Goal: Check status: Check status

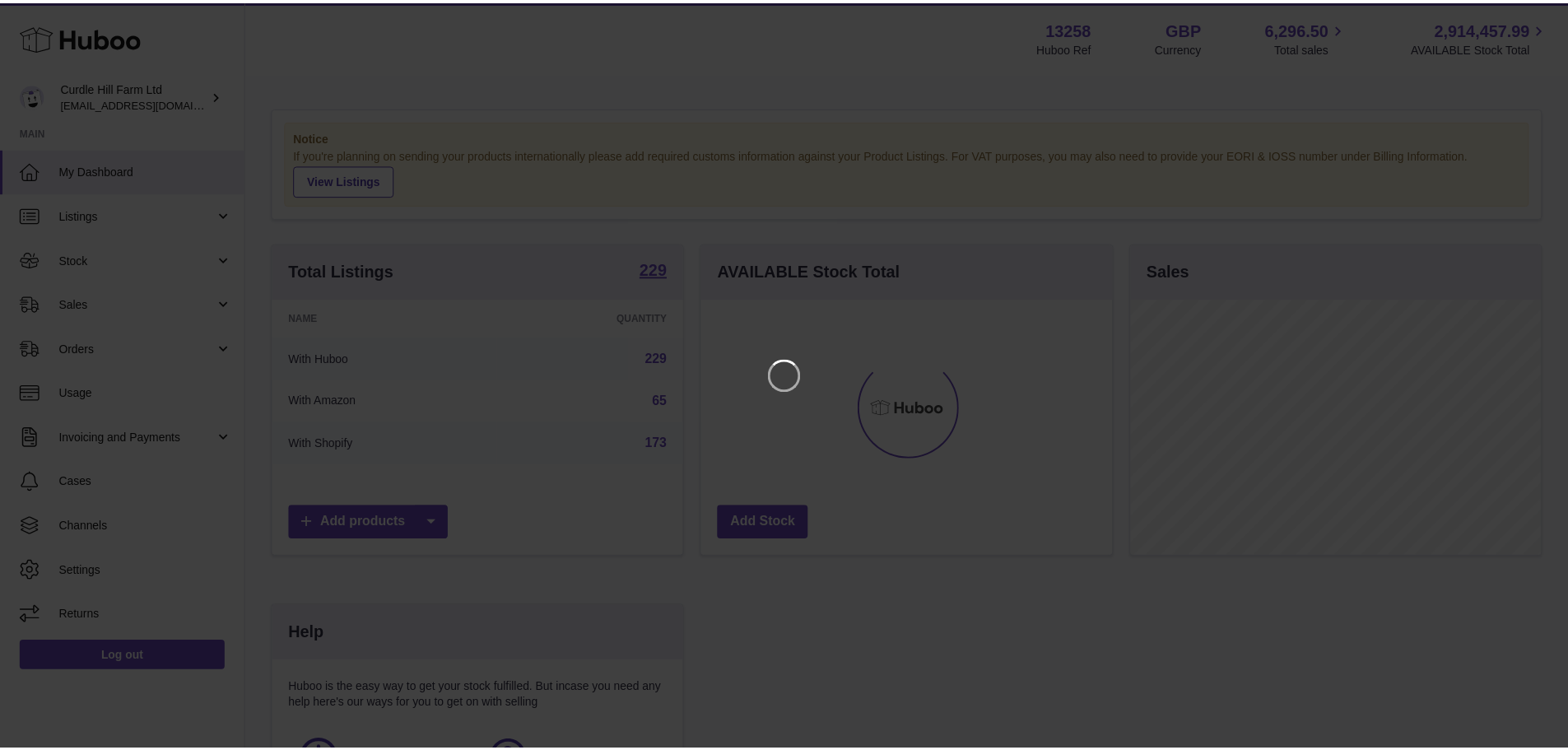
scroll to position [257, 415]
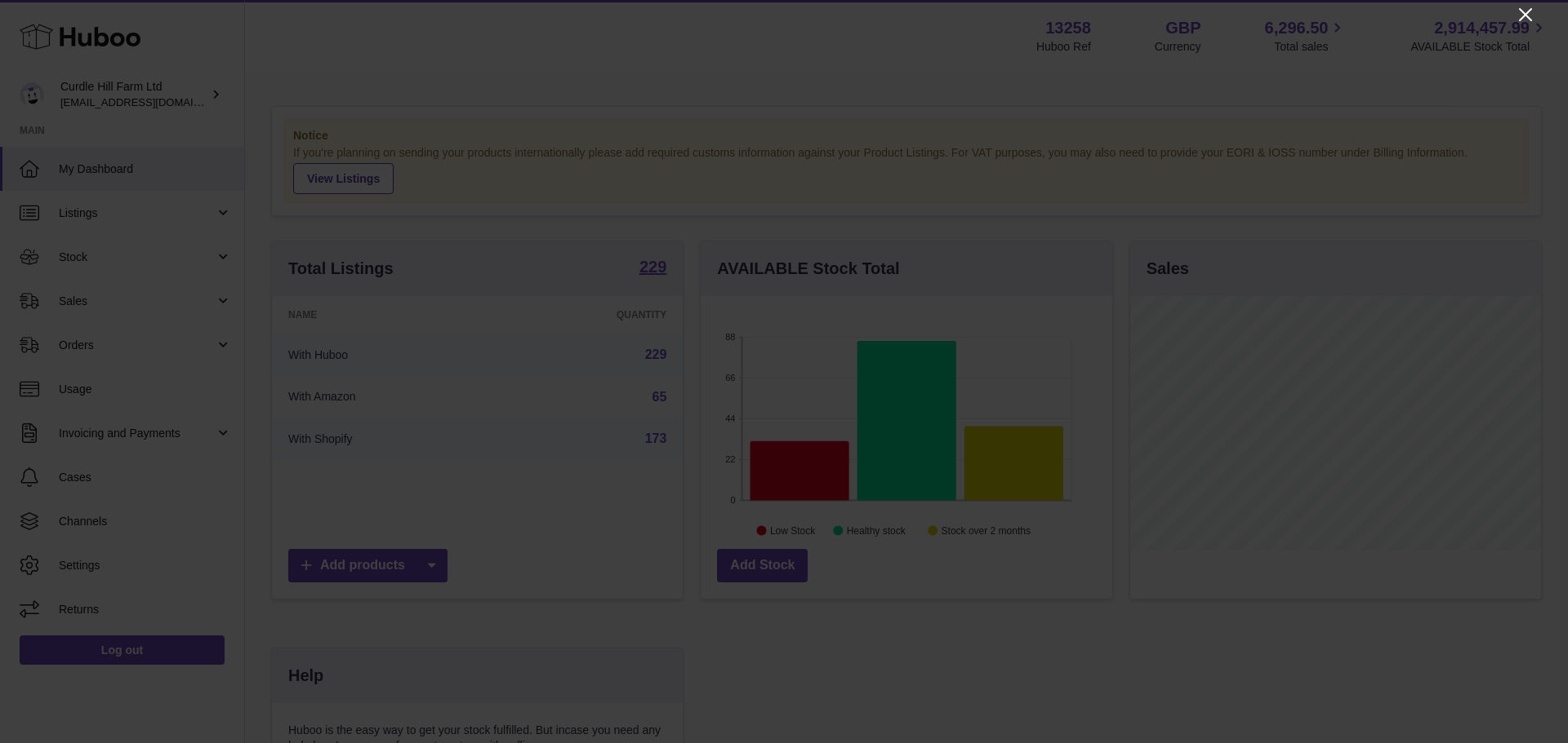
click at [1526, 12] on icon "Close" at bounding box center [1525, 14] width 19 height 19
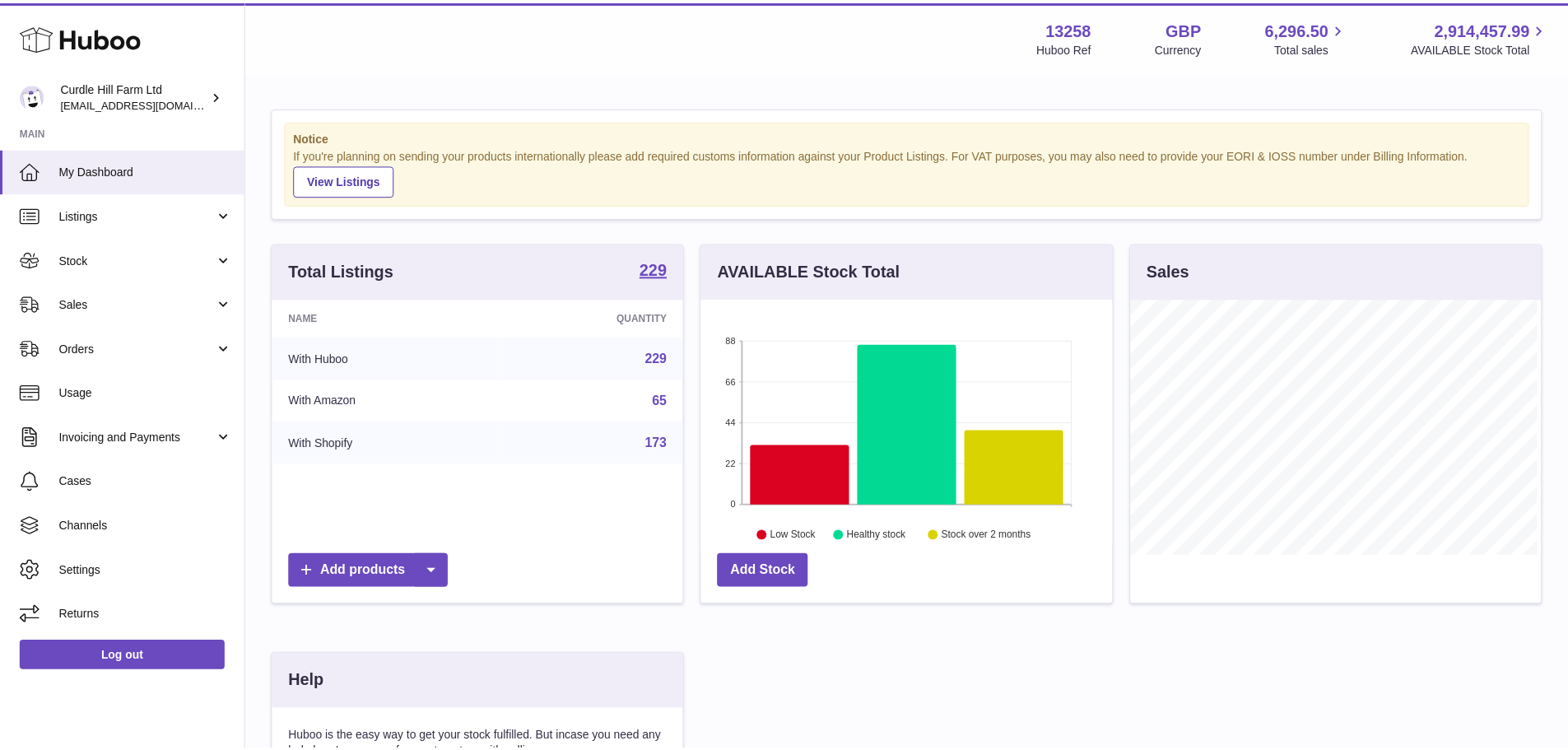
scroll to position [823431, 822776]
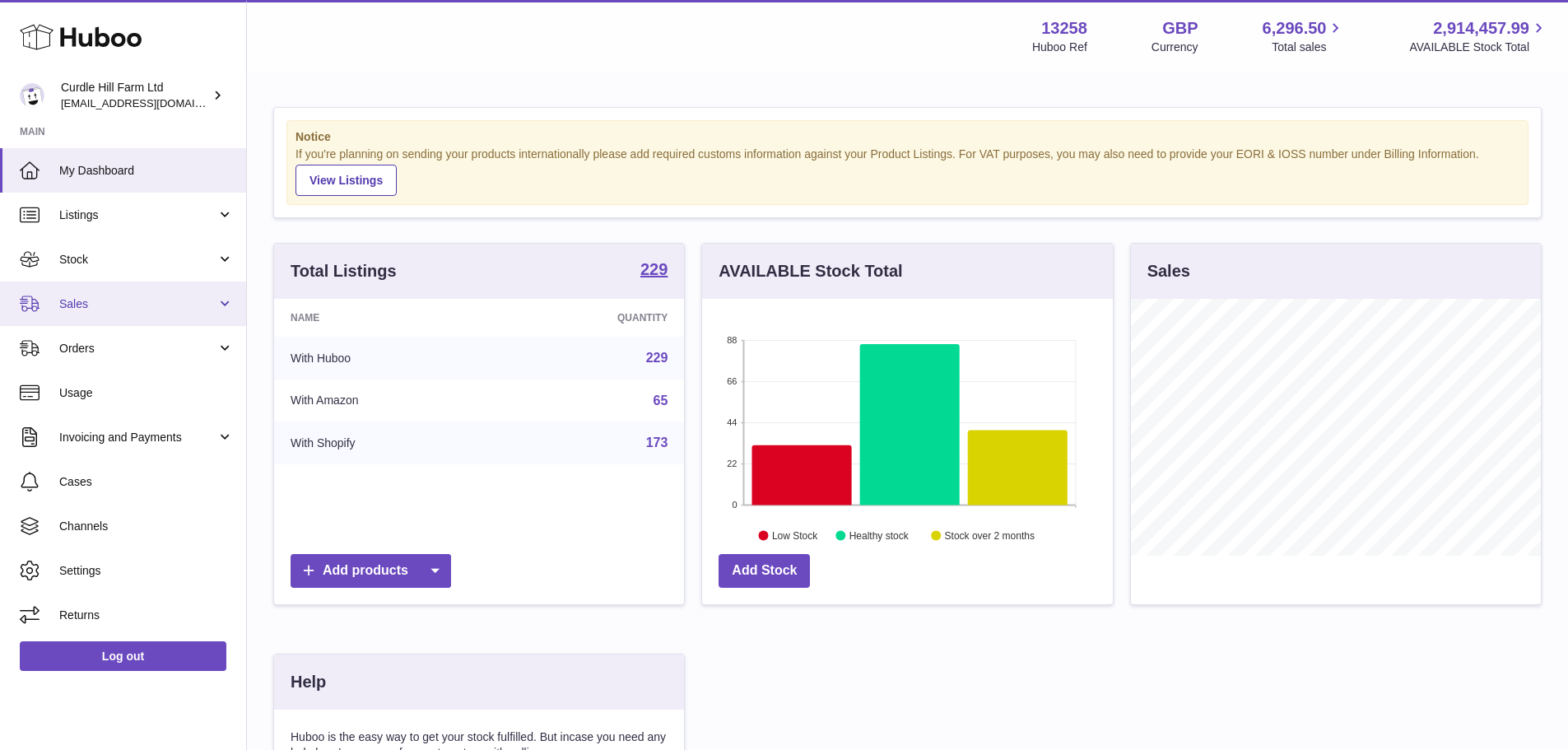
click at [148, 308] on span "Sales" at bounding box center [138, 304] width 157 height 15
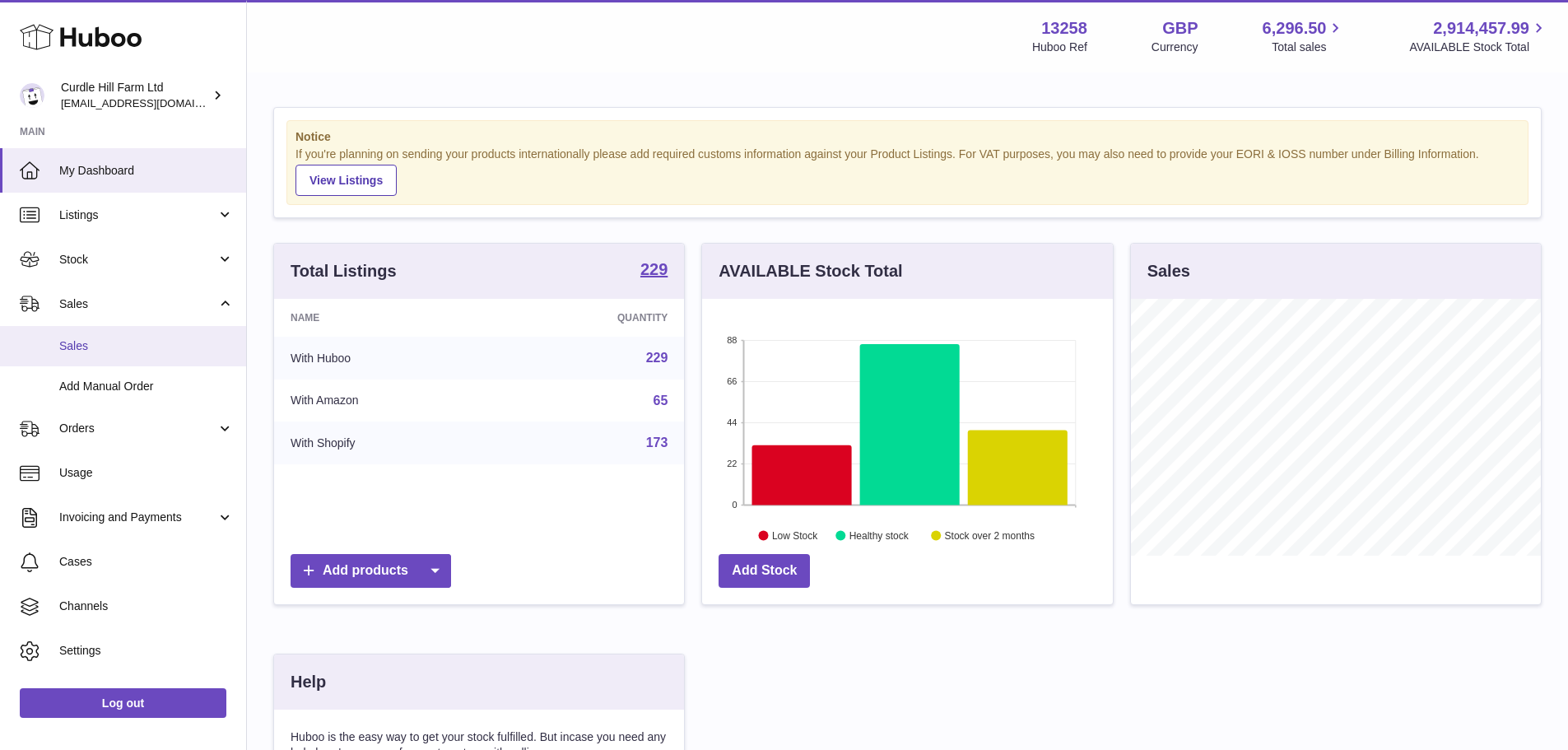
click at [140, 345] on span "Sales" at bounding box center [146, 346] width 174 height 15
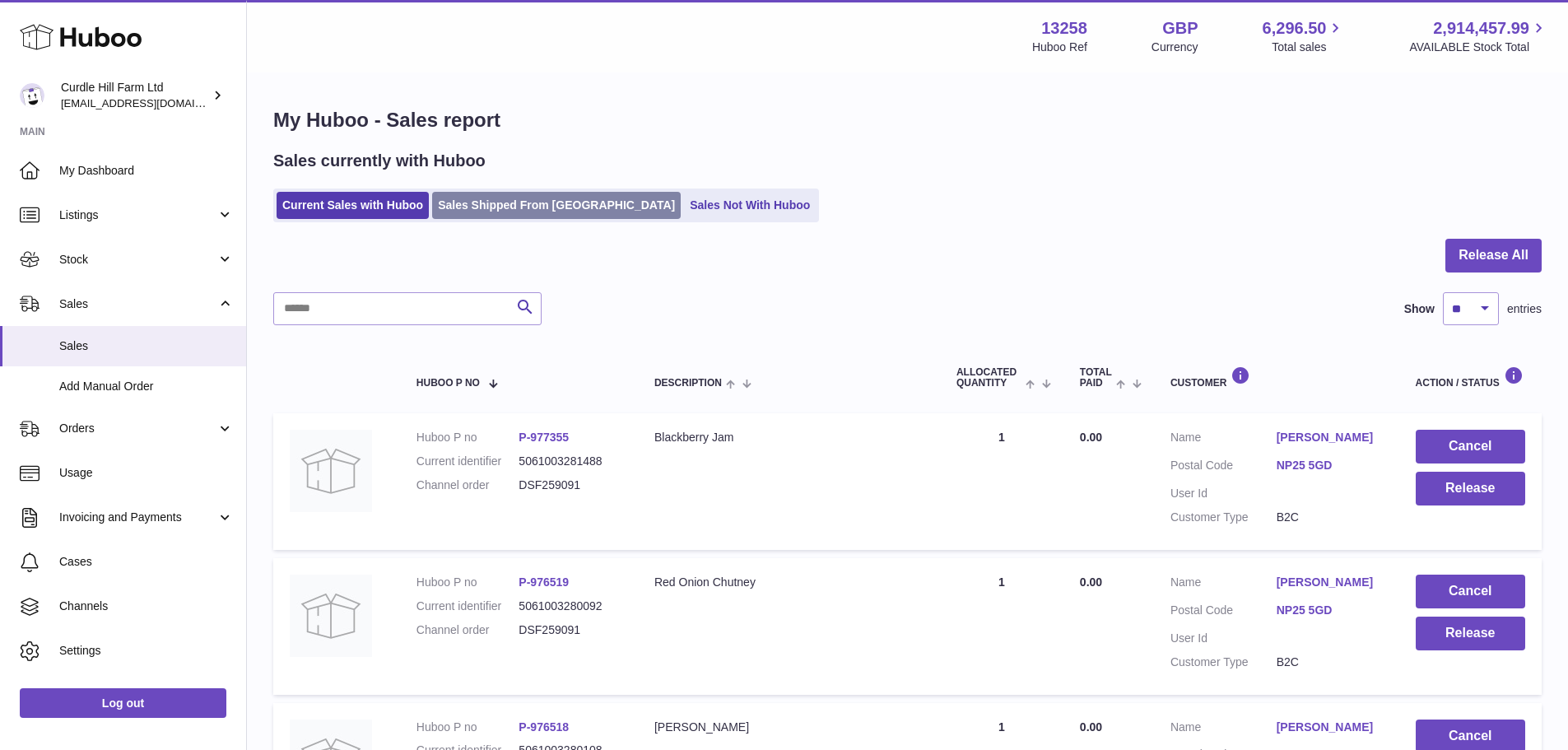
click at [496, 201] on link "Sales Shipped From [GEOGRAPHIC_DATA]" at bounding box center [556, 205] width 248 height 27
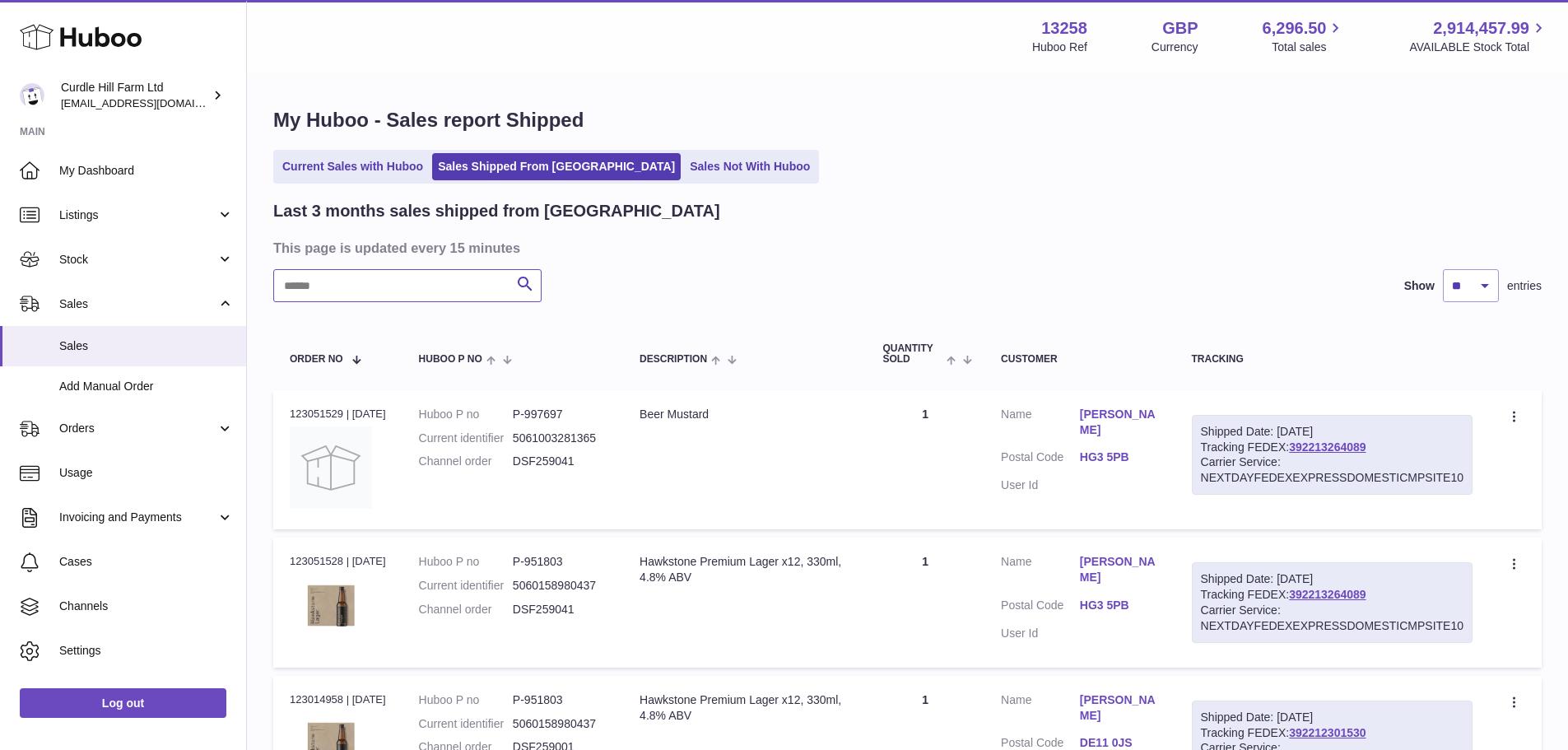
click at [386, 291] on input "text" at bounding box center [407, 285] width 268 height 33
click at [1481, 293] on select "** ** **" at bounding box center [1471, 285] width 56 height 33
select select "**"
click at [1443, 269] on select "** ** **" at bounding box center [1471, 285] width 56 height 33
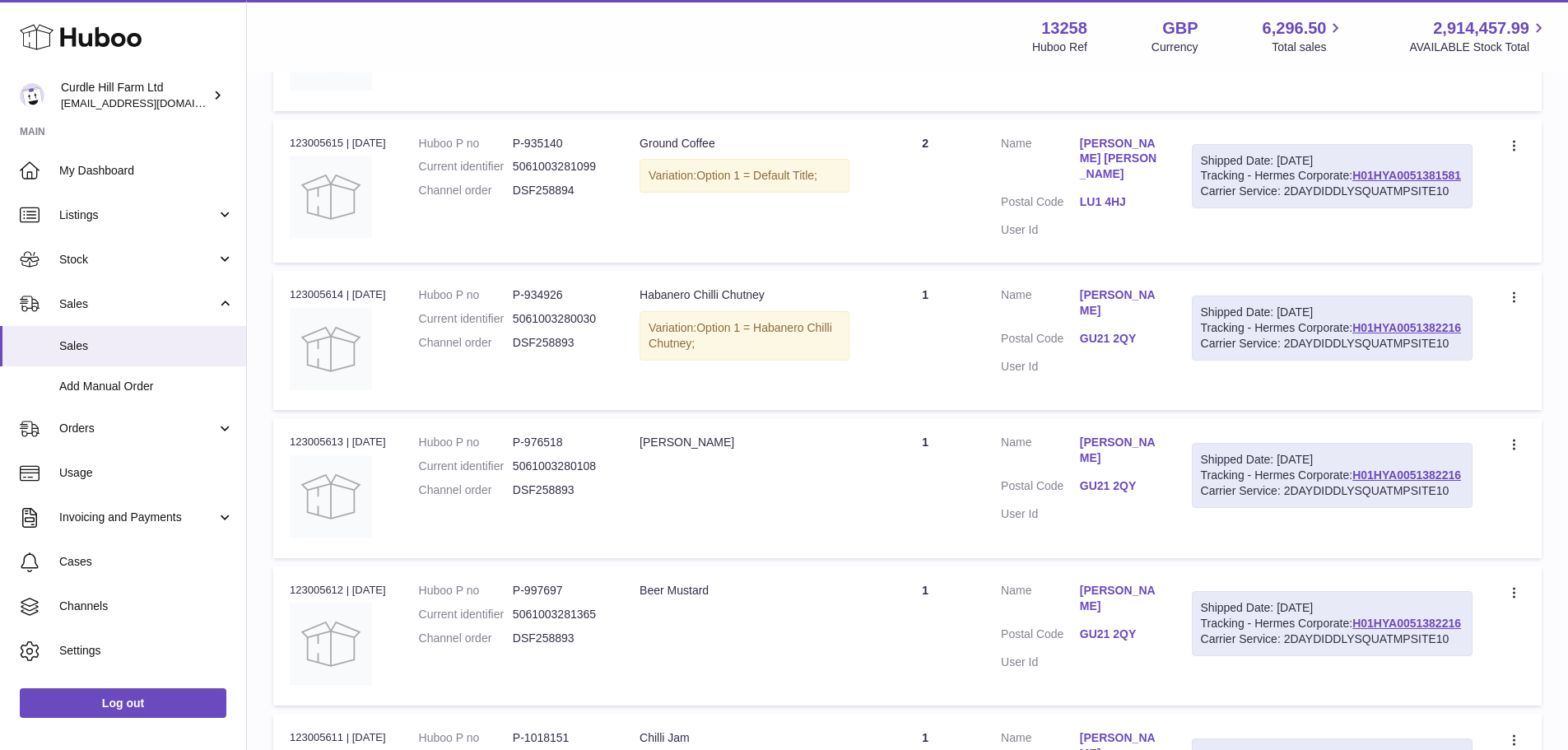
scroll to position [7129, 0]
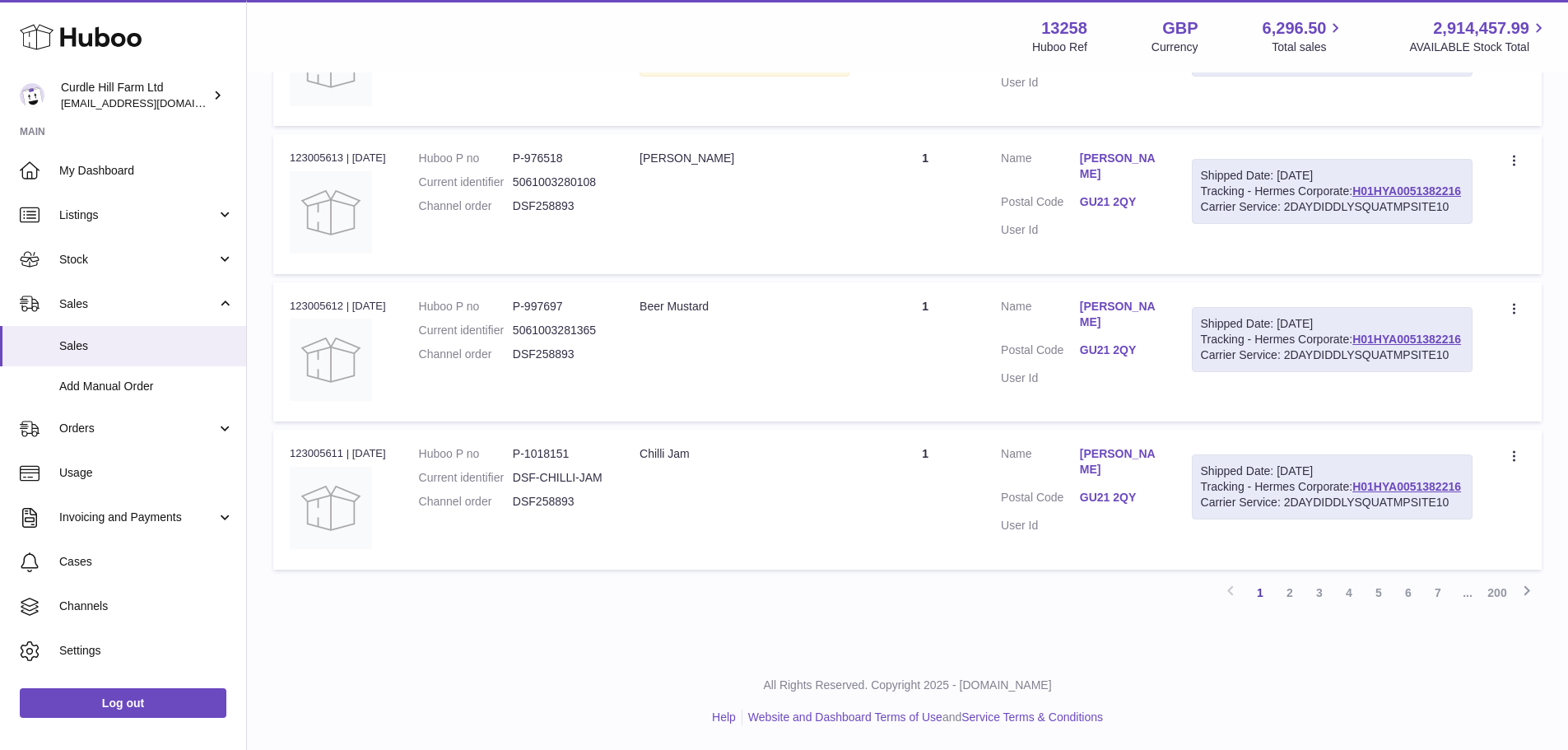
click at [1436, 593] on link "7" at bounding box center [1438, 593] width 30 height 30
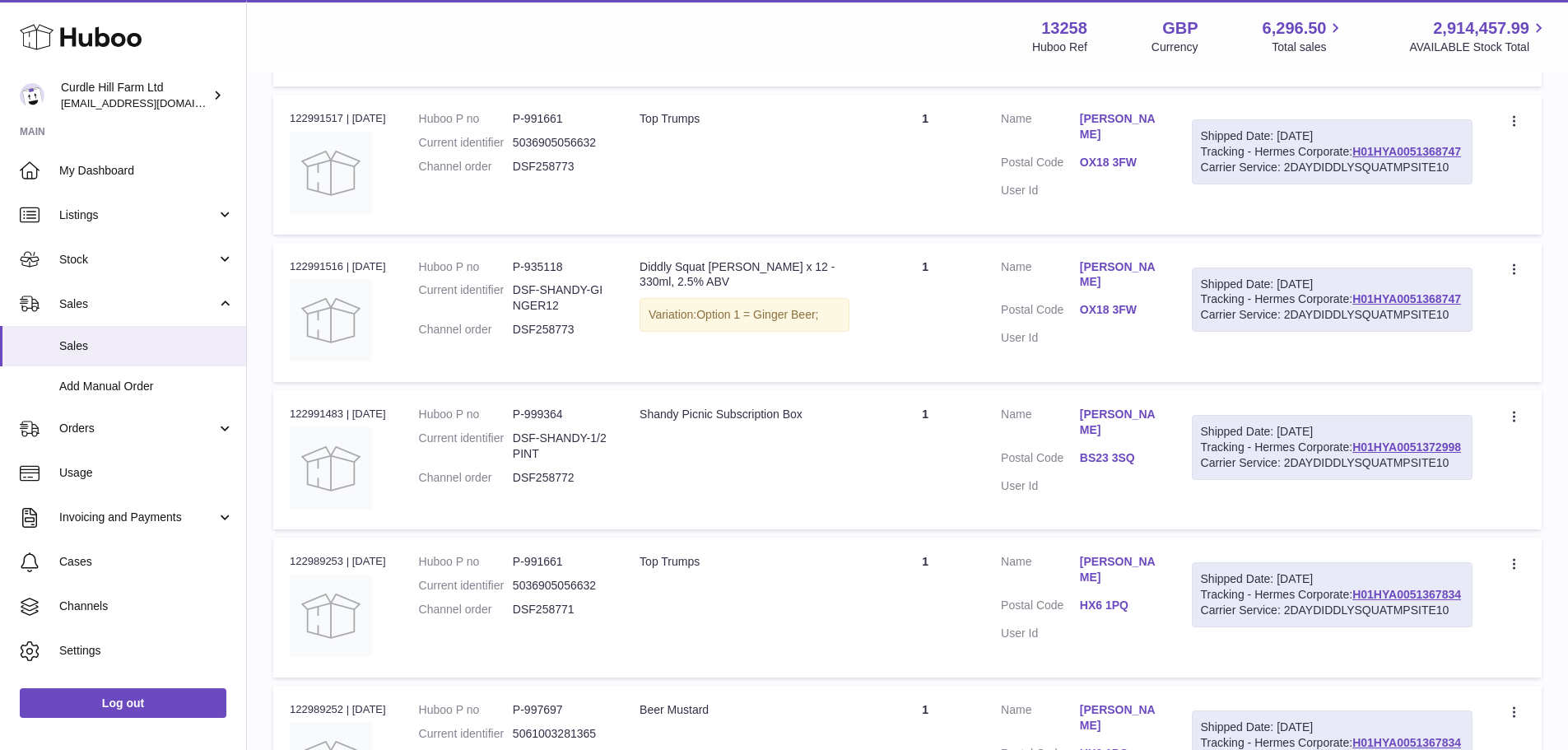
scroll to position [7621, 0]
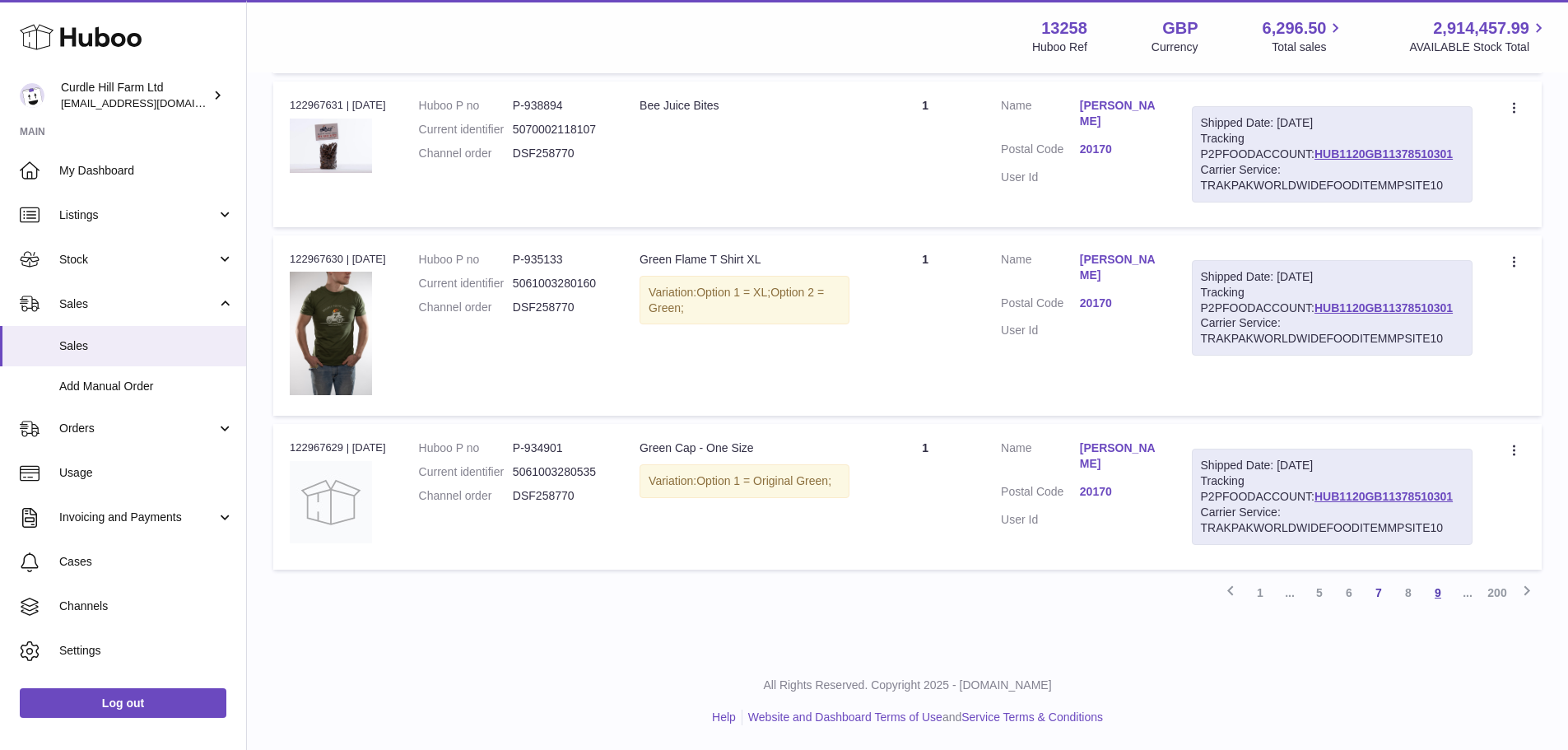
click at [1442, 591] on link "9" at bounding box center [1438, 593] width 30 height 30
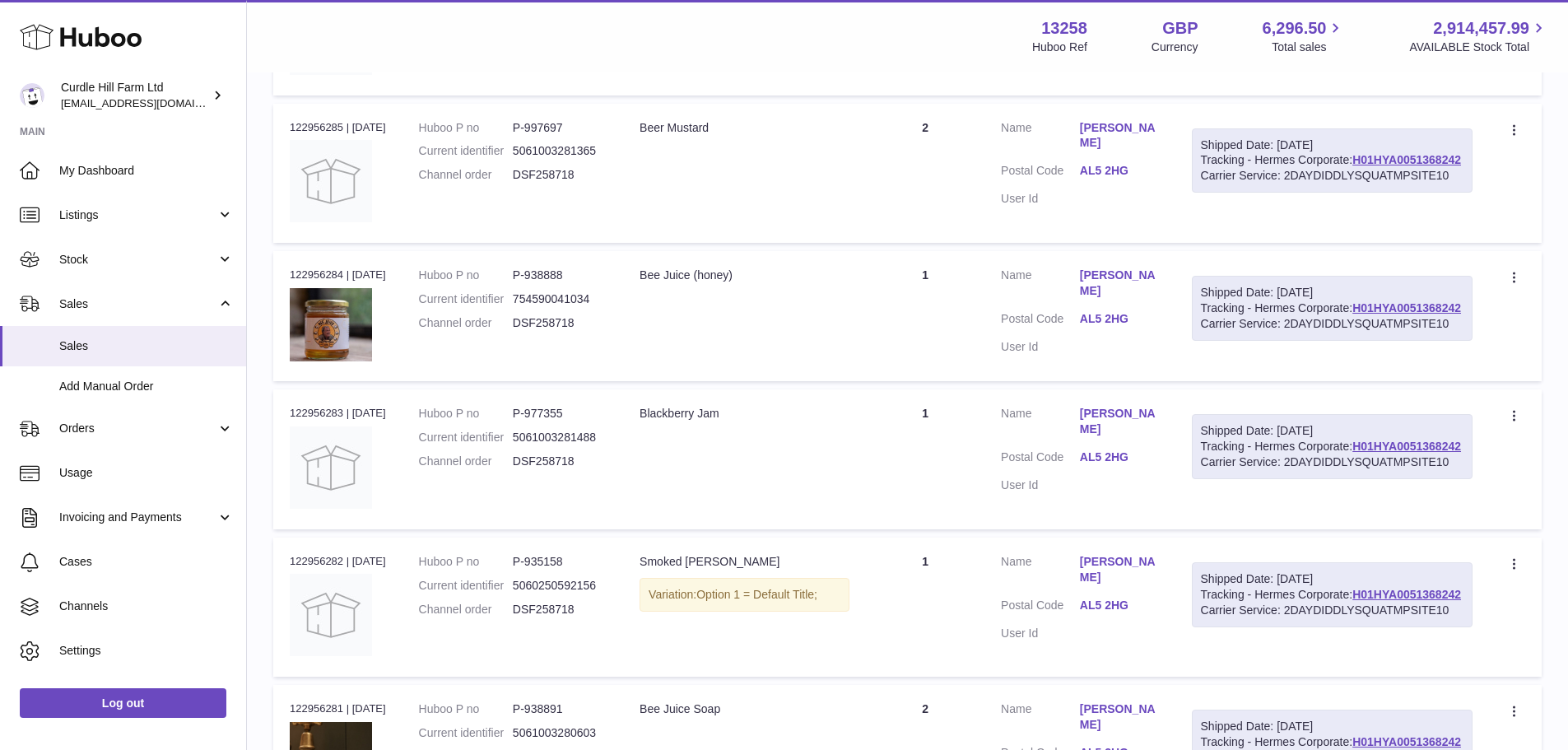
scroll to position [7649, 0]
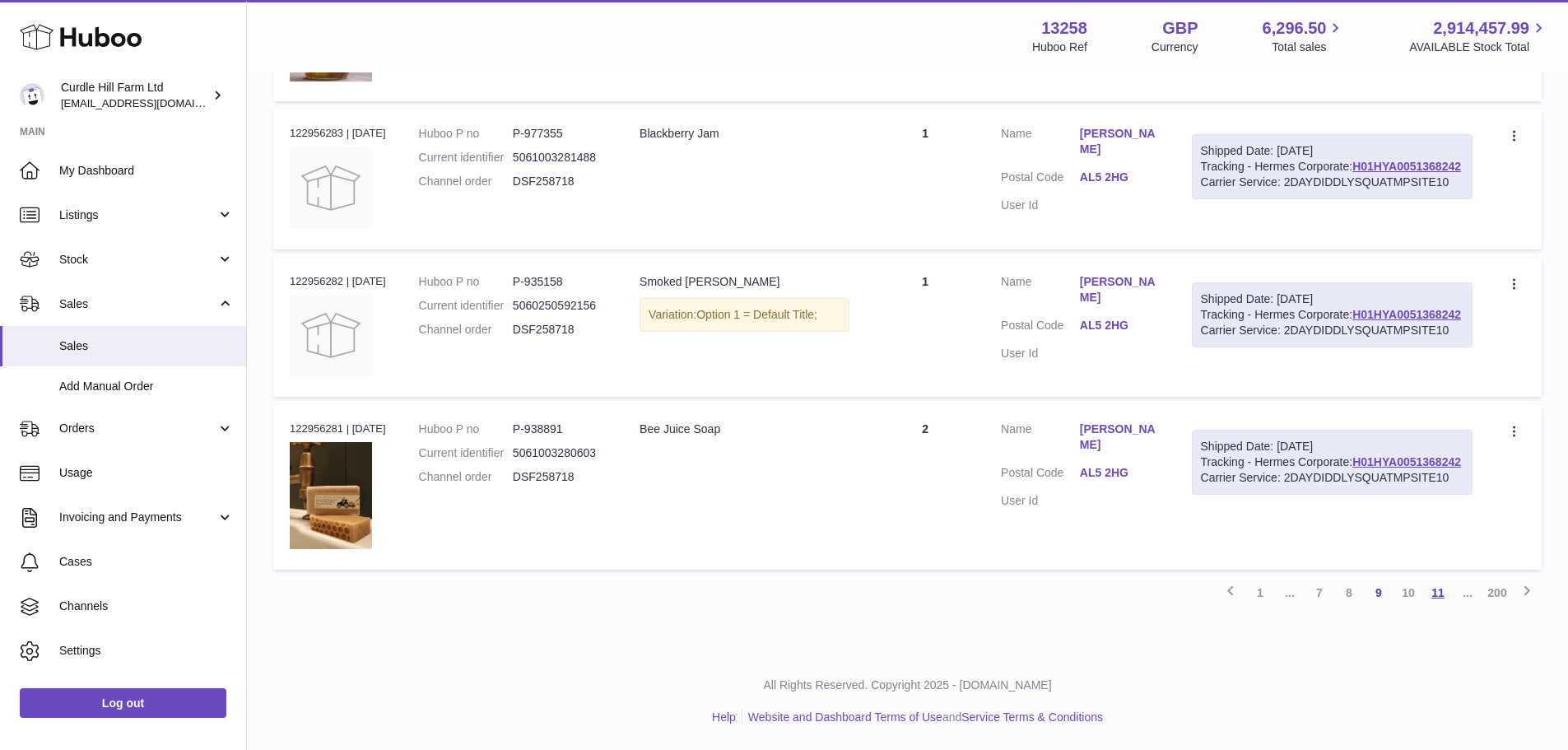
click at [1439, 586] on link "11" at bounding box center [1438, 593] width 30 height 30
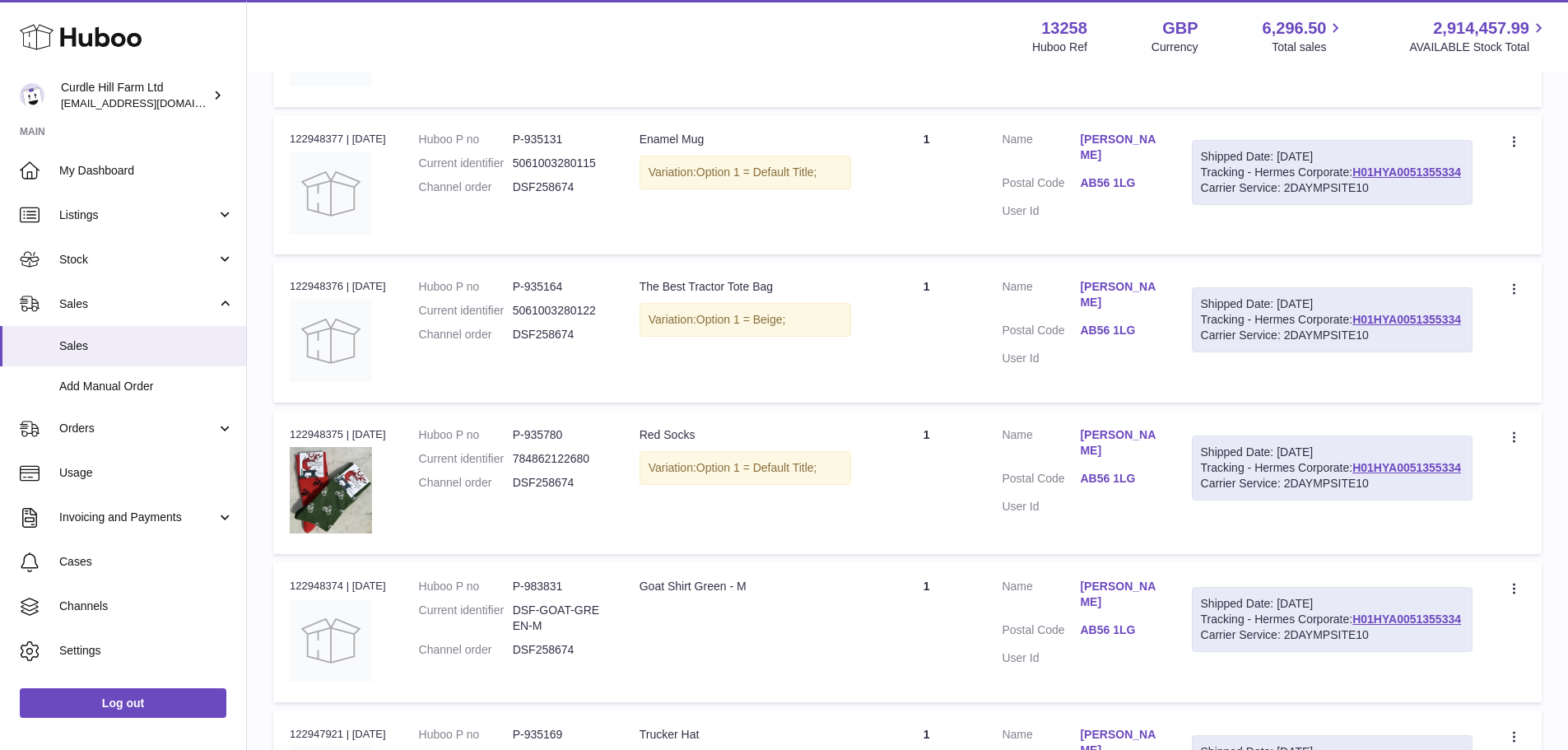
scroll to position [7514, 0]
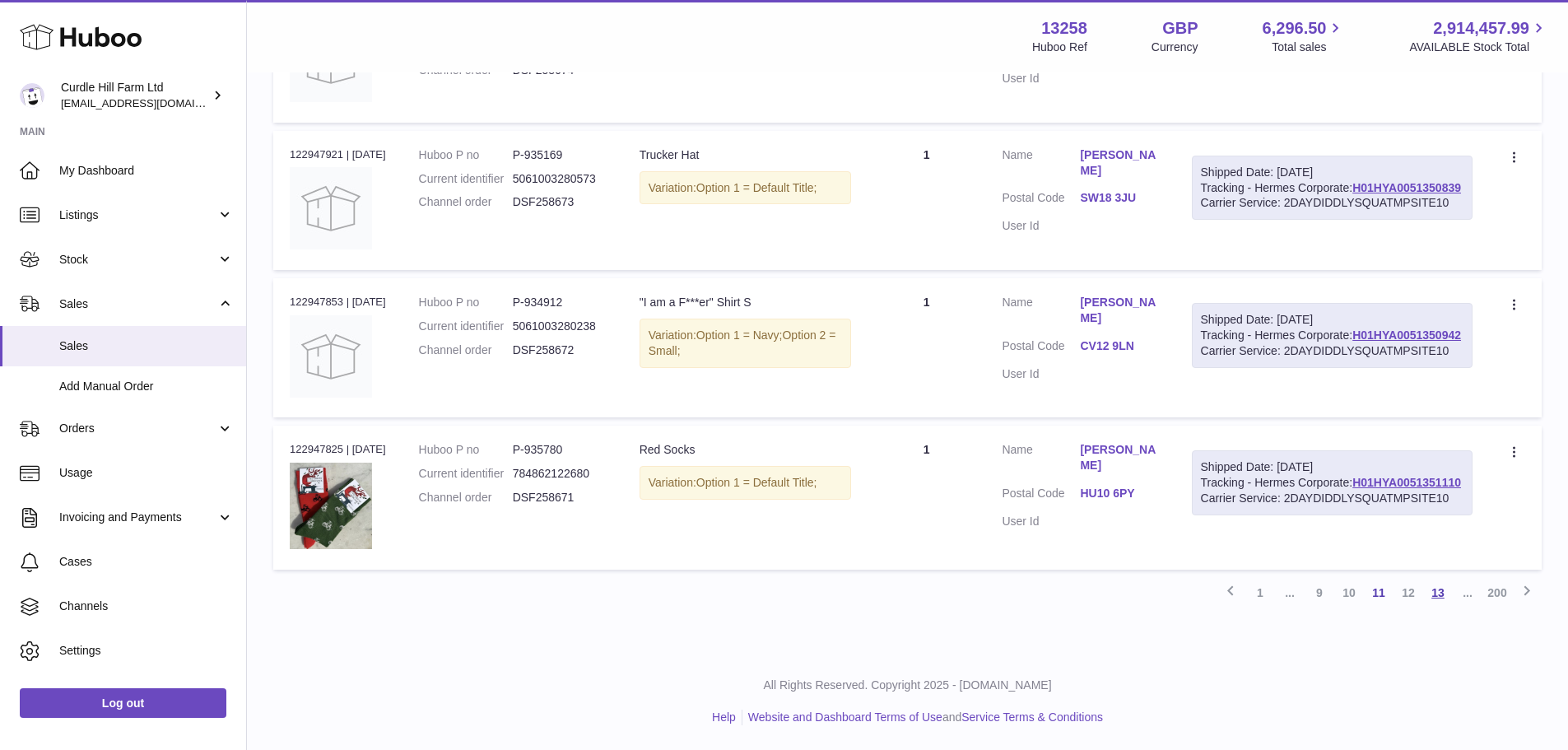
click at [1431, 608] on link "13" at bounding box center [1438, 593] width 30 height 30
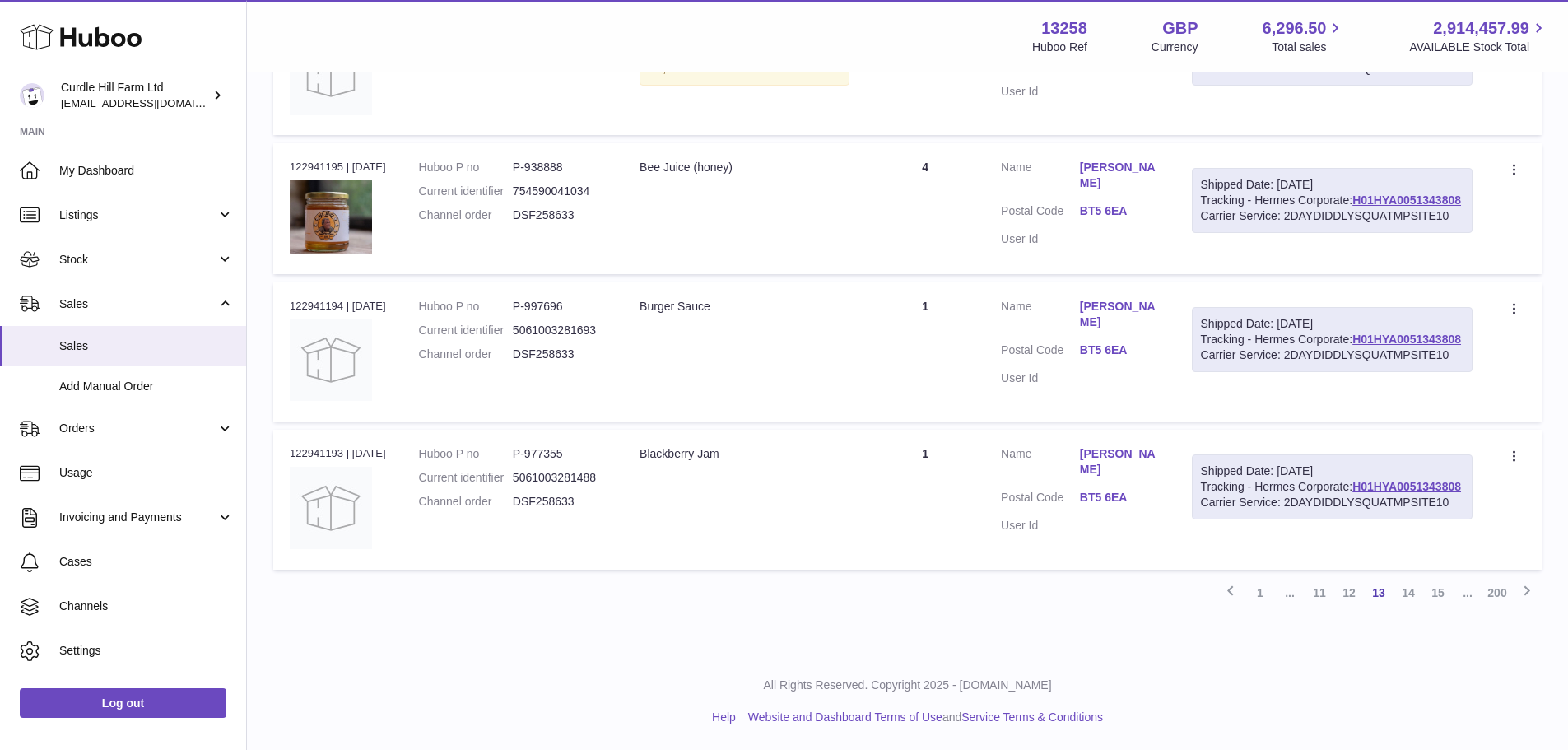
scroll to position [7536, 0]
click at [1438, 598] on link "15" at bounding box center [1438, 593] width 30 height 30
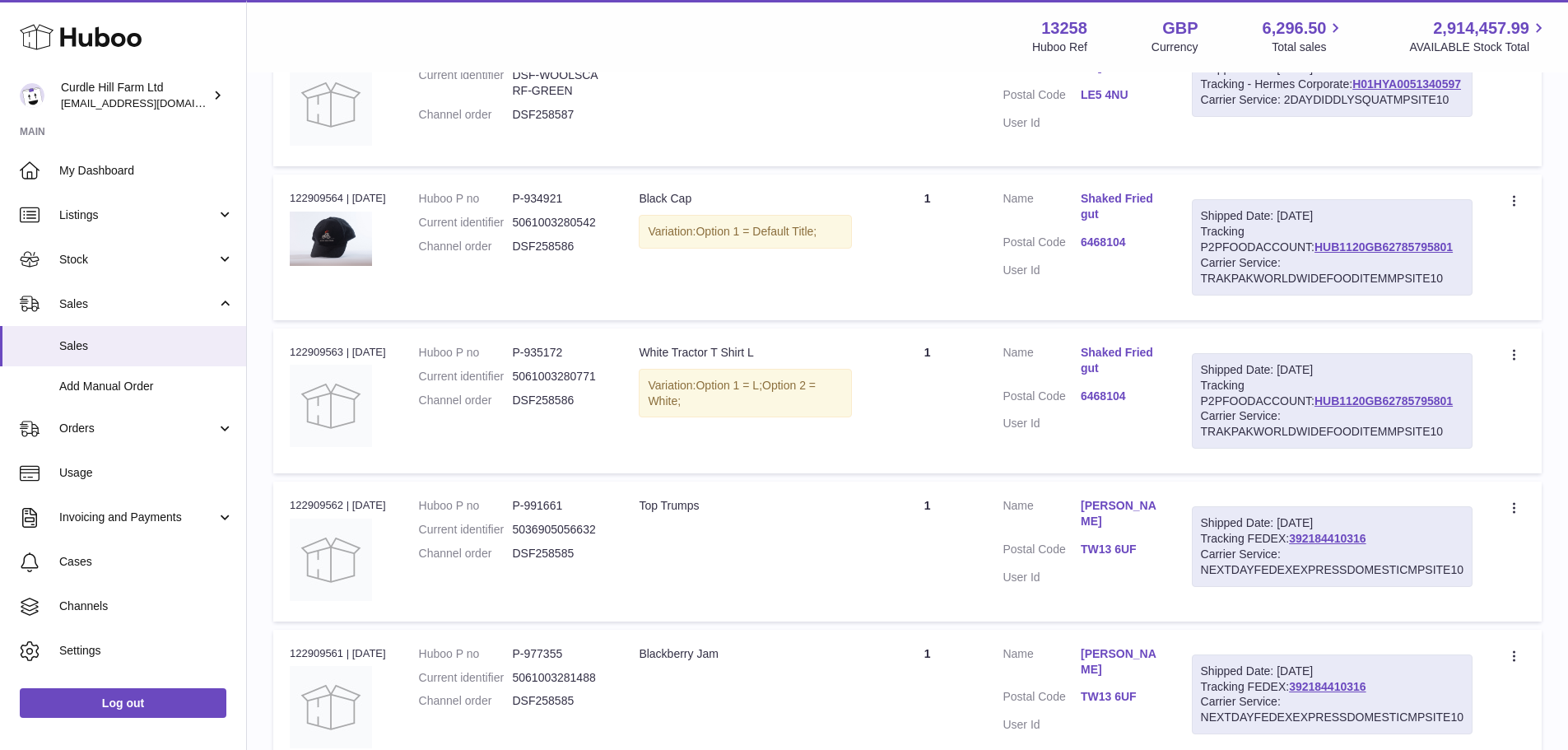
scroll to position [7495, 0]
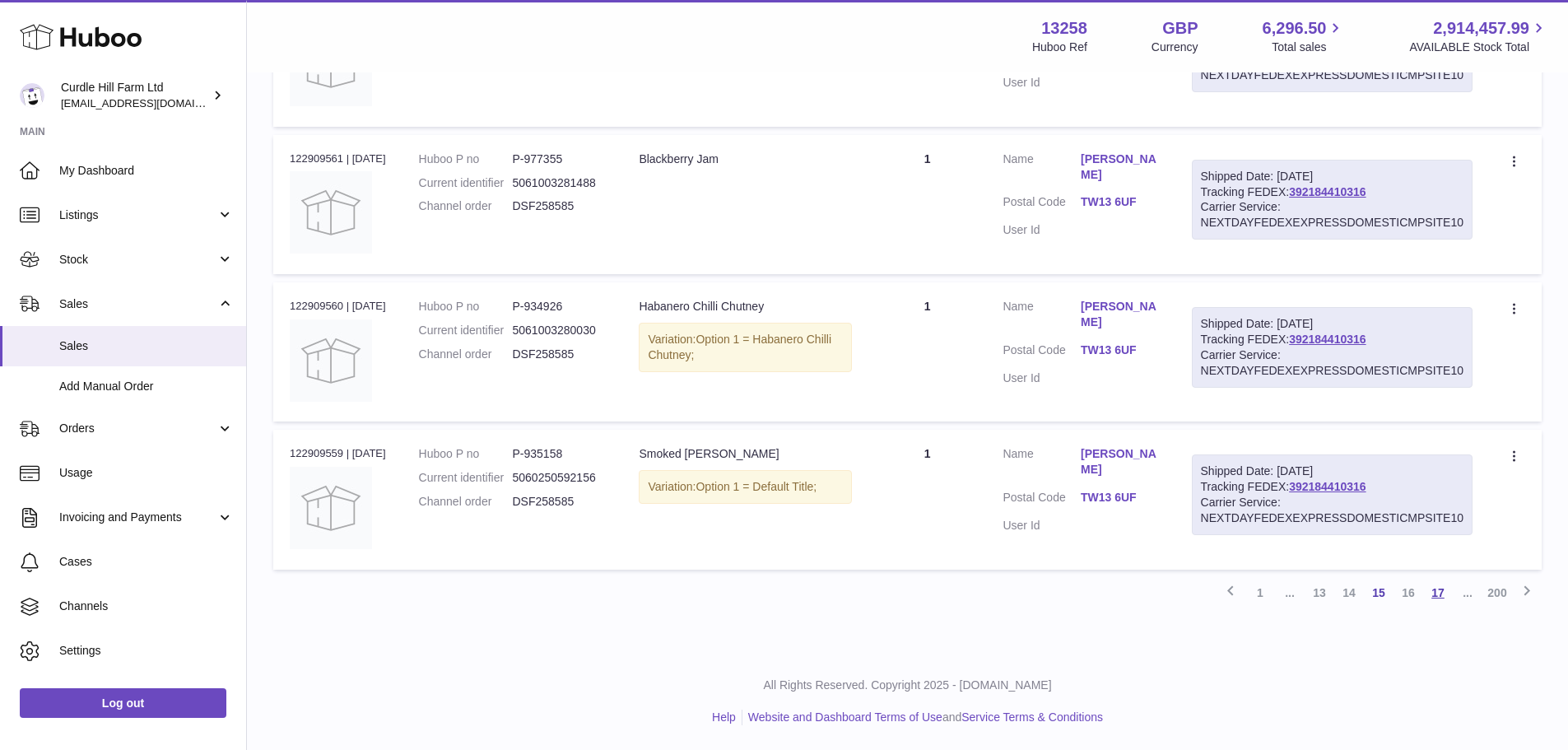
click at [1445, 600] on link "17" at bounding box center [1438, 593] width 30 height 30
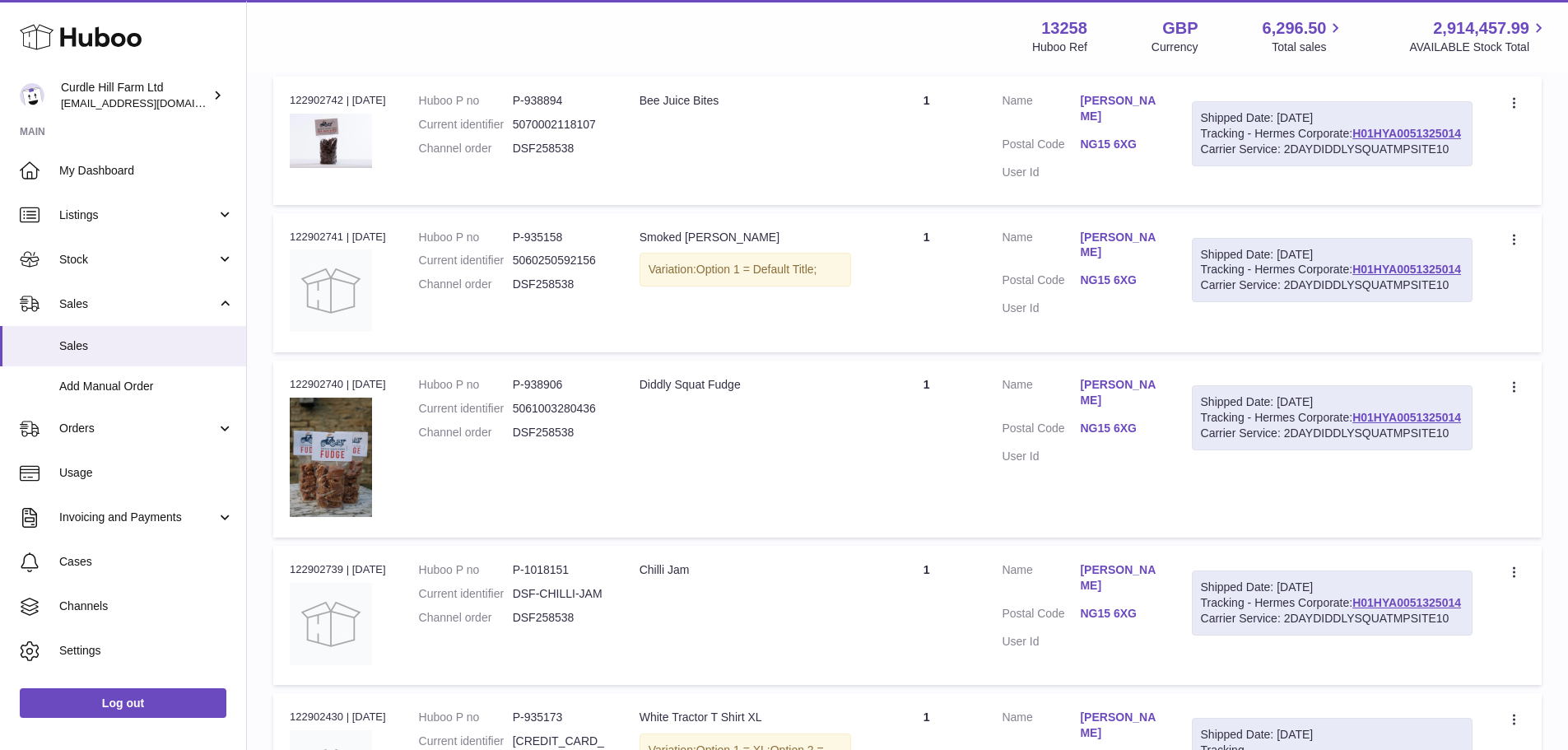
scroll to position [7447, 0]
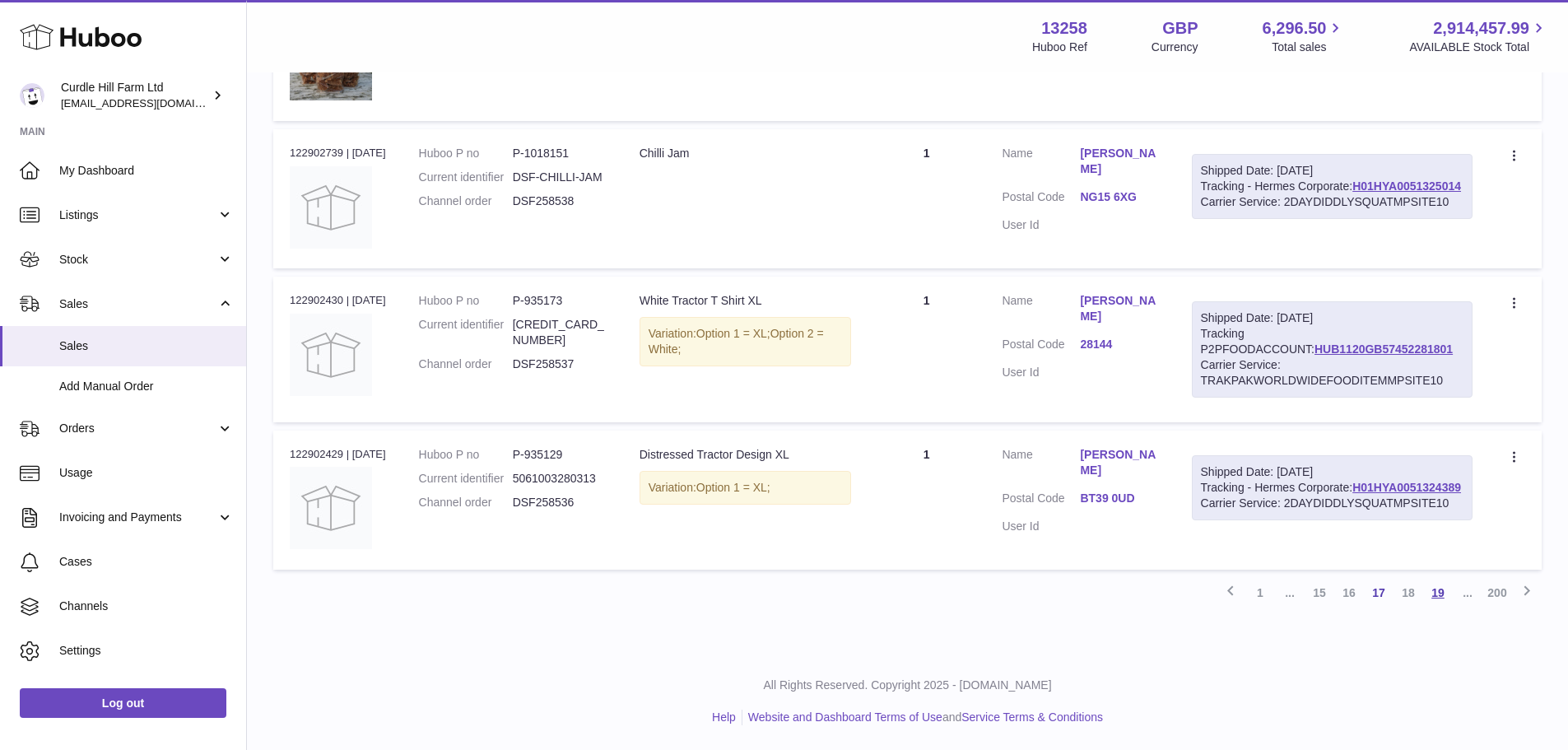
click at [1438, 600] on link "19" at bounding box center [1438, 593] width 30 height 30
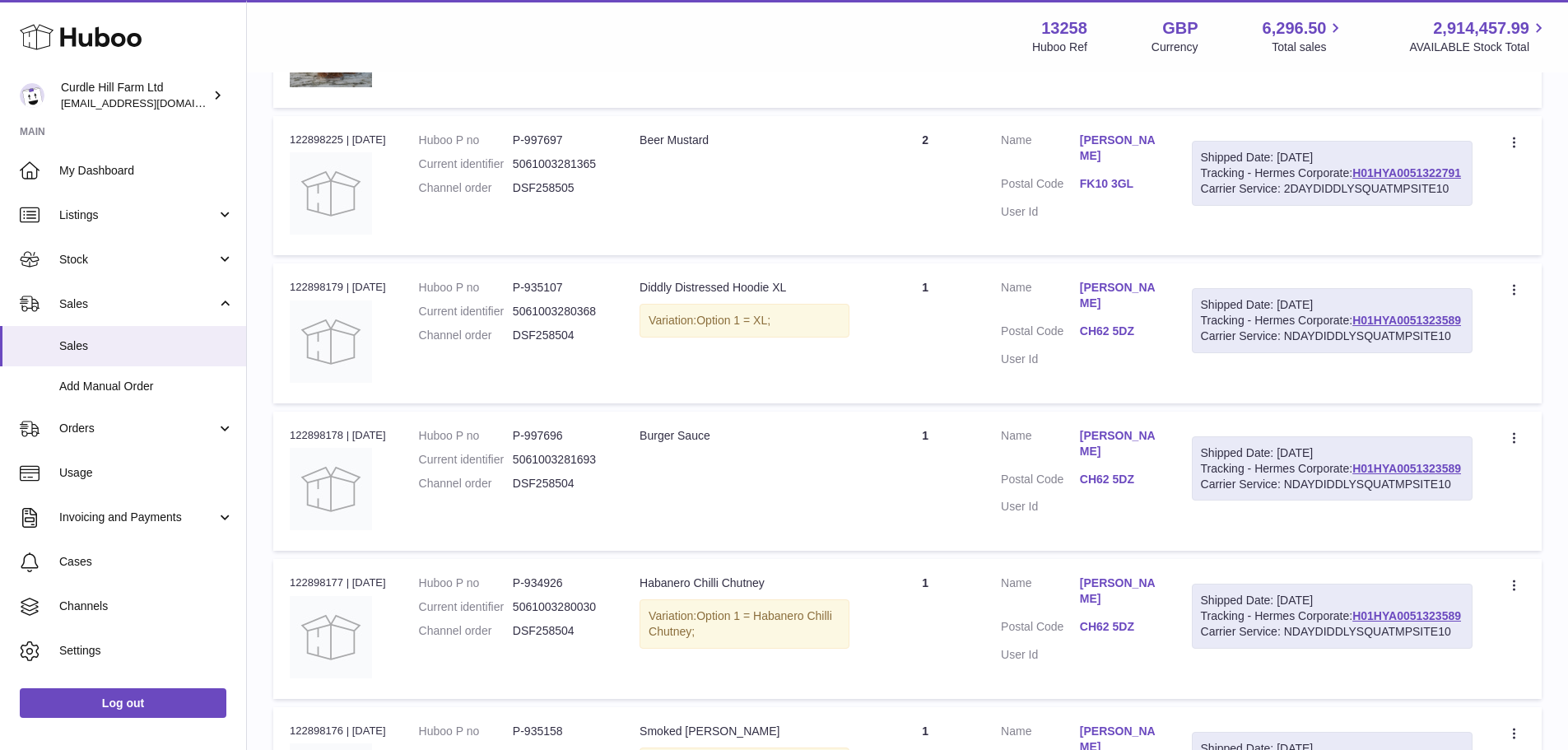
scroll to position [7434, 0]
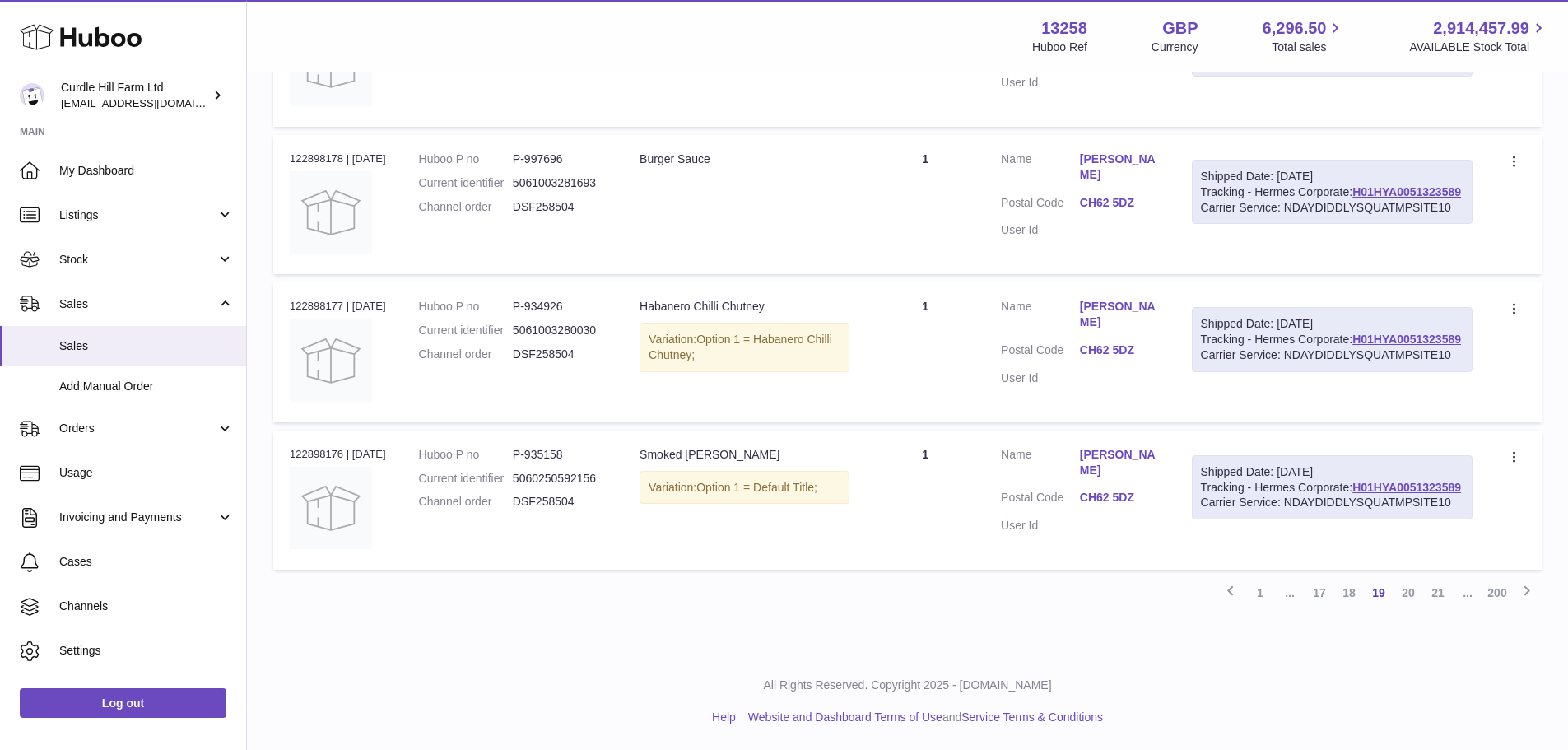
drag, startPoint x: 1432, startPoint y: 592, endPoint x: 1457, endPoint y: 627, distance: 43.0
click at [1433, 595] on link "21" at bounding box center [1438, 593] width 30 height 30
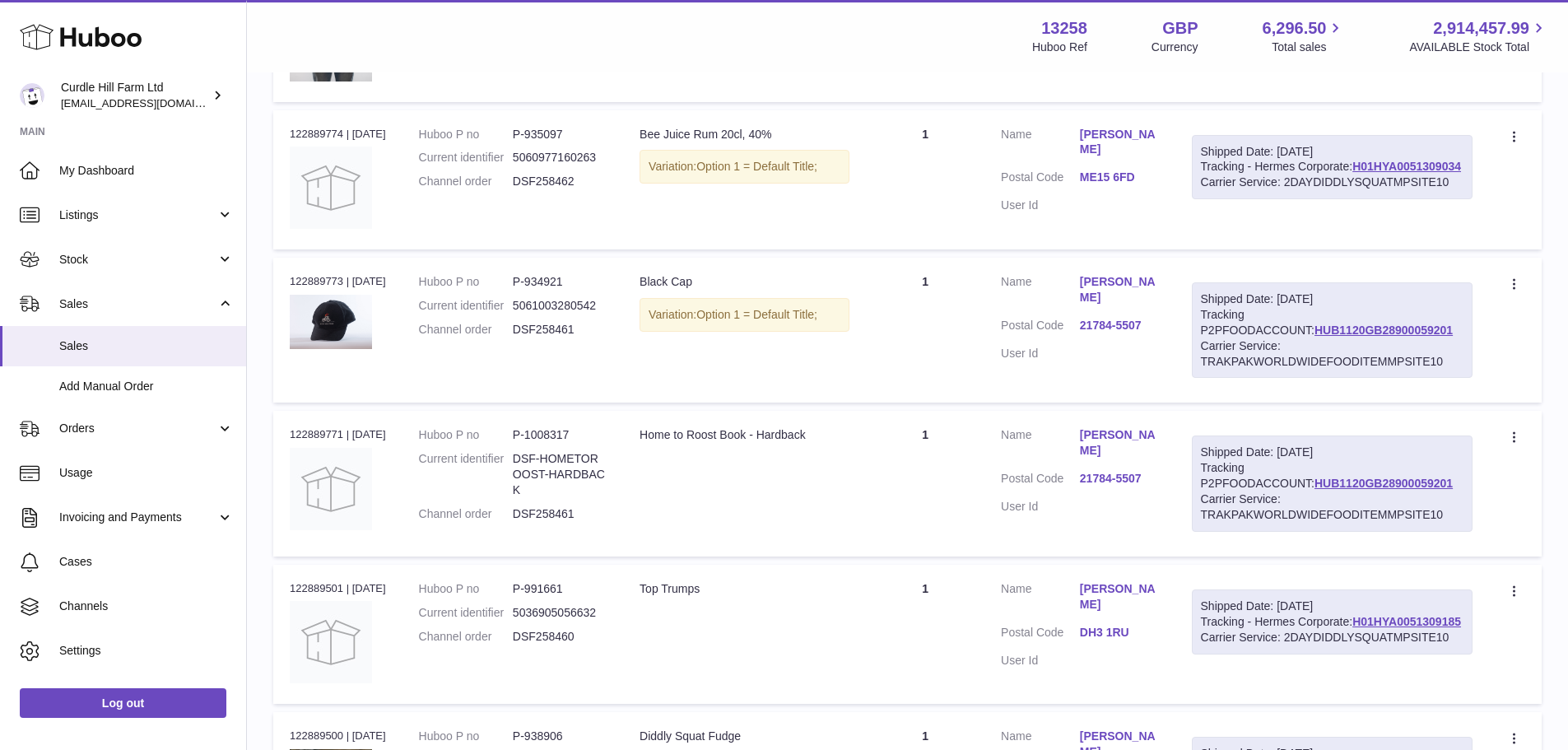
scroll to position [7515, 0]
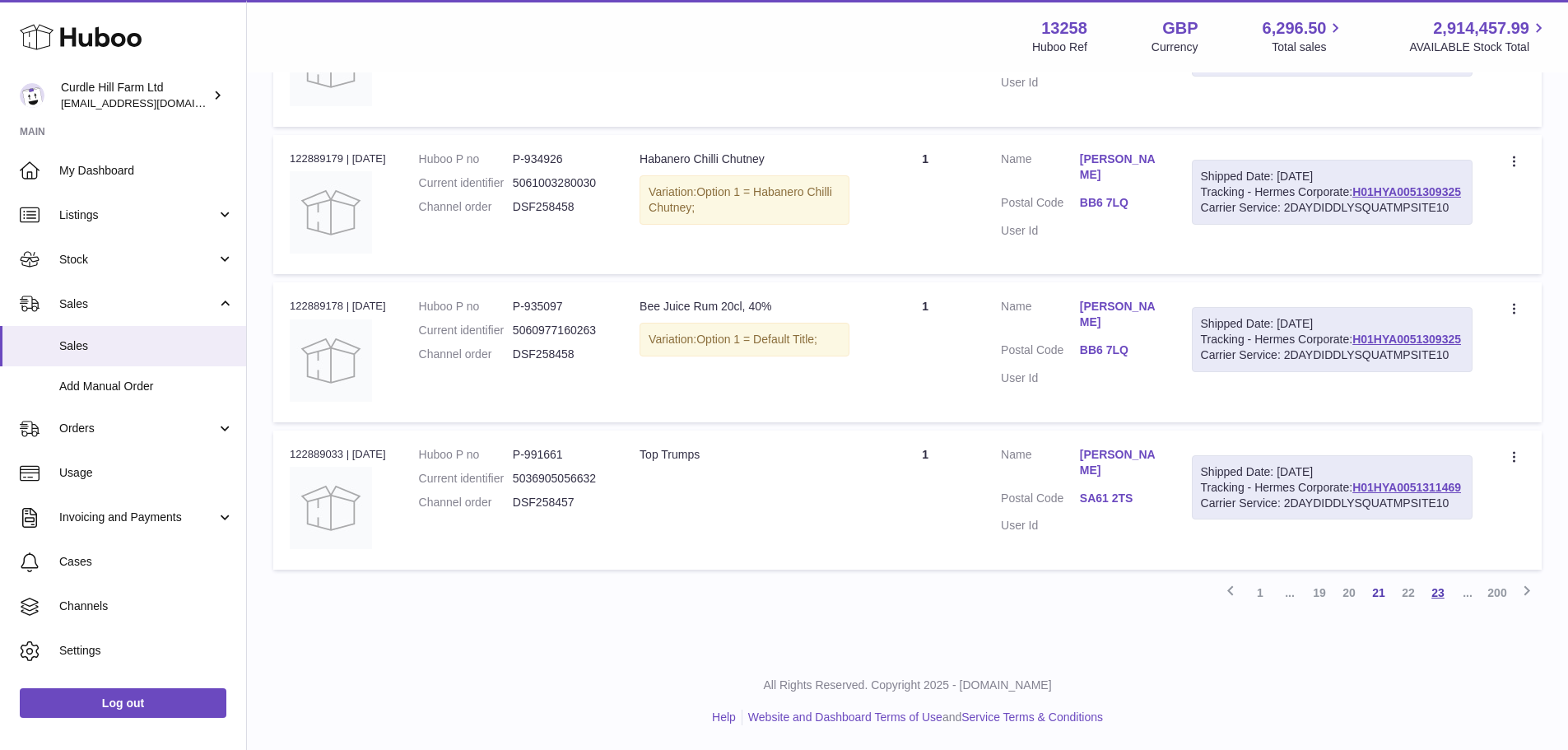
click at [1430, 608] on link "23" at bounding box center [1438, 593] width 30 height 30
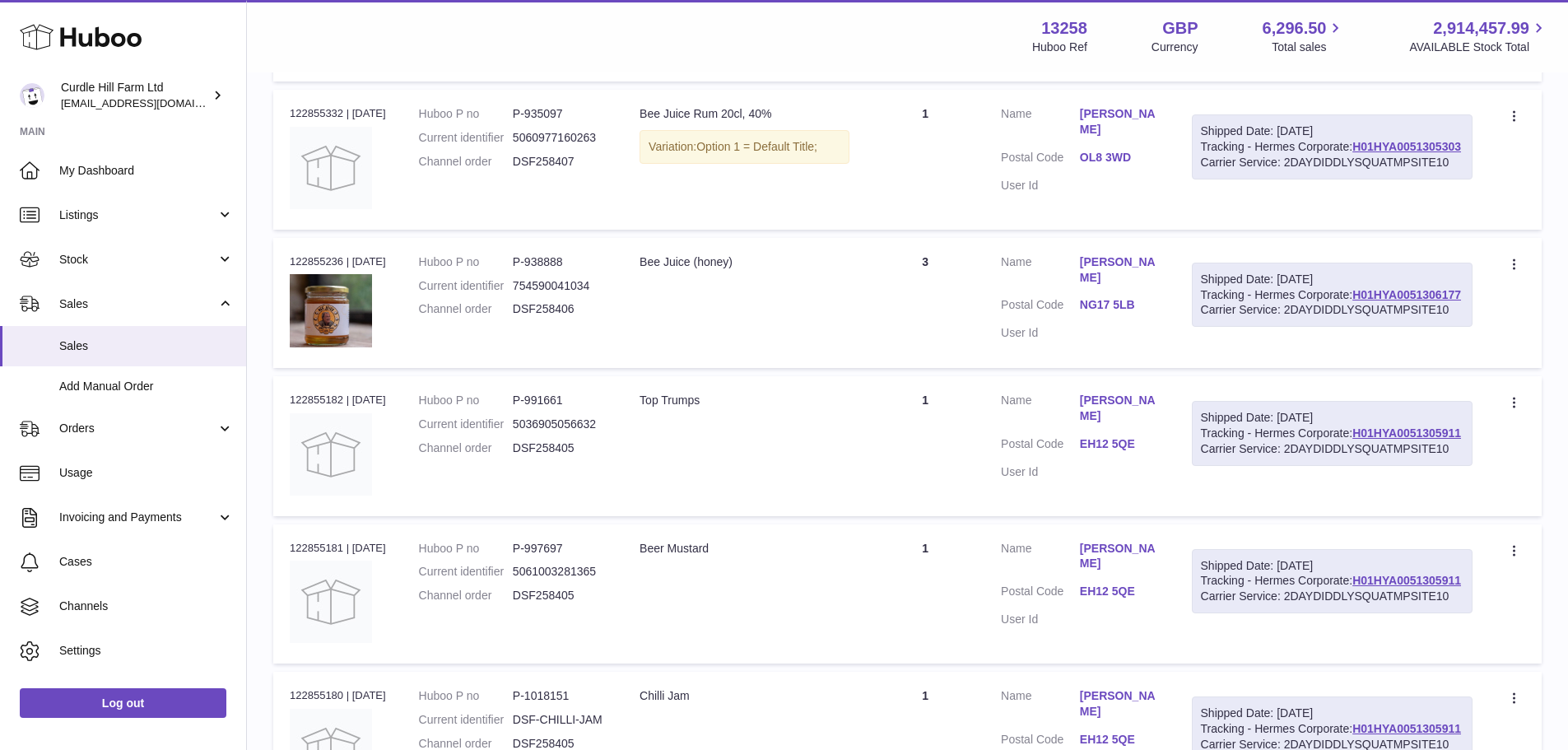
scroll to position [7504, 0]
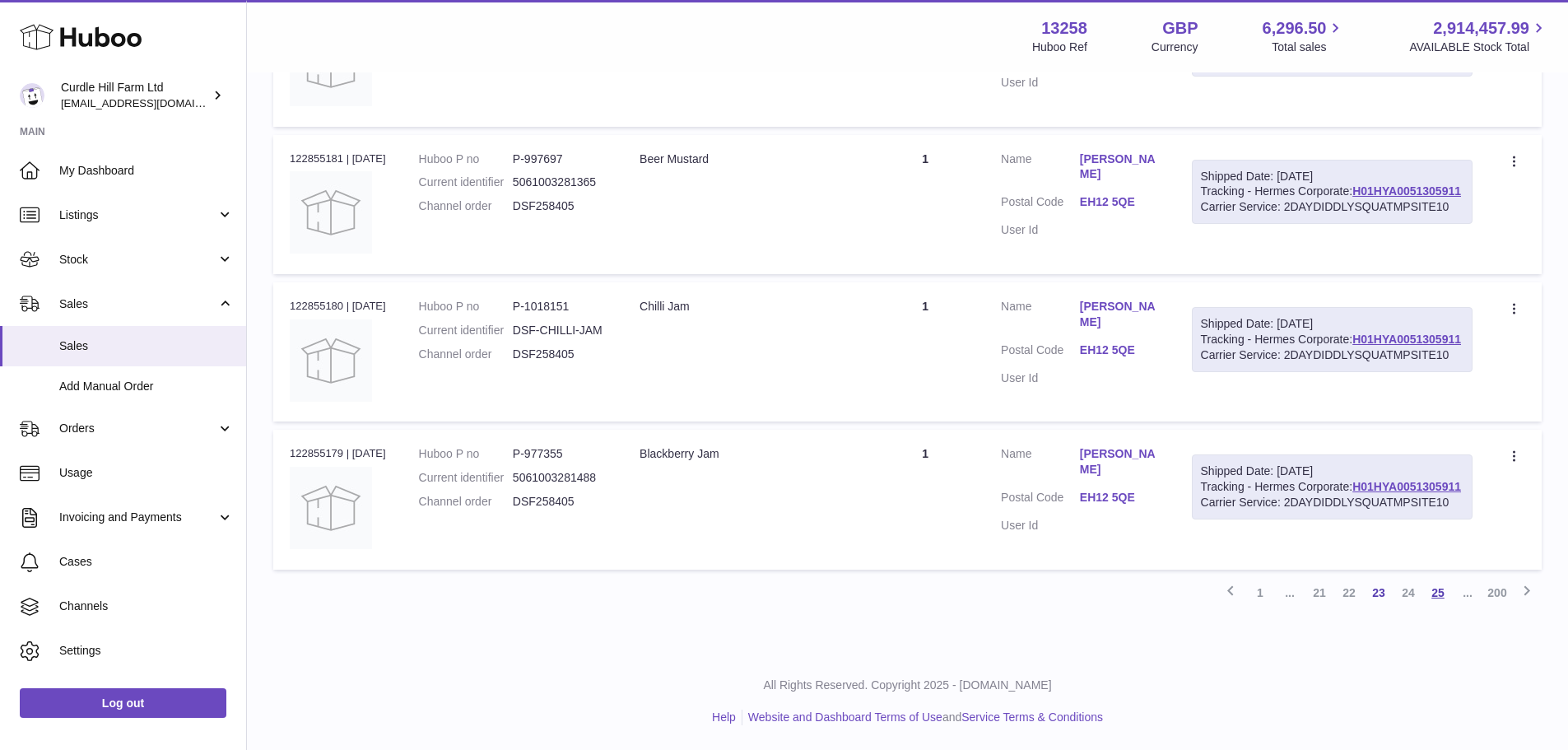
click at [1434, 594] on link "25" at bounding box center [1438, 593] width 30 height 30
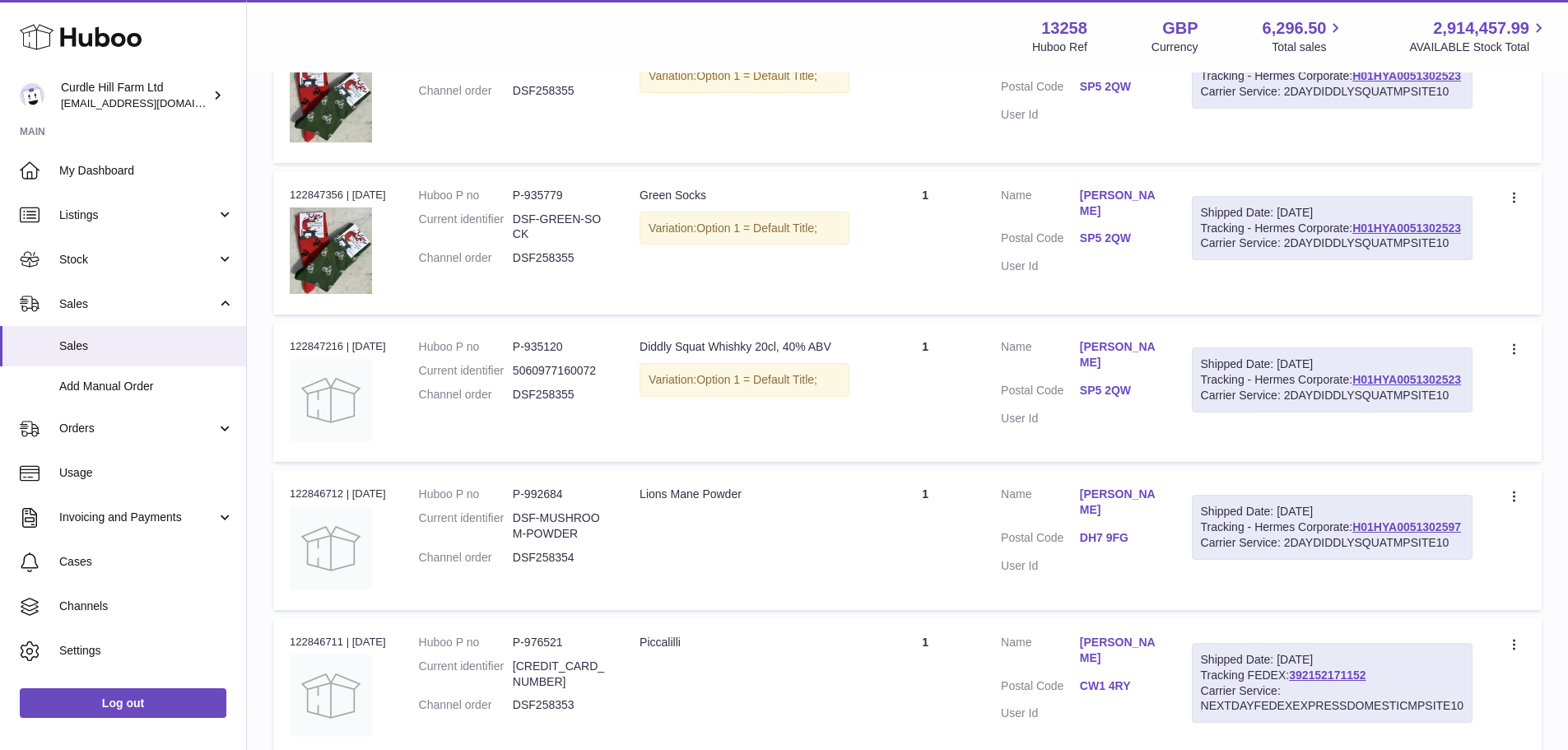
scroll to position [7296, 0]
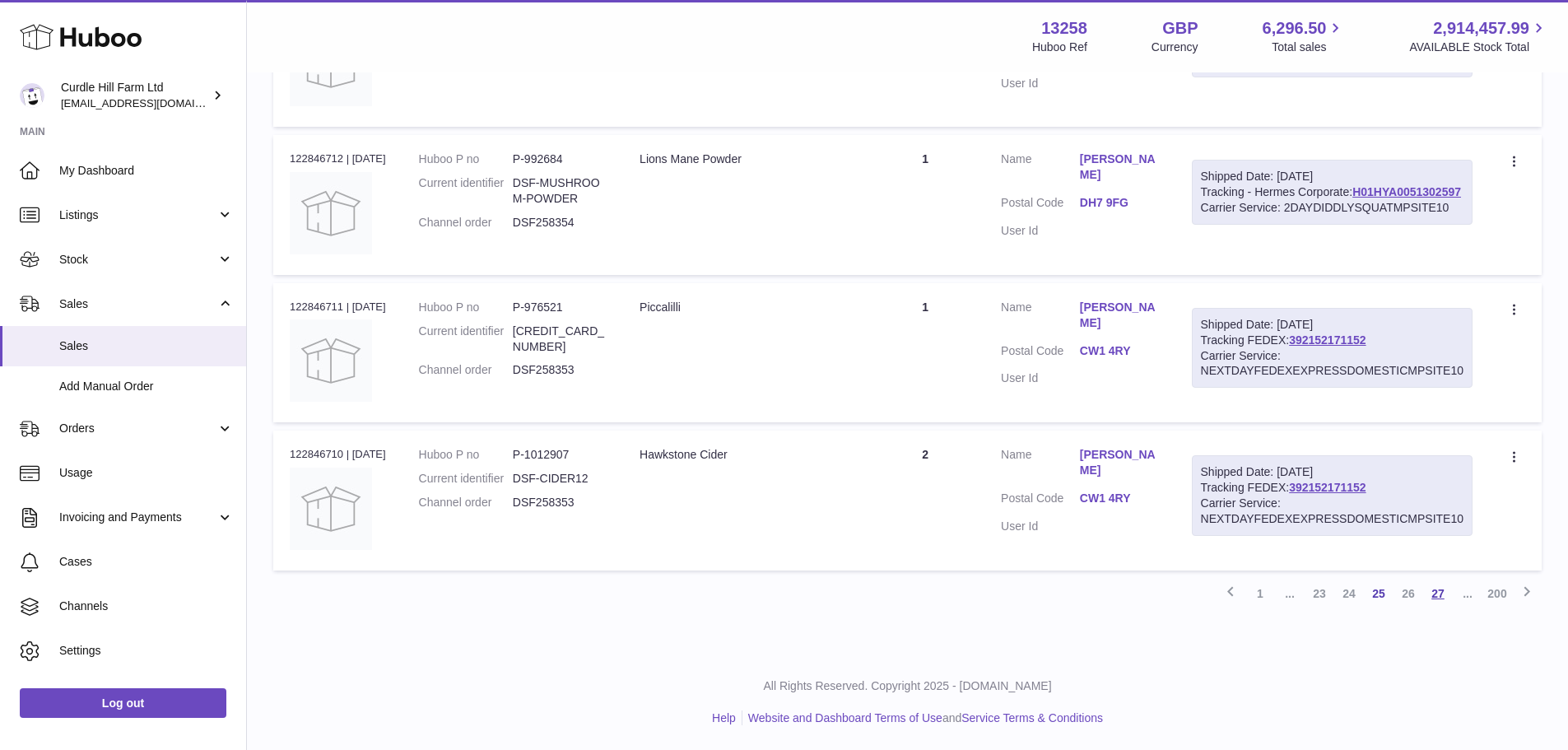
click at [1440, 609] on link "27" at bounding box center [1438, 593] width 30 height 30
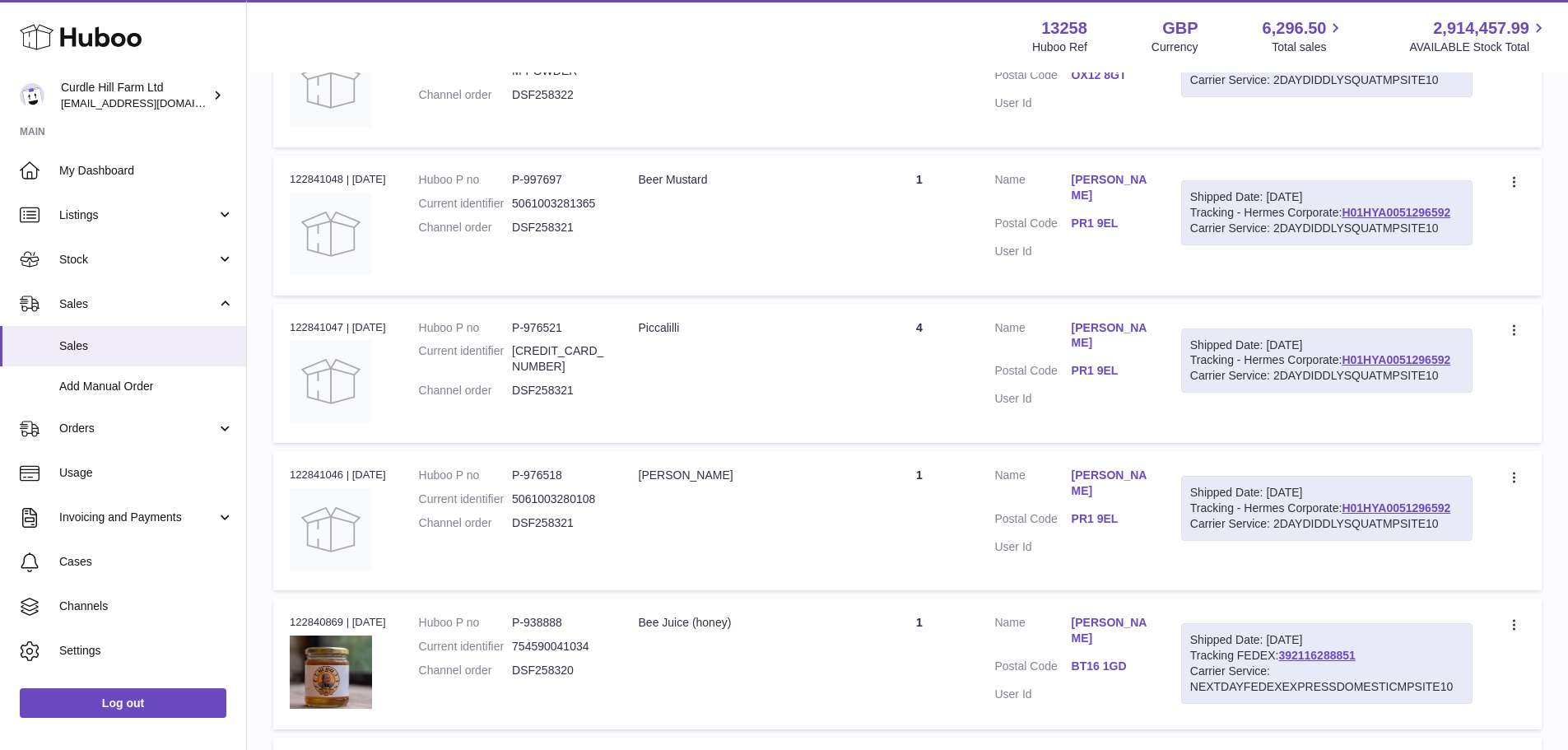
scroll to position [7520, 0]
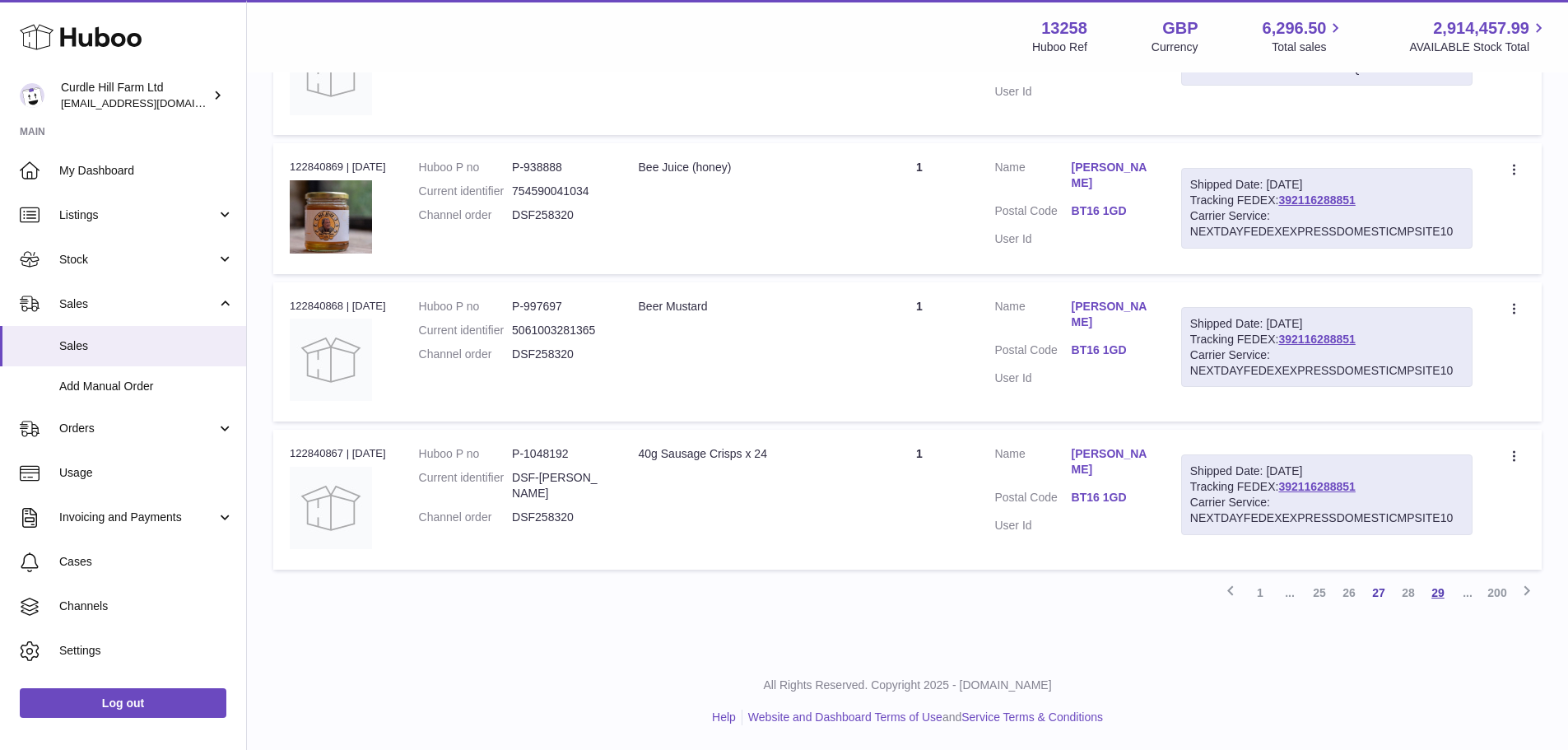
click at [1441, 608] on link "29" at bounding box center [1438, 593] width 30 height 30
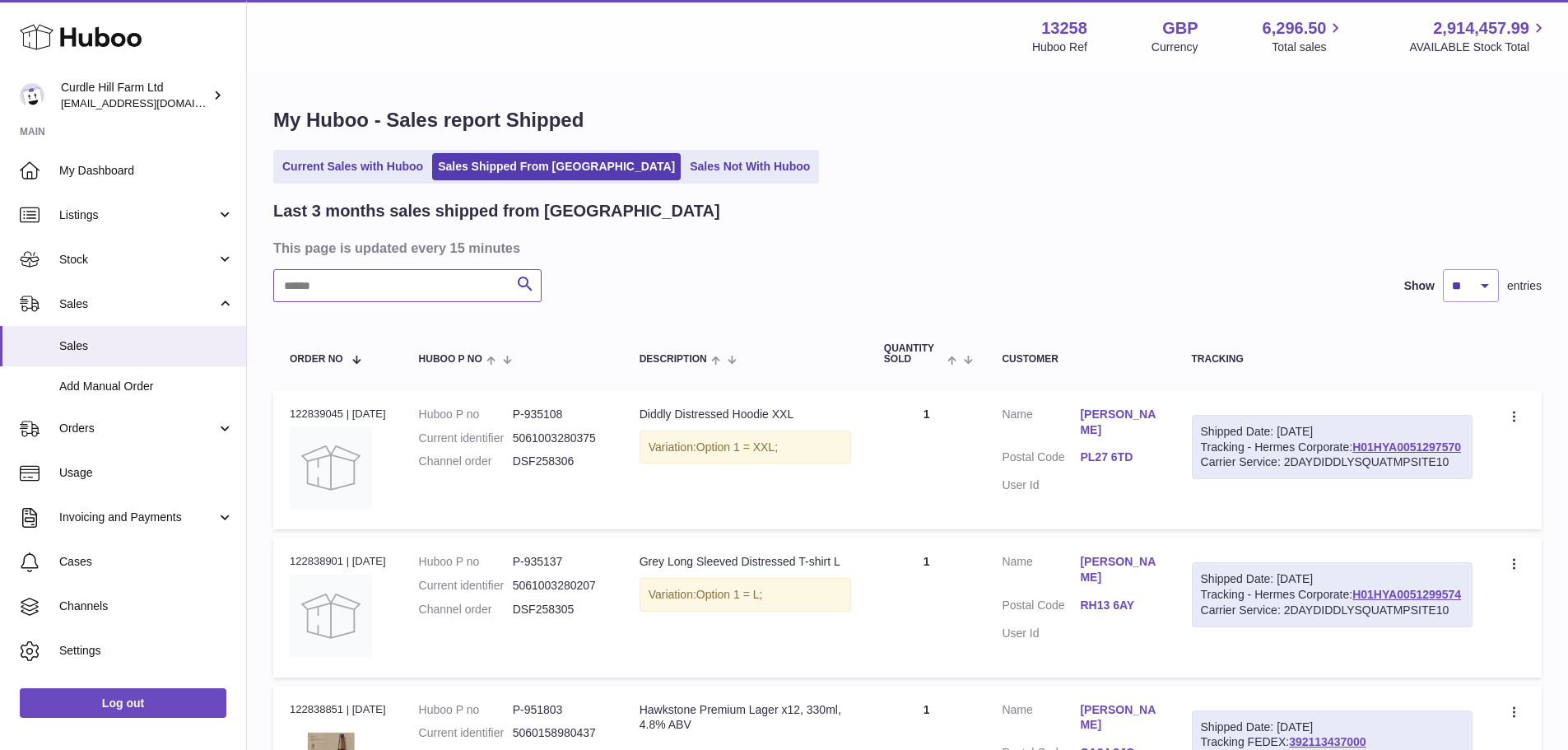
paste input "******"
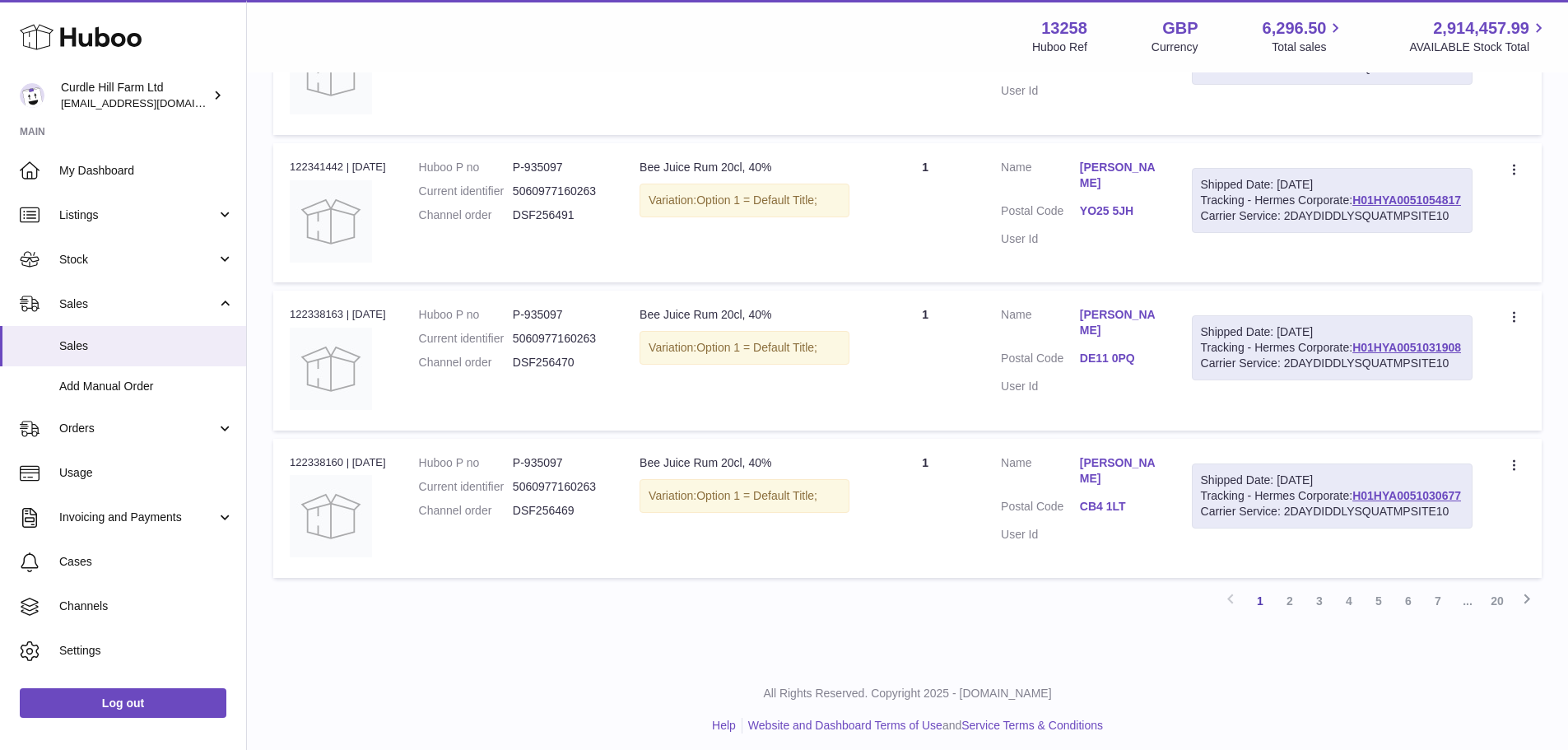
scroll to position [7468, 0]
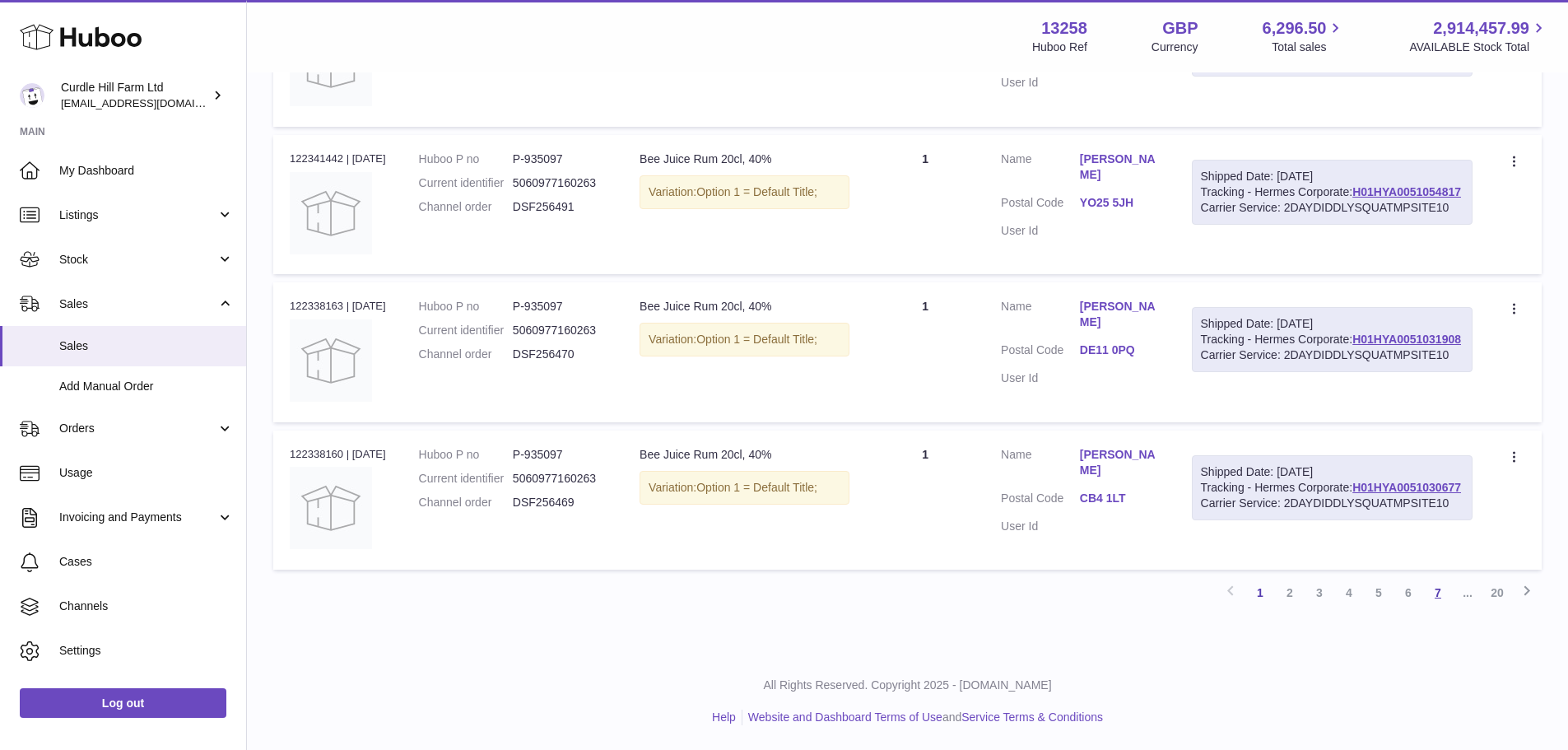
click at [1434, 590] on link "7" at bounding box center [1438, 593] width 30 height 30
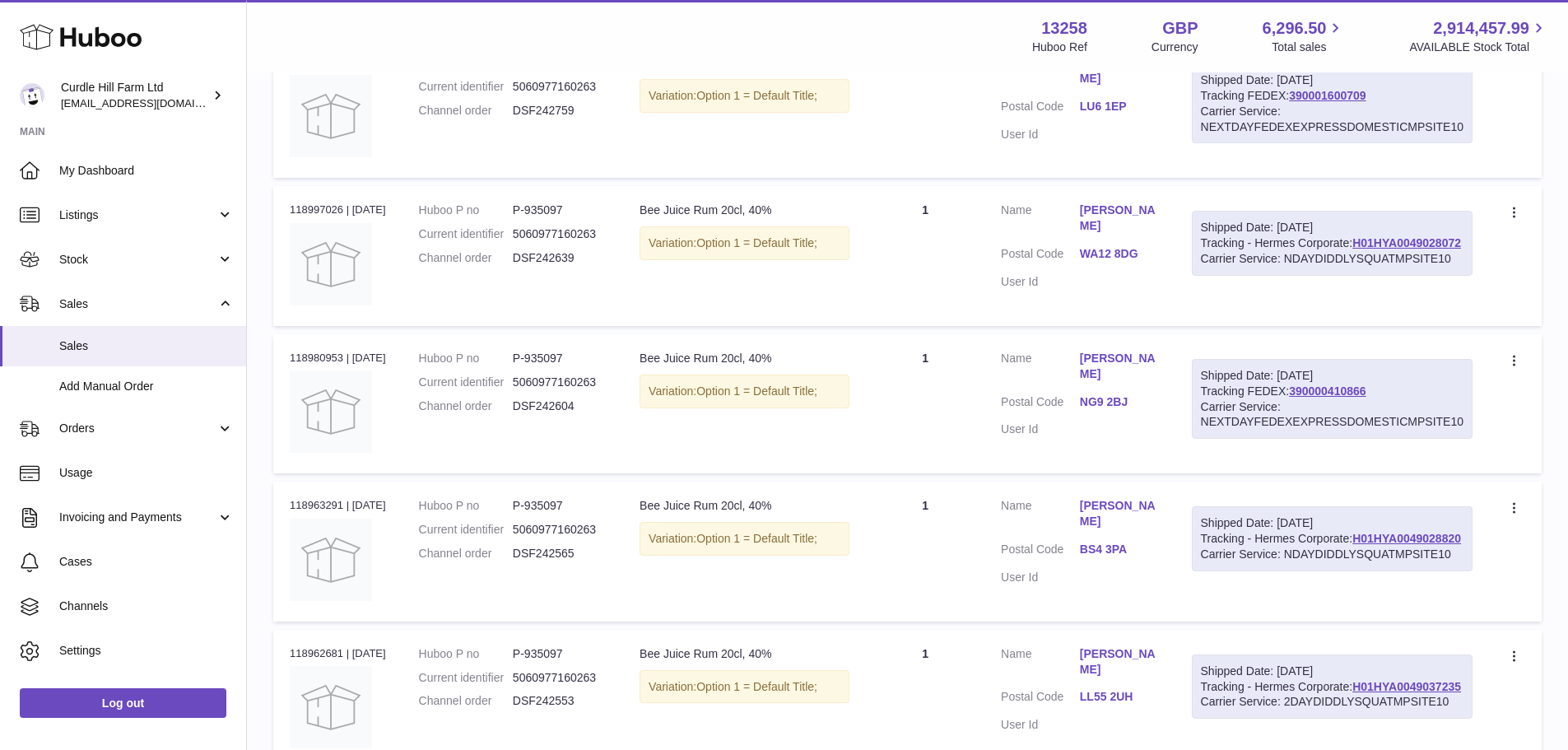
scroll to position [7456, 0]
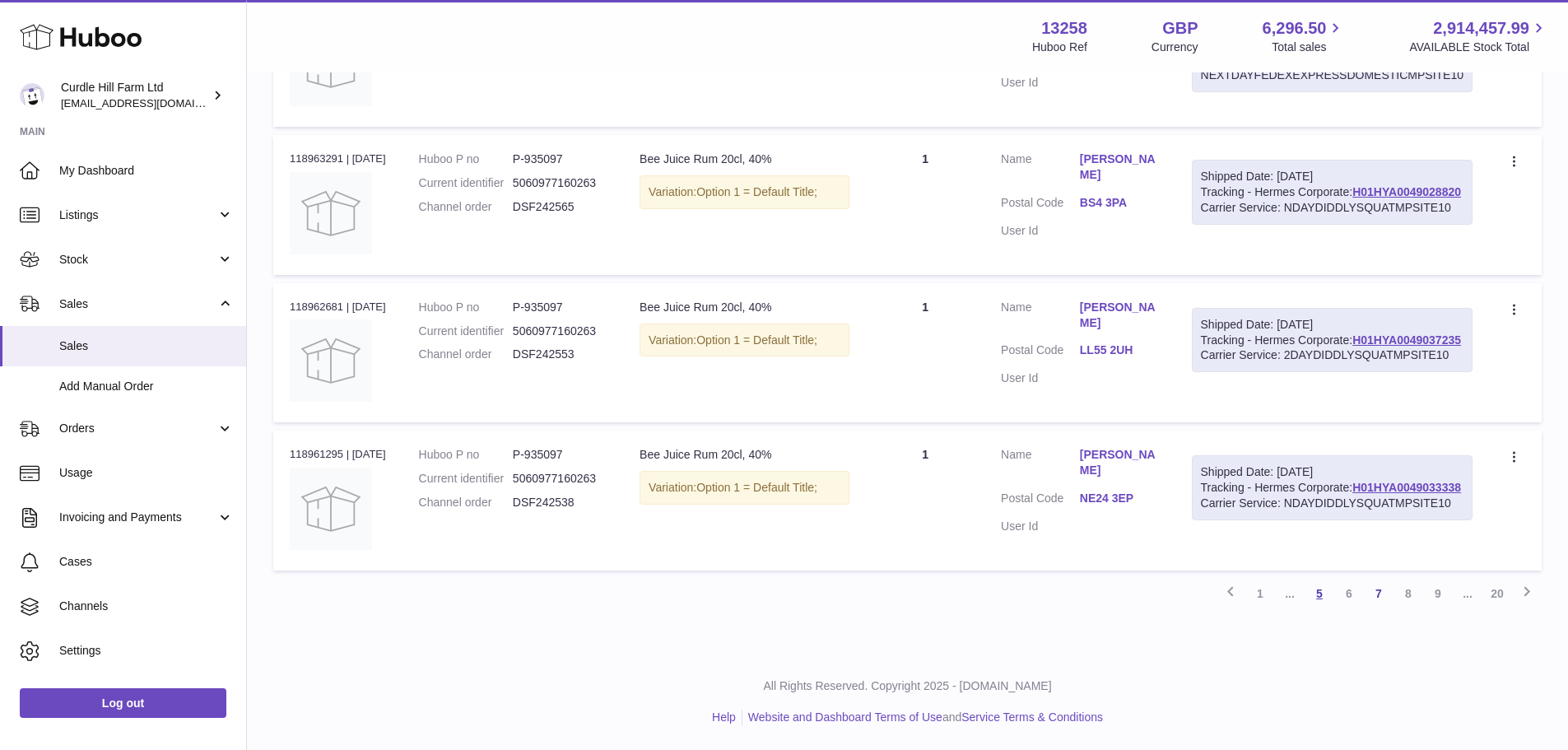
click at [1317, 598] on link "5" at bounding box center [1320, 593] width 30 height 30
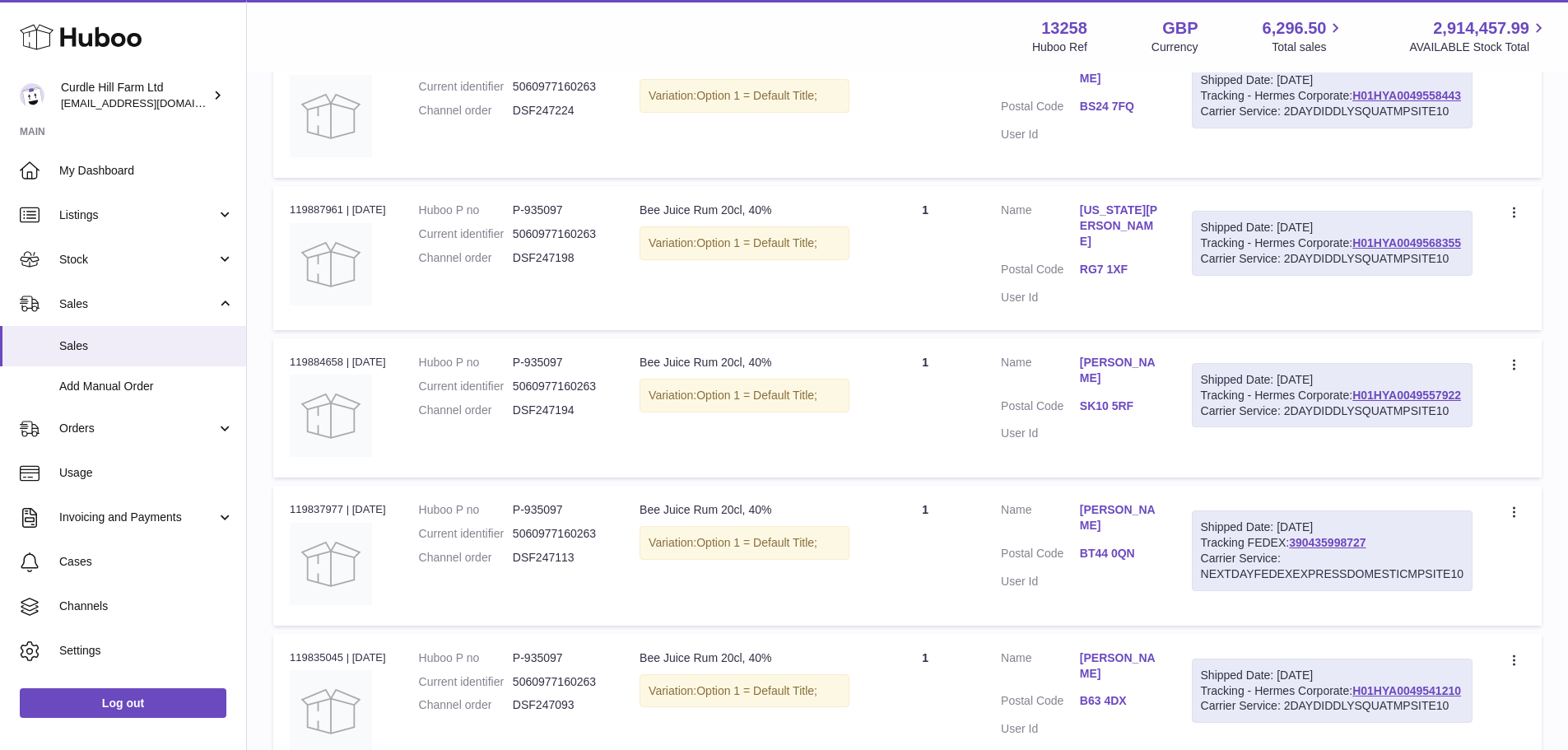
scroll to position [7433, 0]
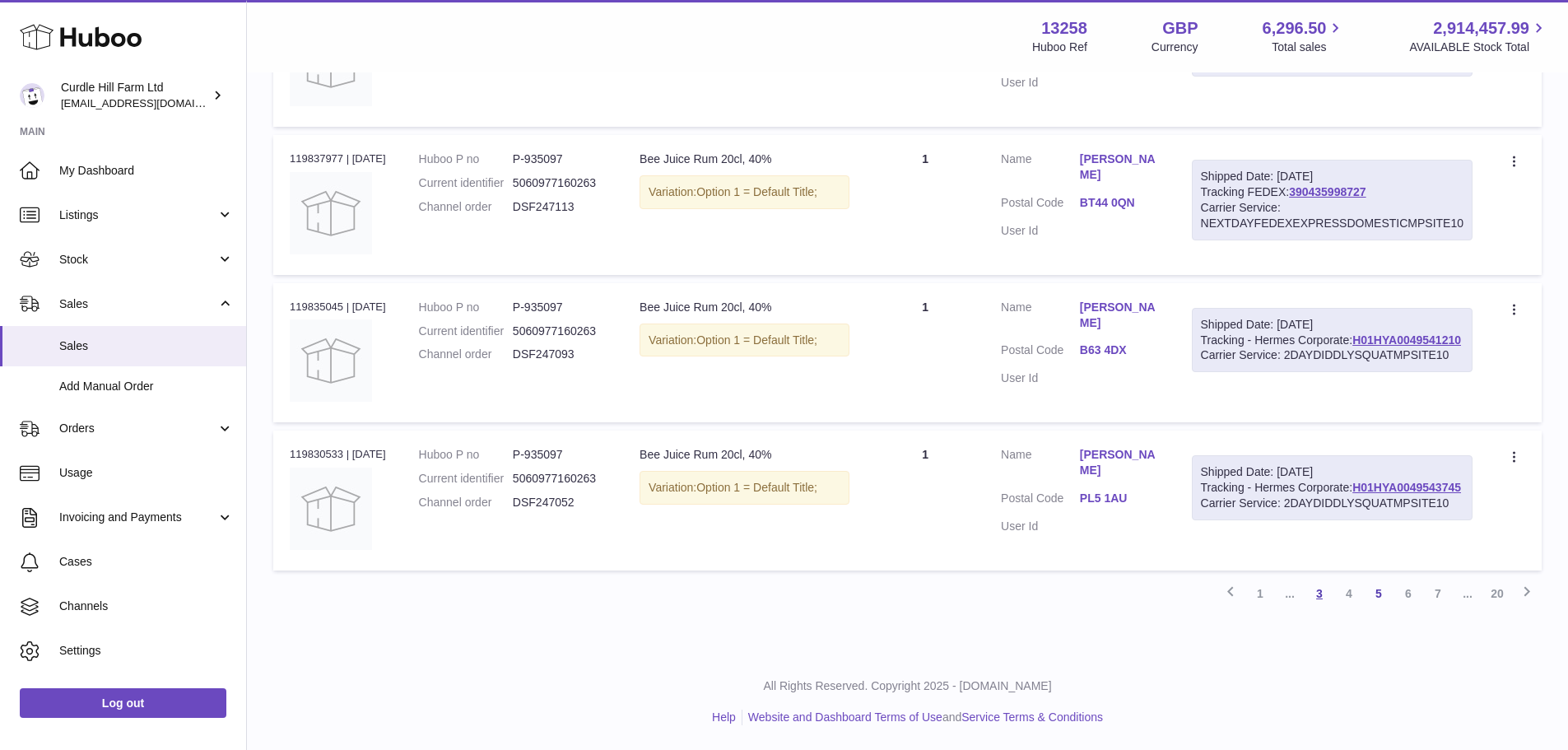
click at [1328, 597] on link "3" at bounding box center [1320, 593] width 30 height 30
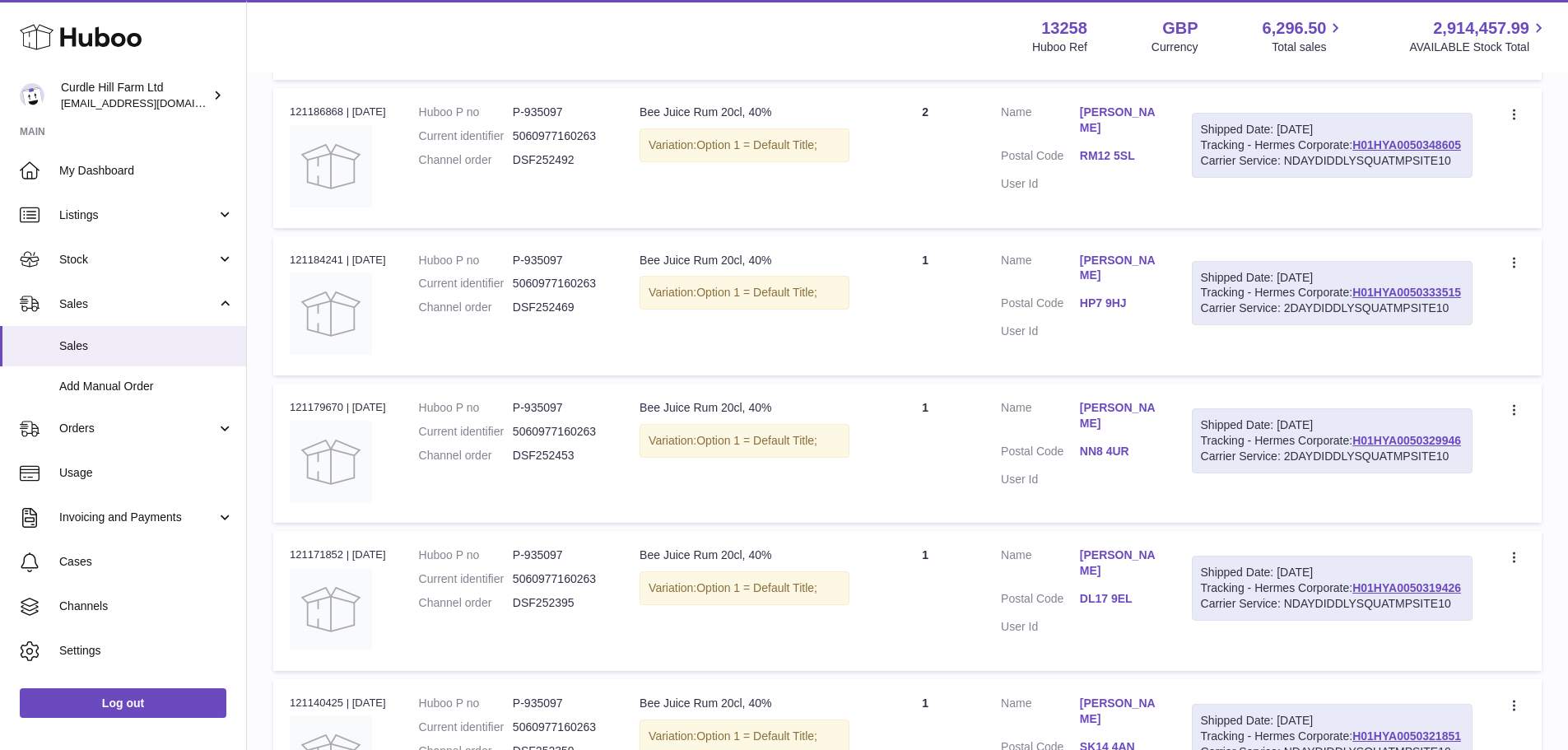
scroll to position [2843, 0]
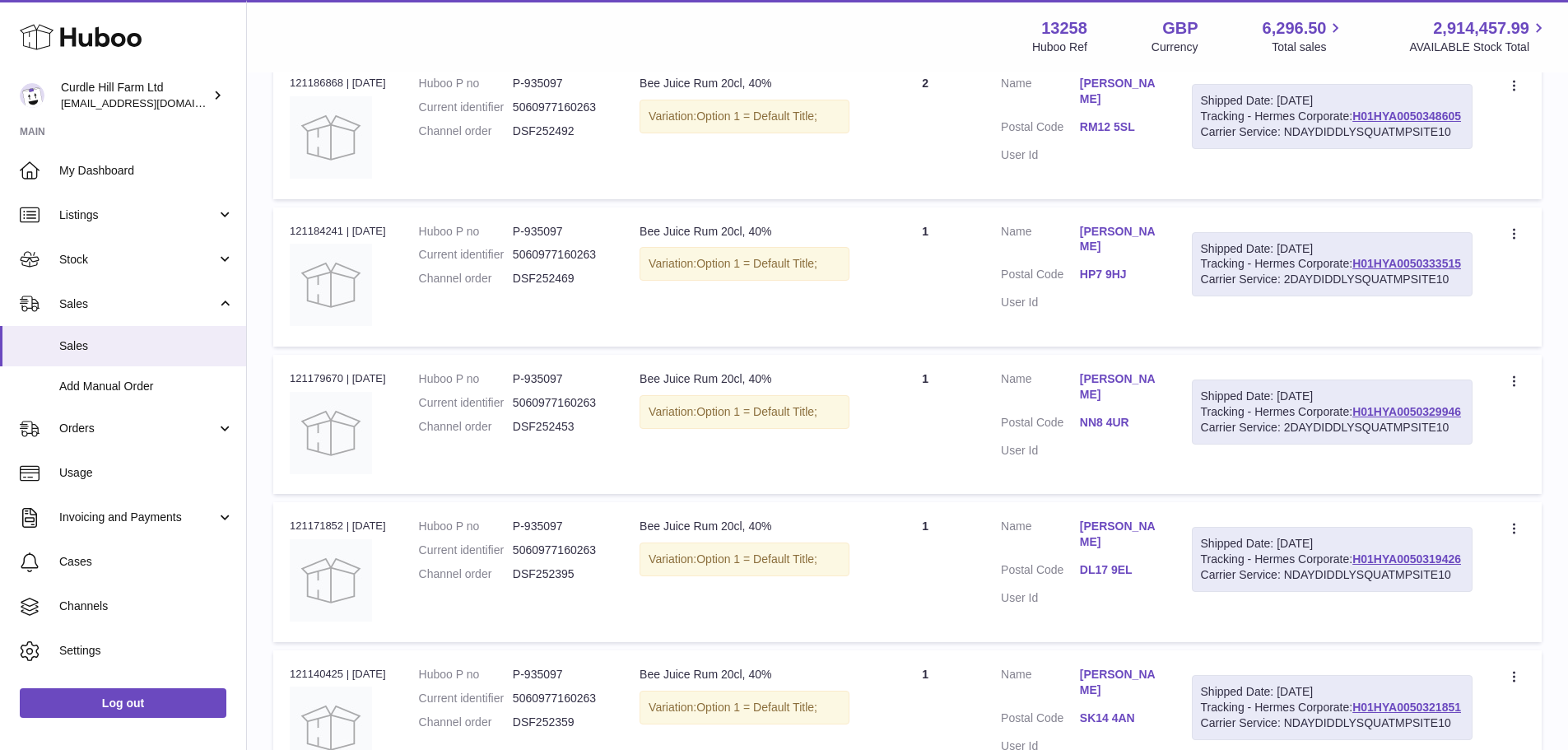
click at [308, 610] on td "Order no 121171852 | [DATE]" at bounding box center [338, 572] width 129 height 140
click at [309, 610] on td "Order no 121171852 | [DATE]" at bounding box center [338, 572] width 129 height 140
copy div "121171852"
click at [315, 386] on div "Order no 121179670 | [DATE]" at bounding box center [338, 378] width 96 height 14
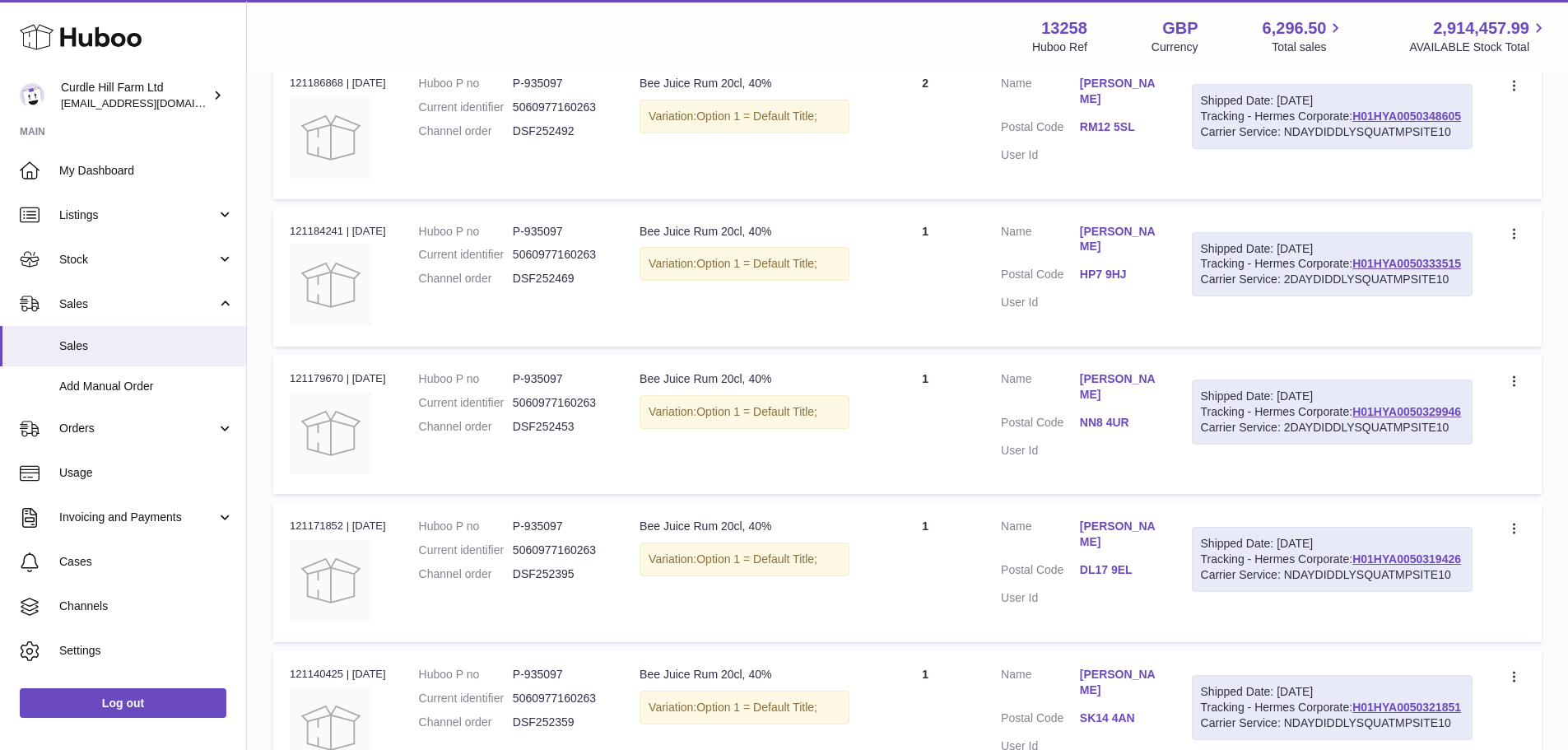
copy div "121179670"
click at [305, 301] on td "Order no 121184241 | [DATE]" at bounding box center [338, 278] width 129 height 140
click at [305, 302] on td "Order no 121184241 | [DATE]" at bounding box center [338, 278] width 129 height 140
copy div "121184241"
click at [323, 90] on div "Order no 121186868 | [DATE]" at bounding box center [338, 83] width 96 height 14
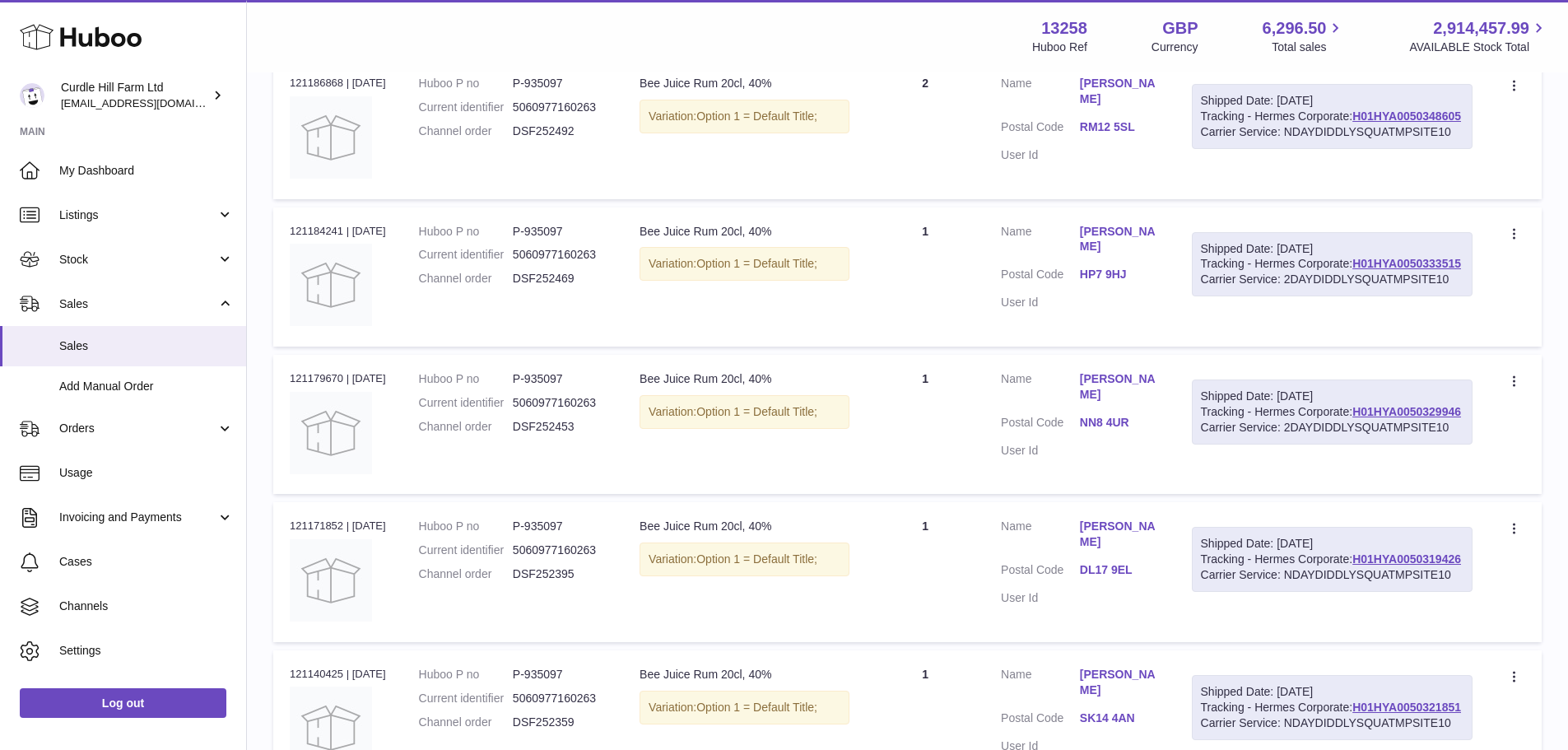
click at [323, 90] on div "Order no 121186868 | [DATE]" at bounding box center [338, 83] width 96 height 14
copy div "121186868"
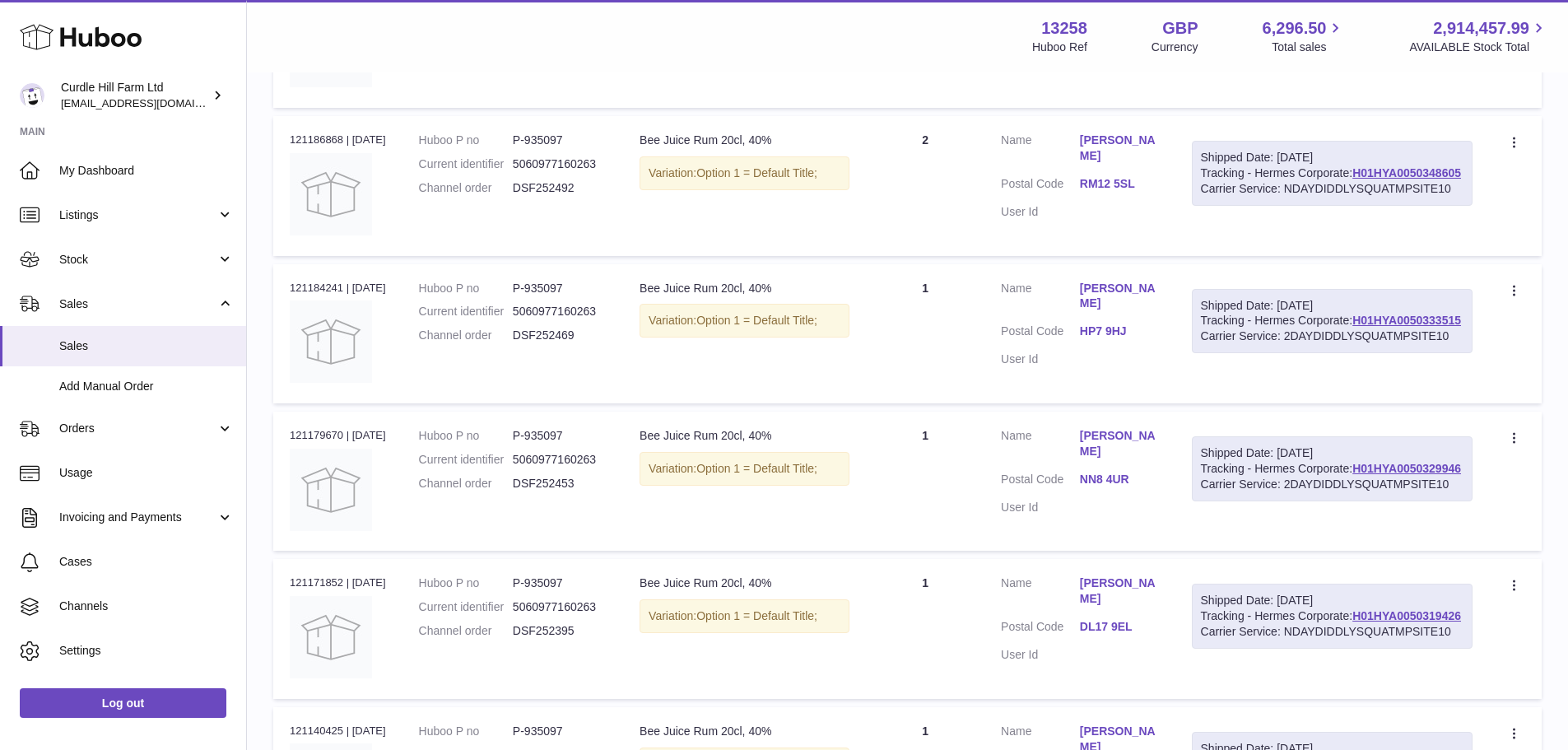
scroll to position [2761, 0]
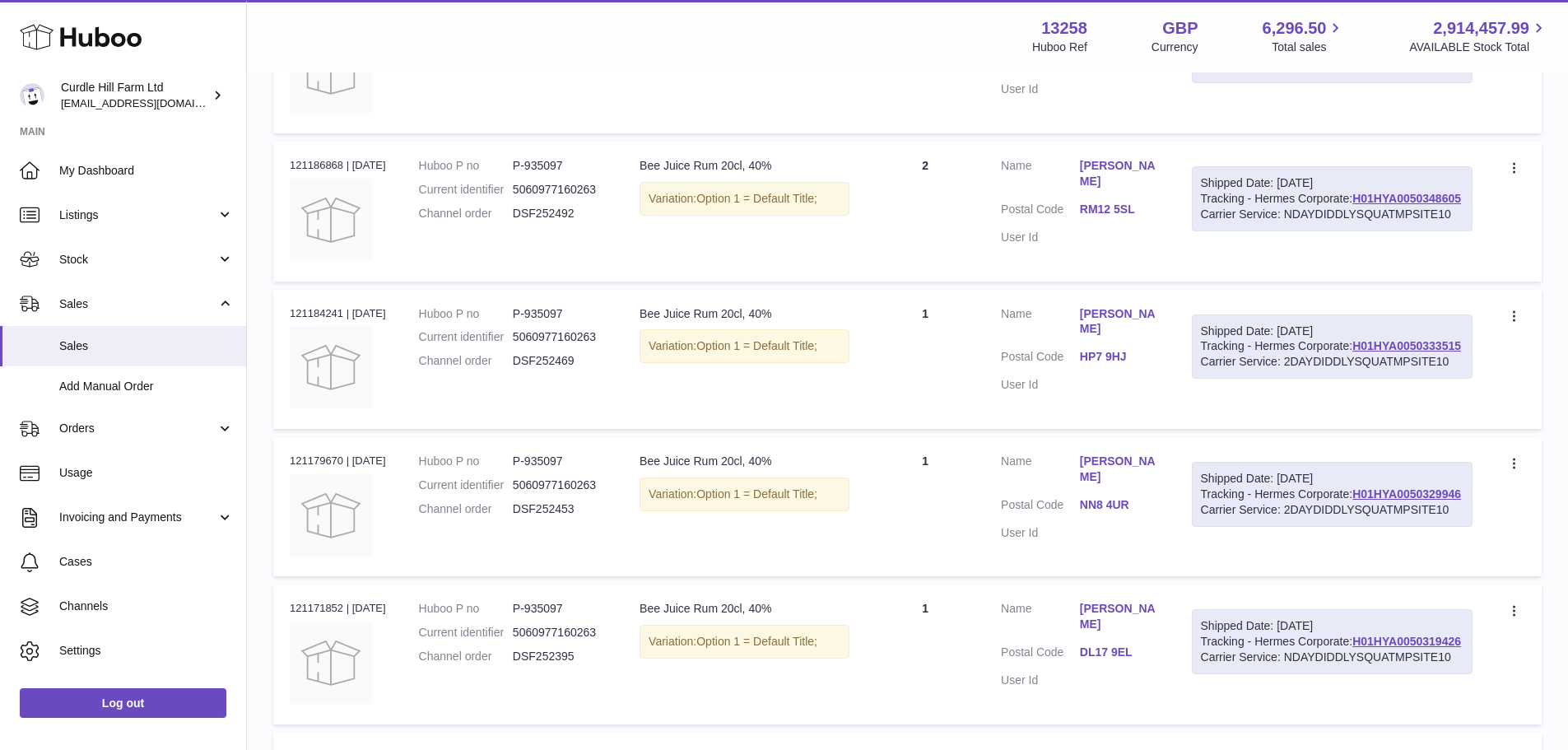
click at [306, 26] on div "Order no 121235246 | [DATE]" at bounding box center [338, 18] width 96 height 14
copy div "121235246"
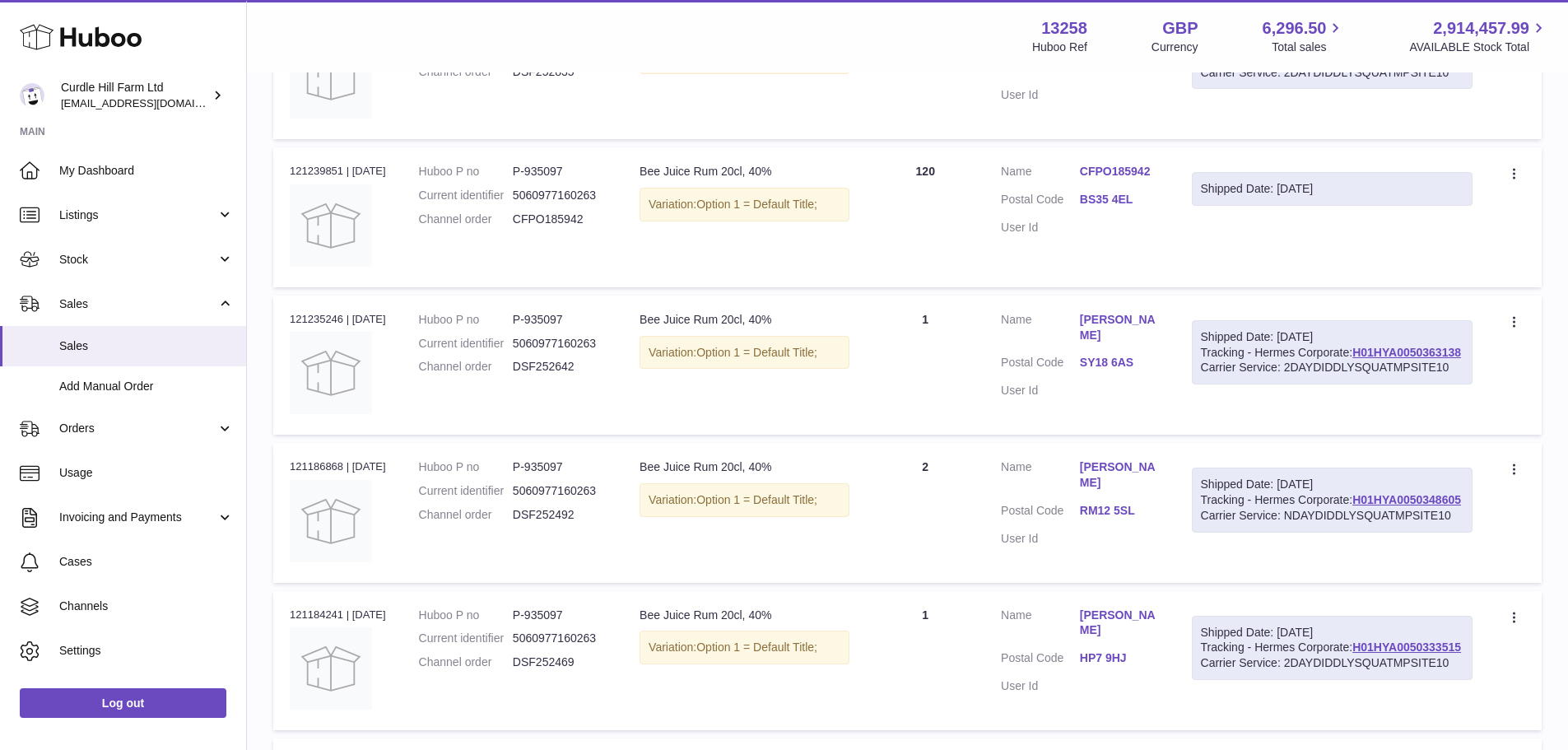
scroll to position [2431, 0]
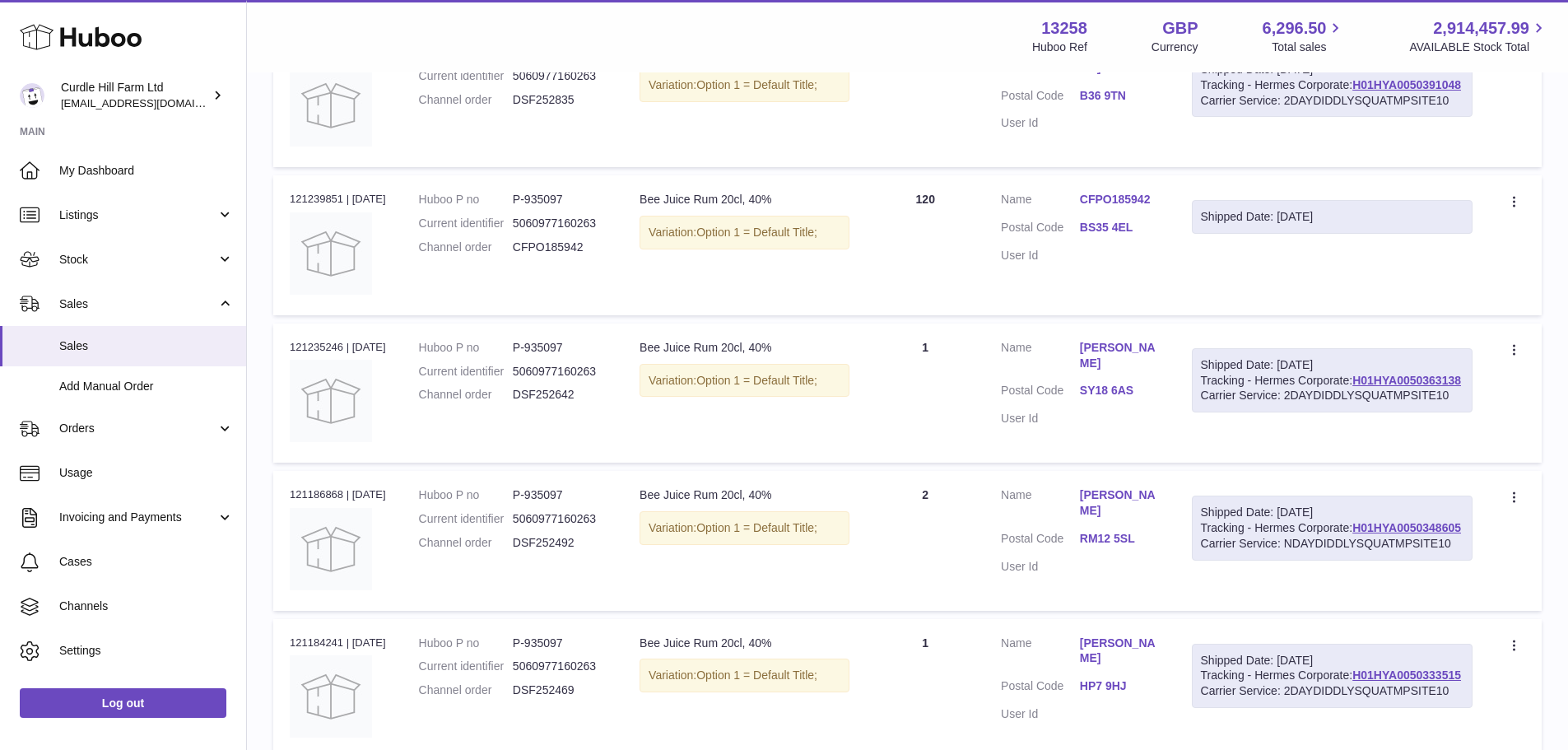
click at [316, 106] on td "Order no 121287917 | [DATE]" at bounding box center [338, 98] width 129 height 140
copy div "121287917"
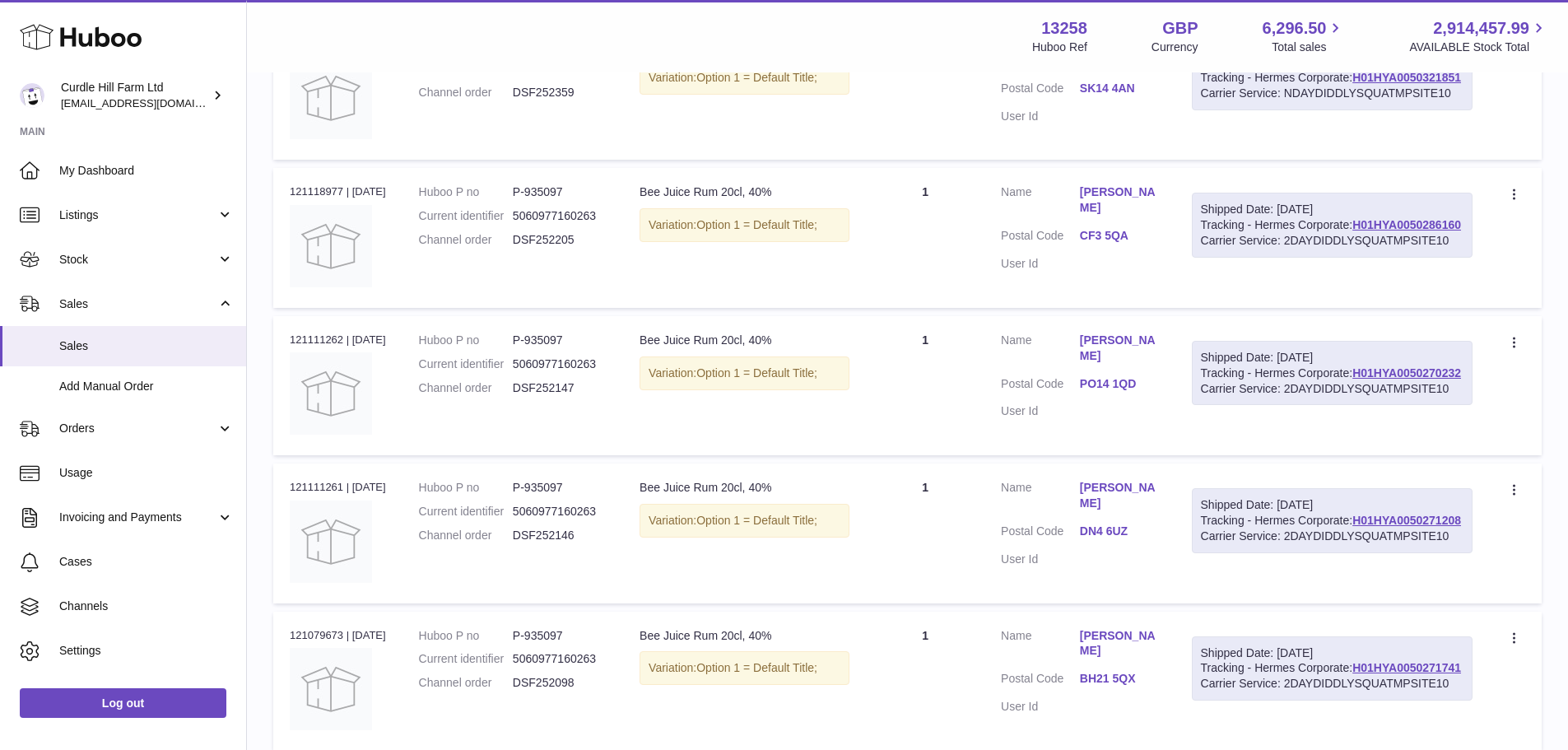
scroll to position [3502, 0]
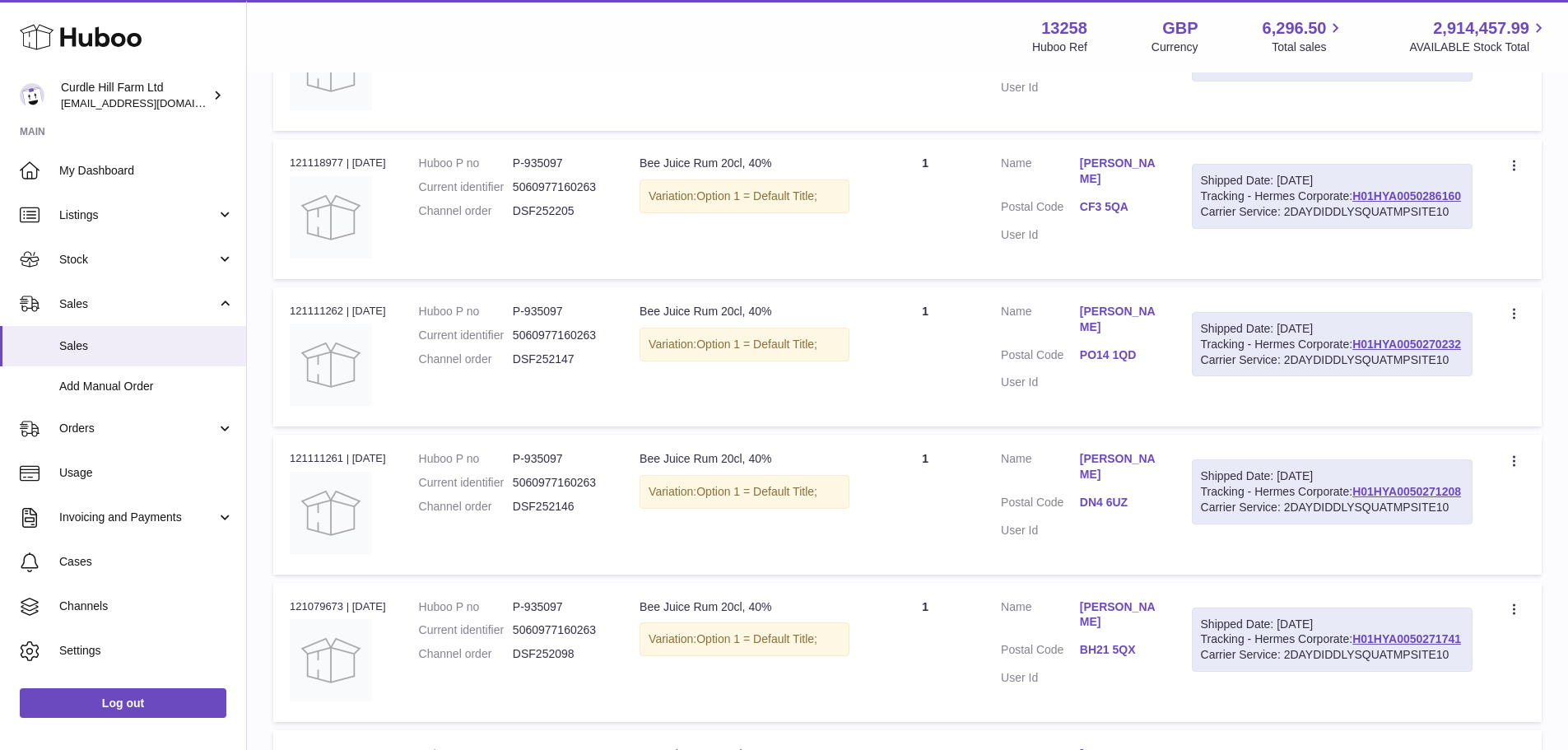
click at [317, 23] on div "Order no 121140425 | [DATE]" at bounding box center [338, 15] width 96 height 14
copy div "121140425"
click at [317, 258] on td "Order no 121118977 | [DATE]" at bounding box center [338, 209] width 129 height 140
click at [318, 260] on td "Order no 121118977 | [DATE]" at bounding box center [338, 209] width 129 height 140
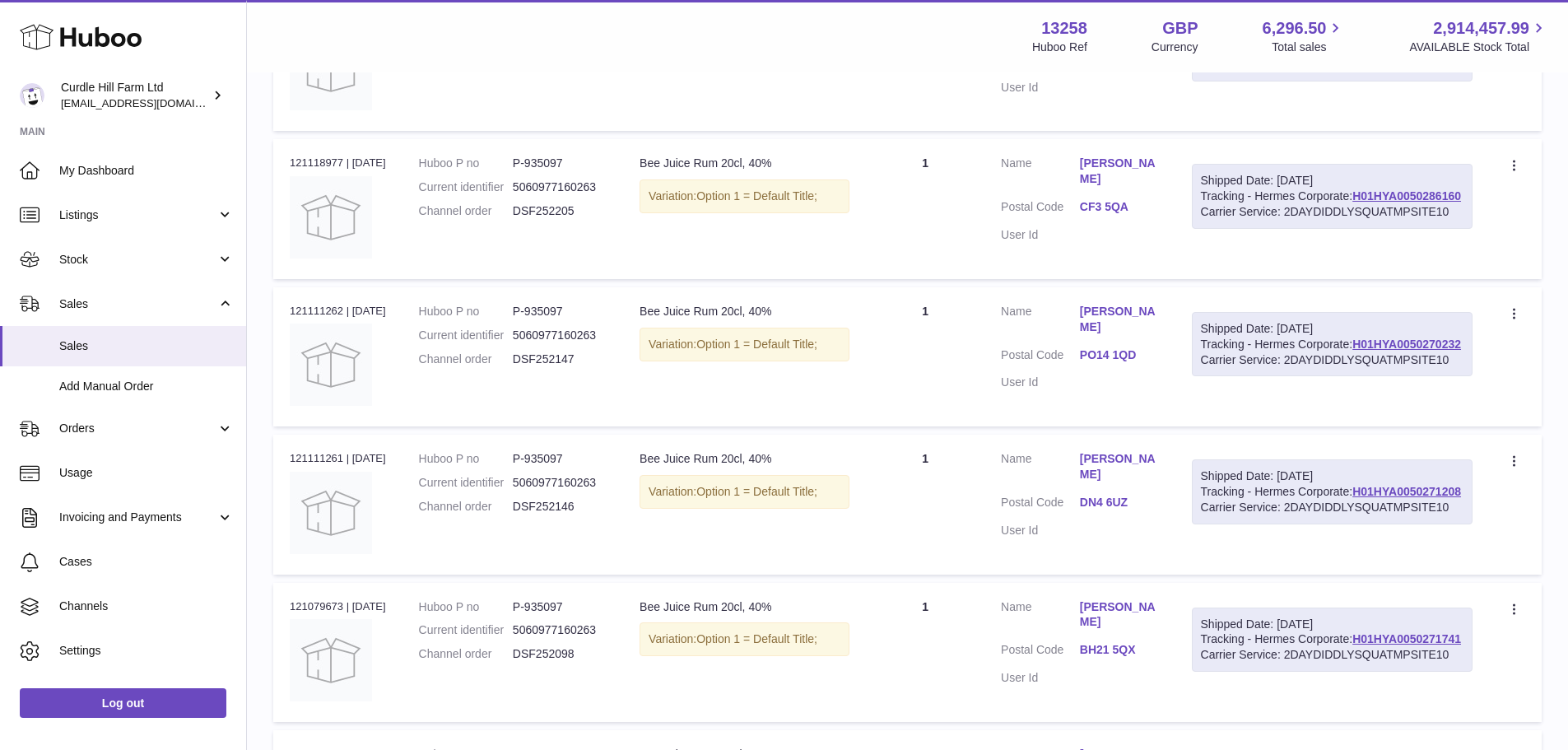
click at [321, 170] on div "Order no 121118977 | [DATE]" at bounding box center [338, 163] width 96 height 14
copy div "121118977"
click at [314, 318] on div "Order no 121111262 | [DATE]" at bounding box center [338, 311] width 96 height 14
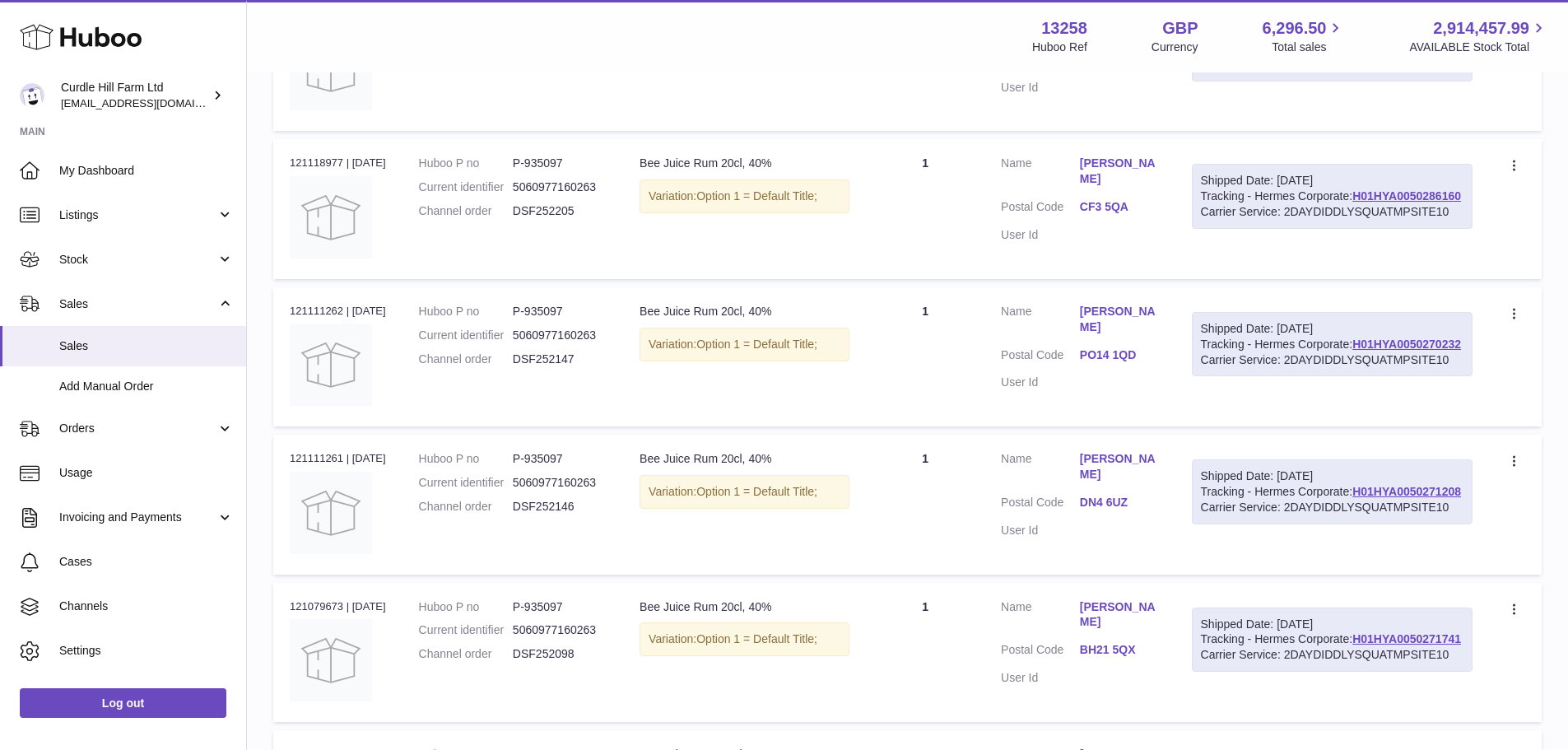
copy div "121111262"
click at [312, 467] on div "Order no 121111261 | [DATE]" at bounding box center [338, 458] width 96 height 14
copy div "121111261"
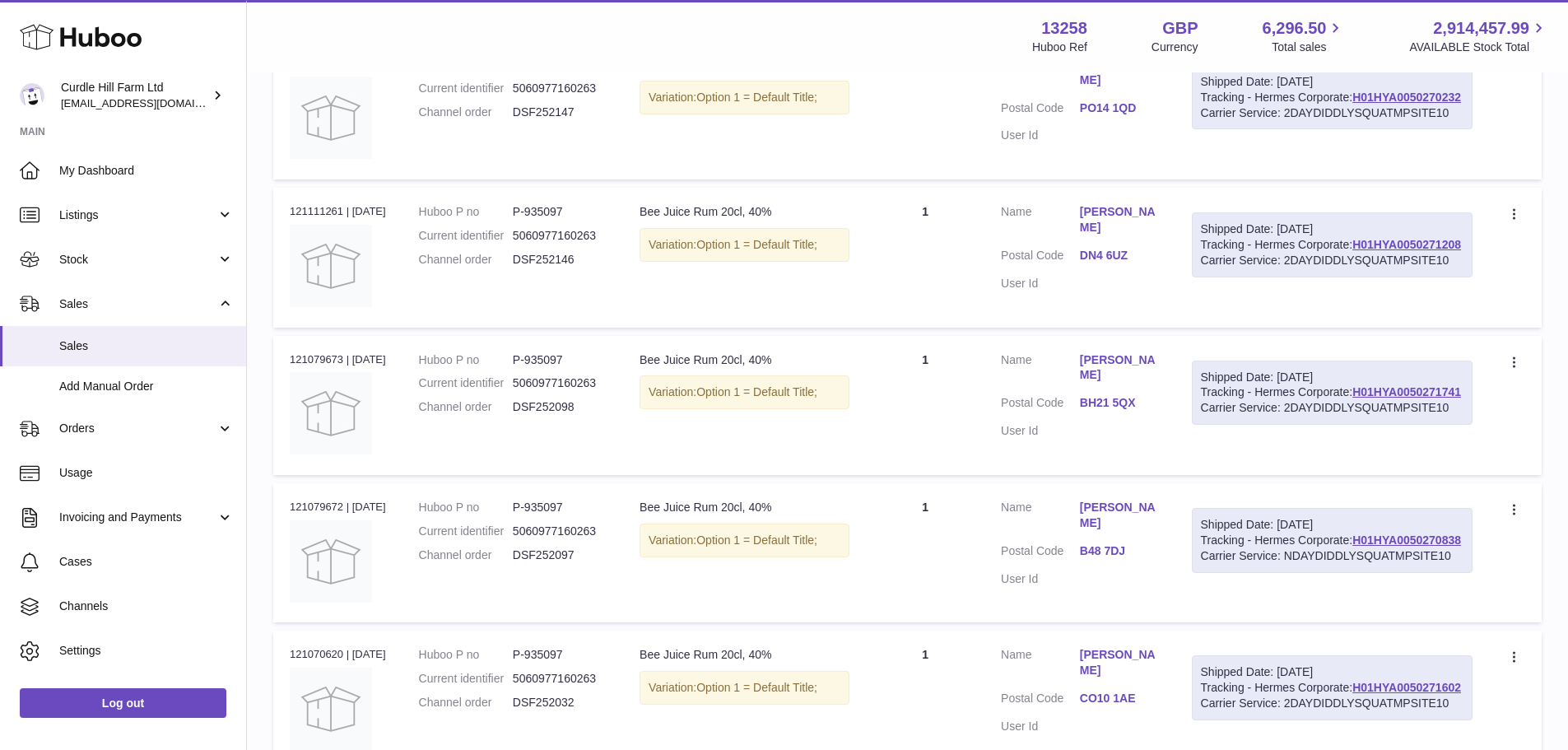
scroll to position [3832, 0]
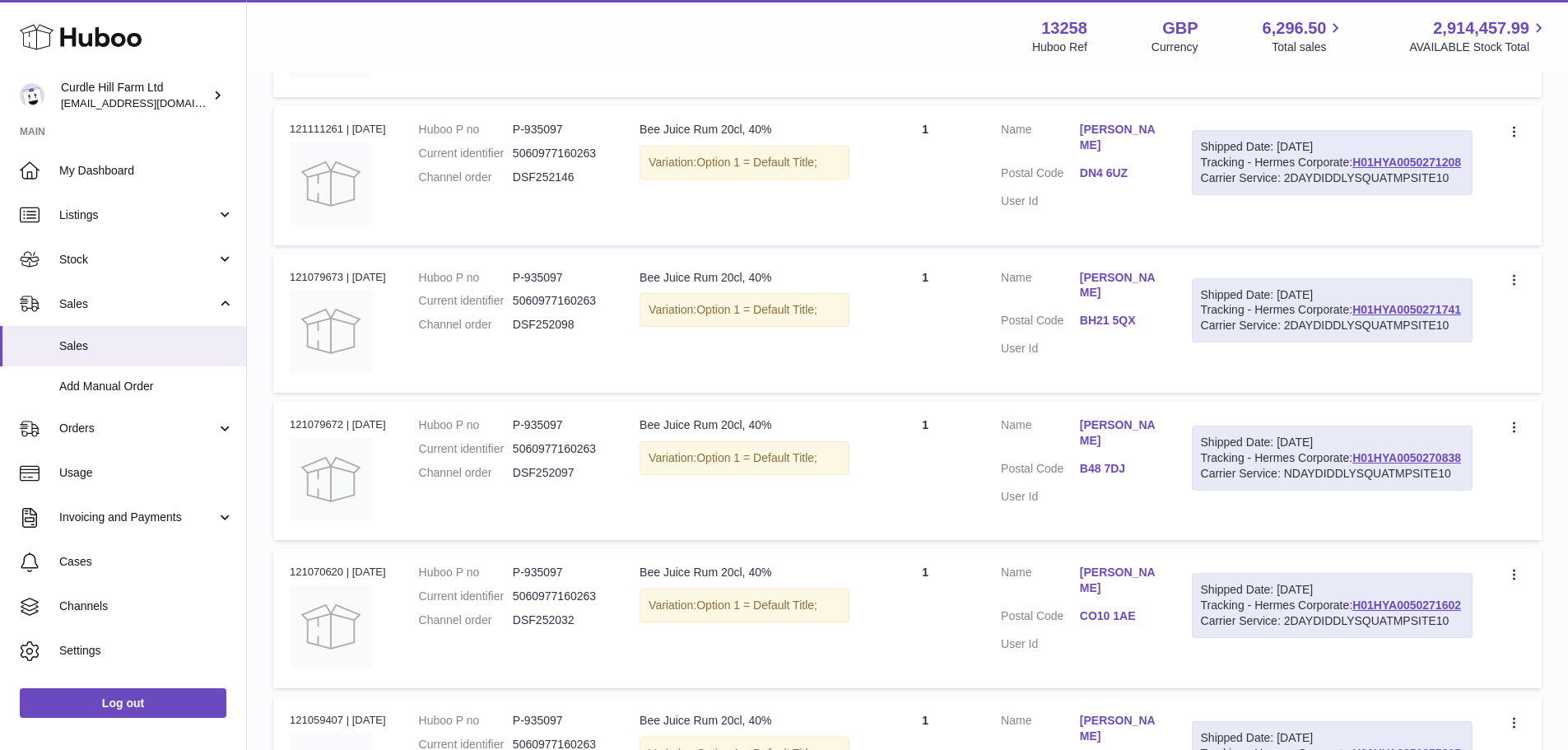
click at [323, 285] on div "Order no 121079673 | [DATE]" at bounding box center [338, 277] width 96 height 14
click at [322, 432] on div "Order no 121079672 | [DATE]" at bounding box center [338, 425] width 96 height 14
click at [326, 580] on div "Order no 121070620 | [DATE]" at bounding box center [338, 572] width 96 height 14
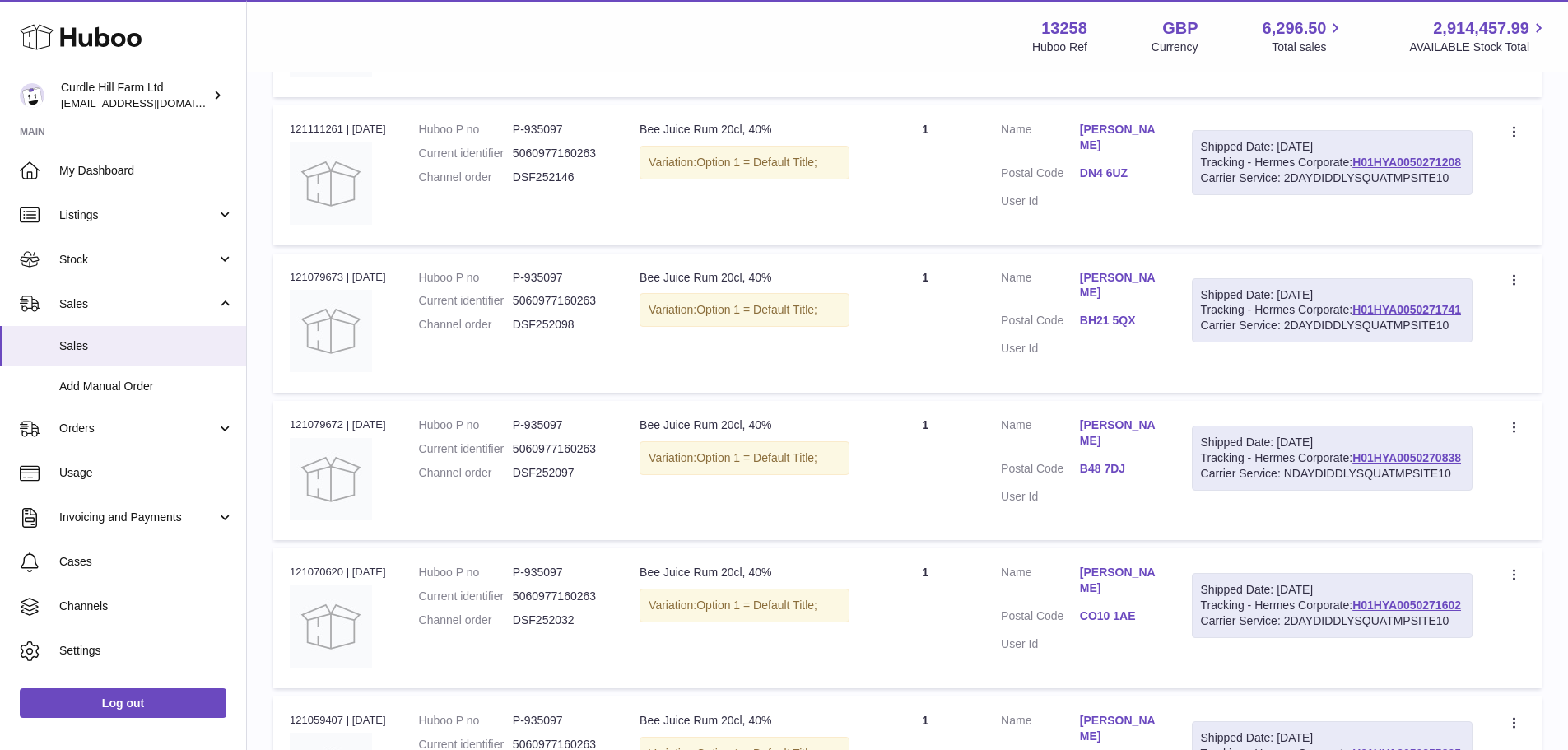
click at [326, 580] on div "Order no 121070620 | [DATE]" at bounding box center [338, 572] width 96 height 14
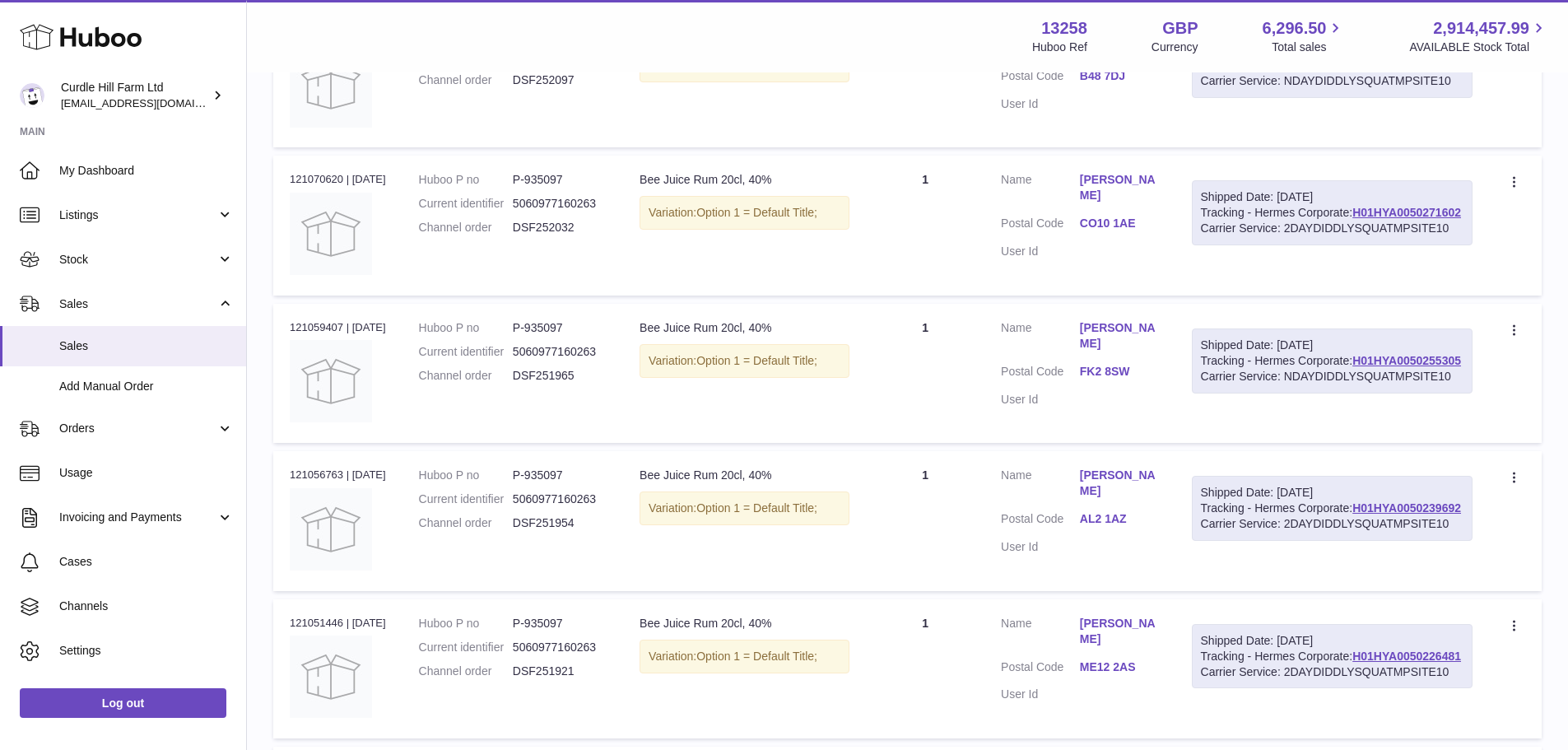
scroll to position [4244, 0]
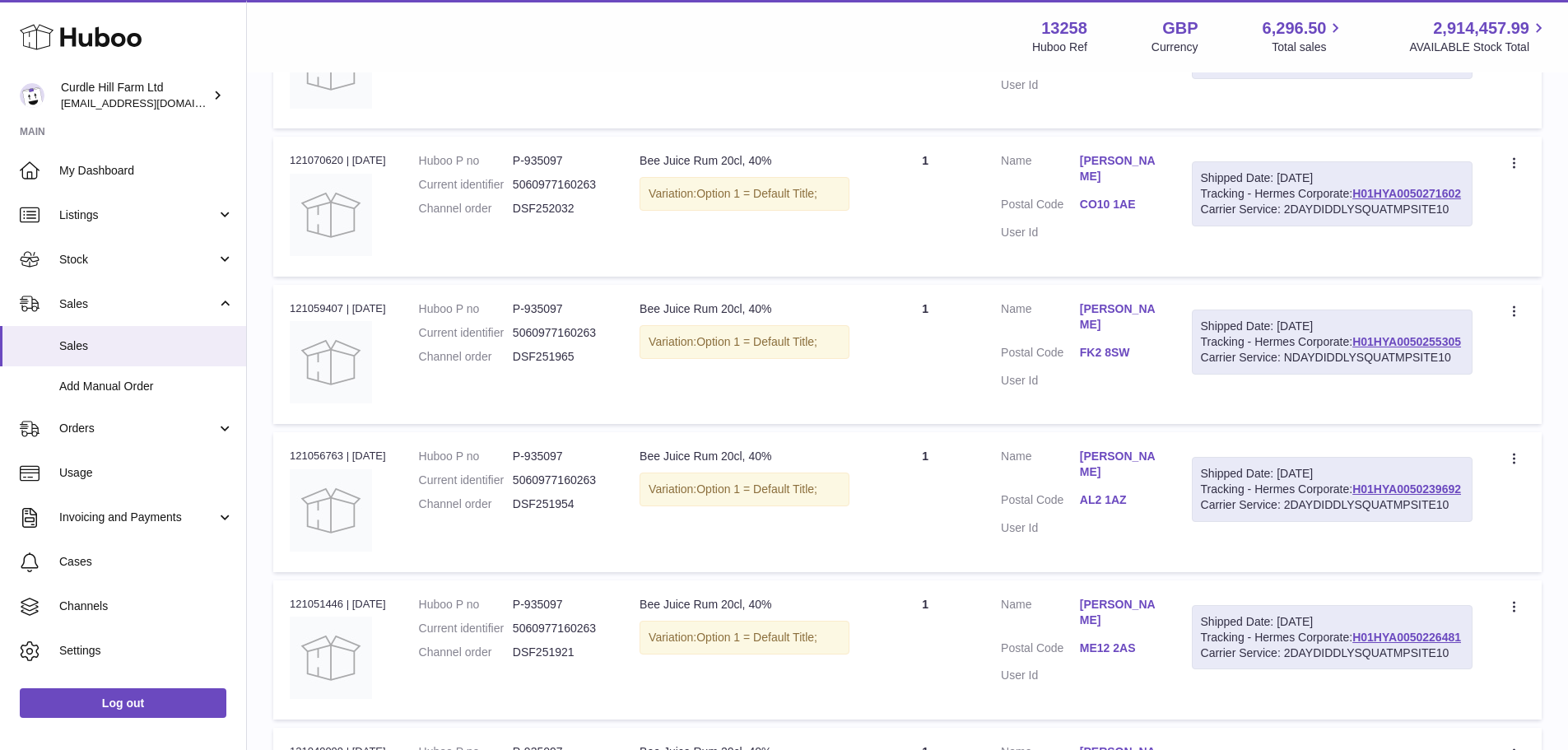
click at [299, 424] on td "Order no 121059407 | [DATE]" at bounding box center [338, 355] width 129 height 140
click at [304, 464] on div "Order no 121056763 | [DATE]" at bounding box center [338, 455] width 96 height 14
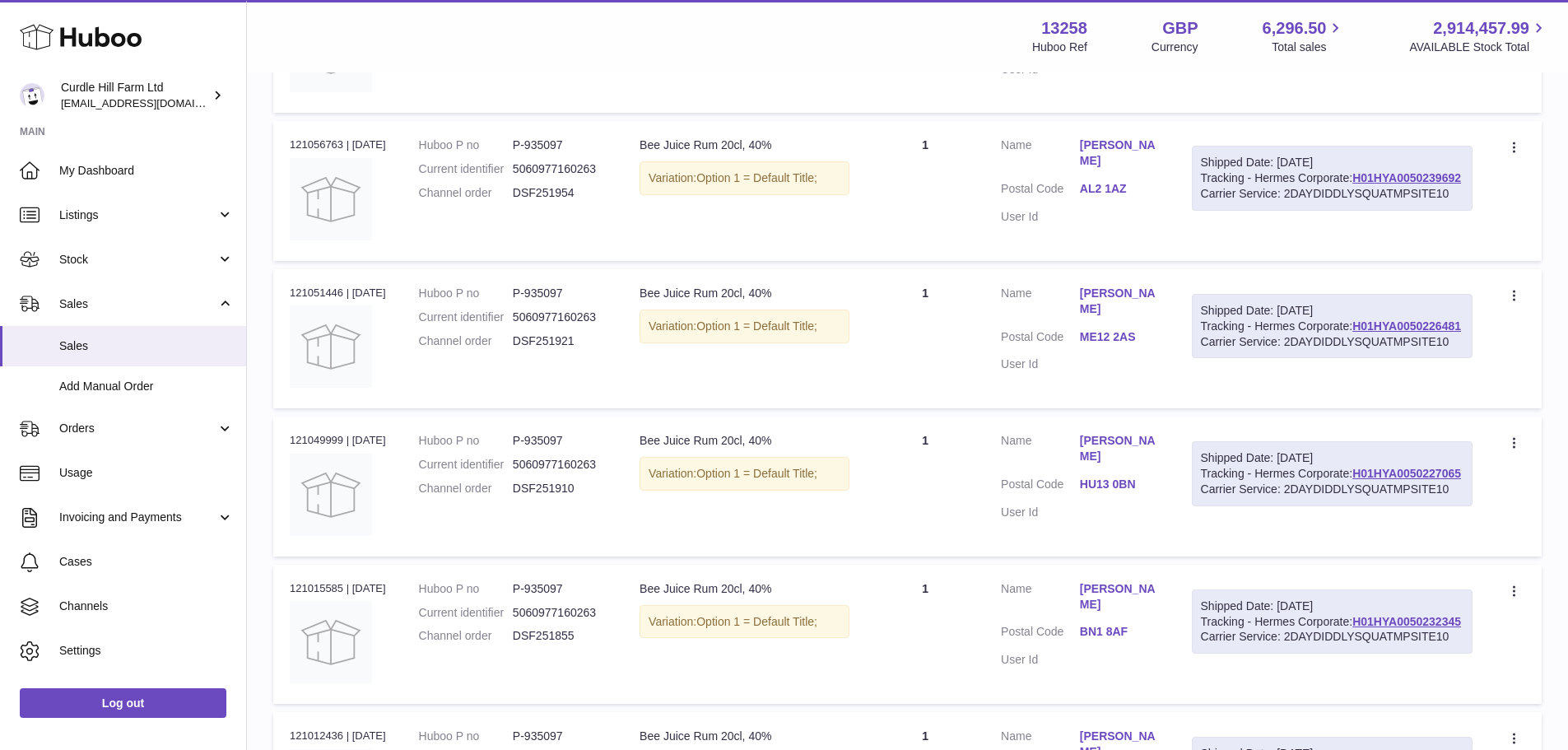
scroll to position [4573, 0]
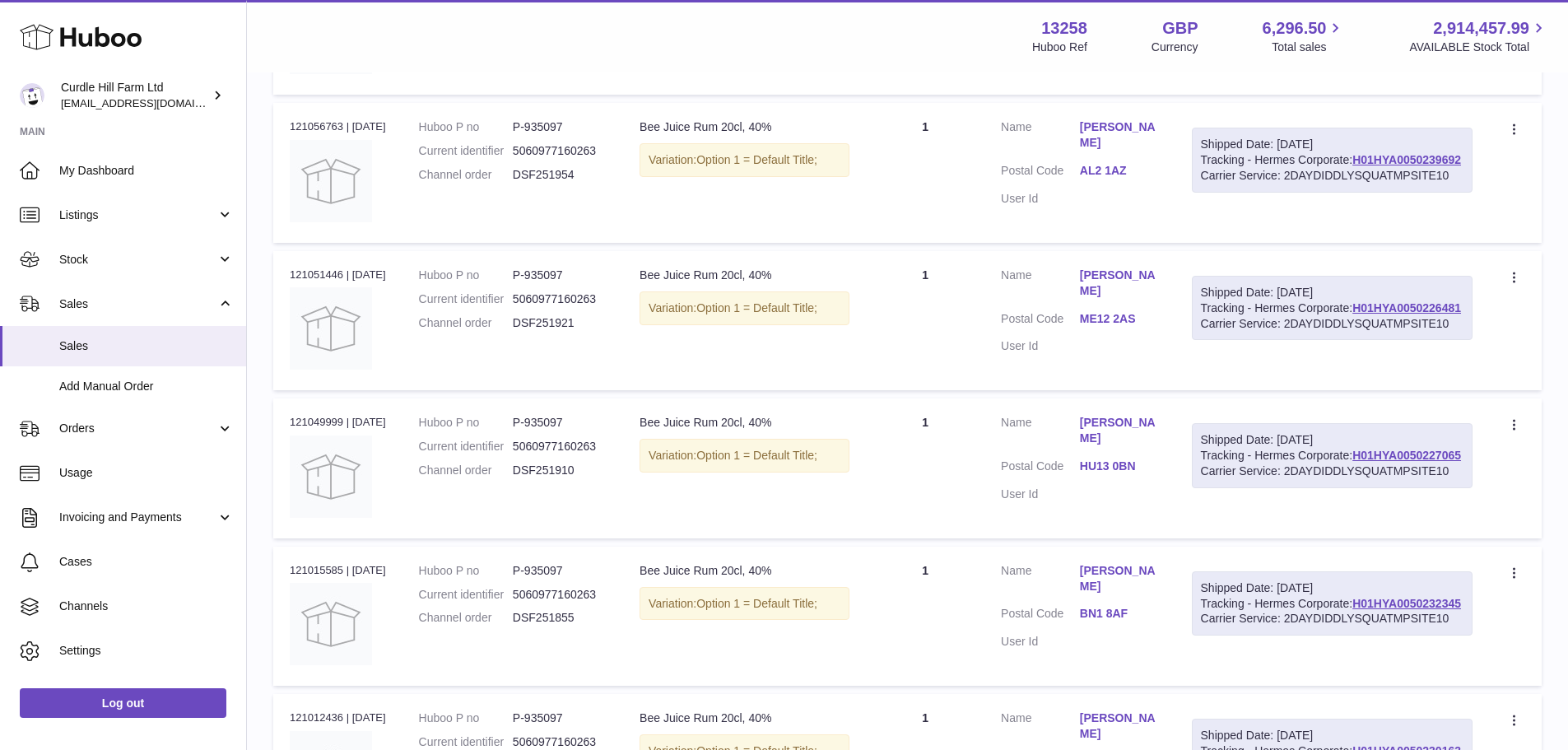
click at [305, 283] on div "Order no 121051446 | [DATE]" at bounding box center [338, 274] width 96 height 14
click at [324, 430] on div "Order no 121049999 | [DATE]" at bounding box center [338, 422] width 96 height 14
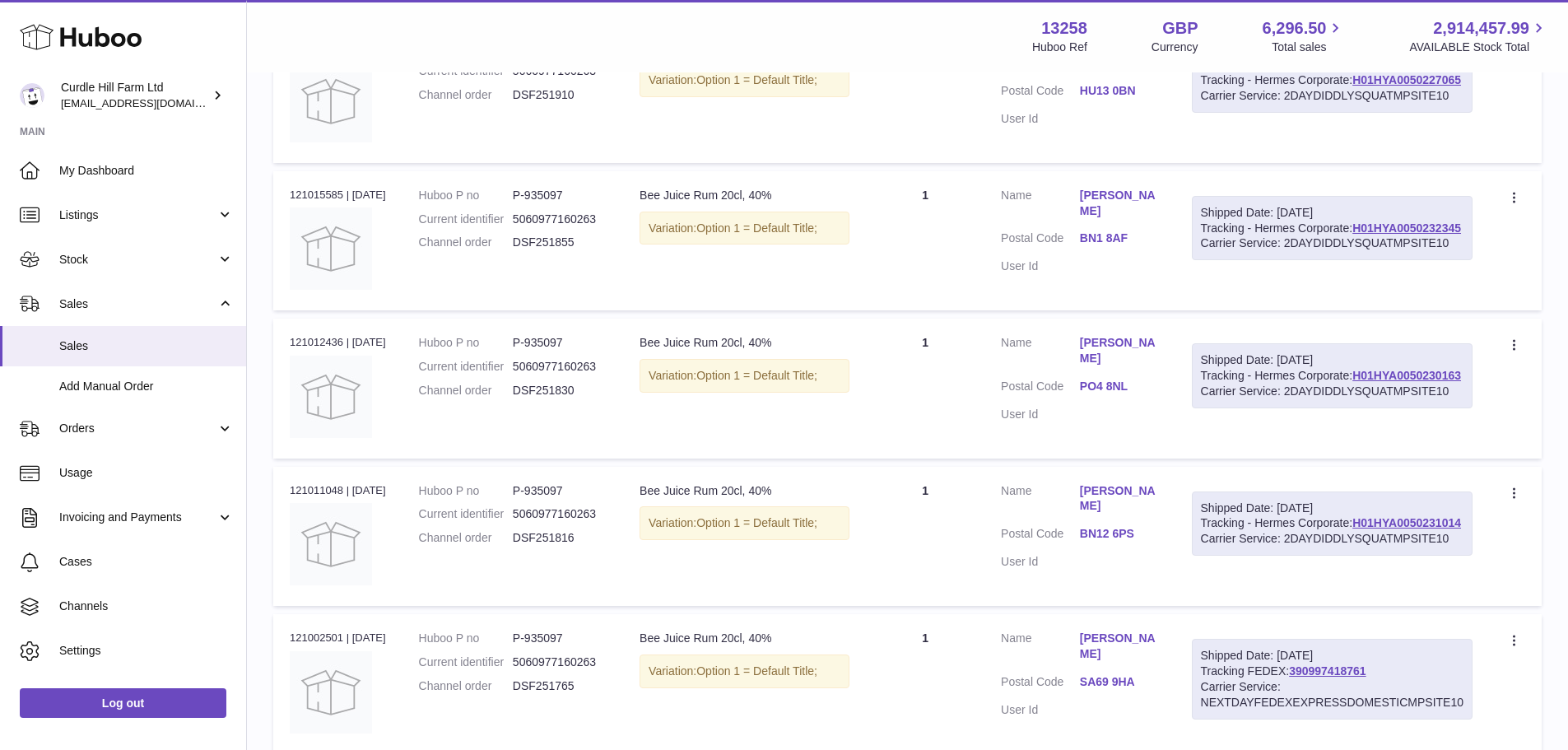
scroll to position [4985, 0]
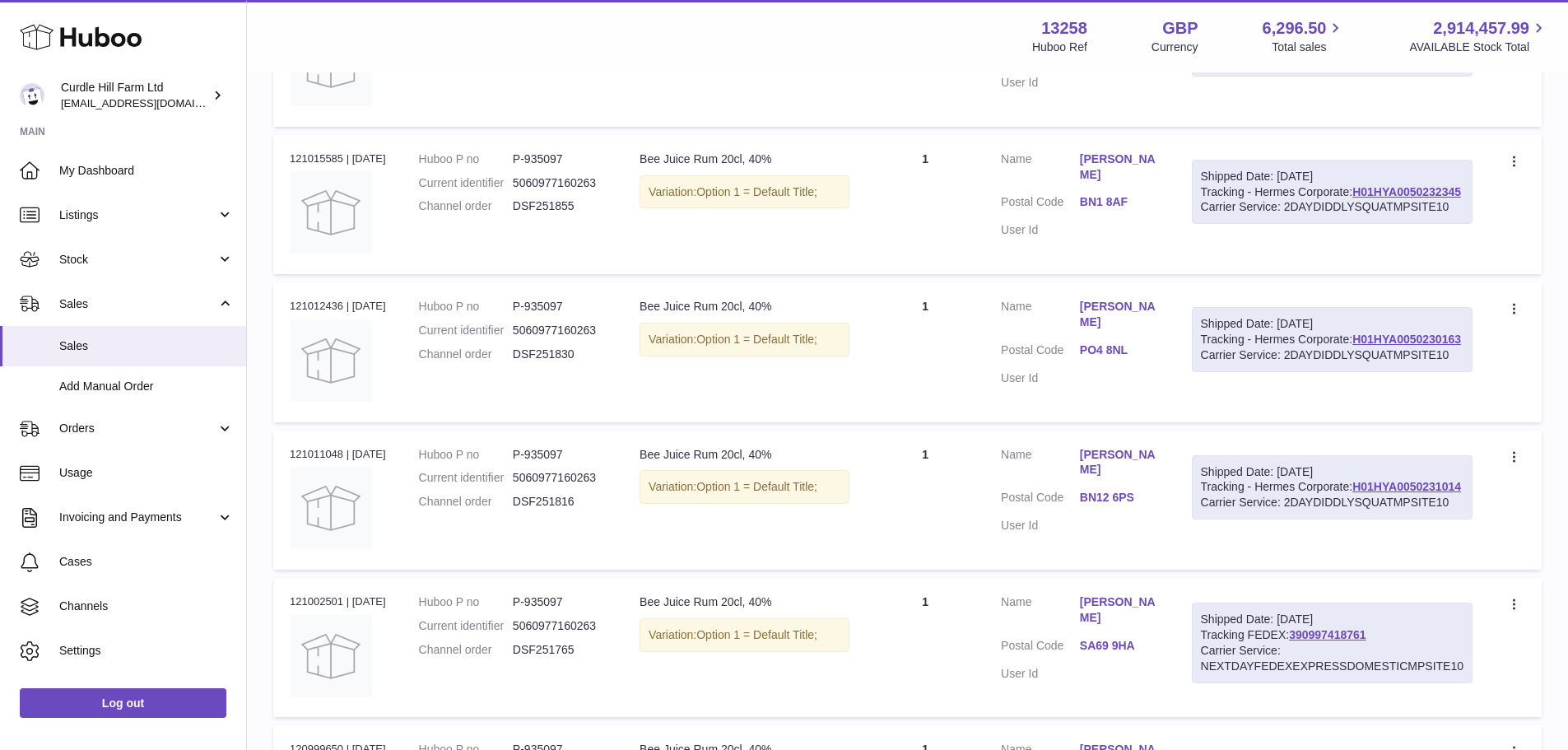
click at [316, 166] on div "Order no 121015585 | [DATE]" at bounding box center [338, 158] width 96 height 14
click at [308, 314] on div "Order no 121012436 | [DATE]" at bounding box center [338, 306] width 96 height 14
click at [327, 462] on div "Order no 121011048 | [DATE]" at bounding box center [338, 454] width 96 height 14
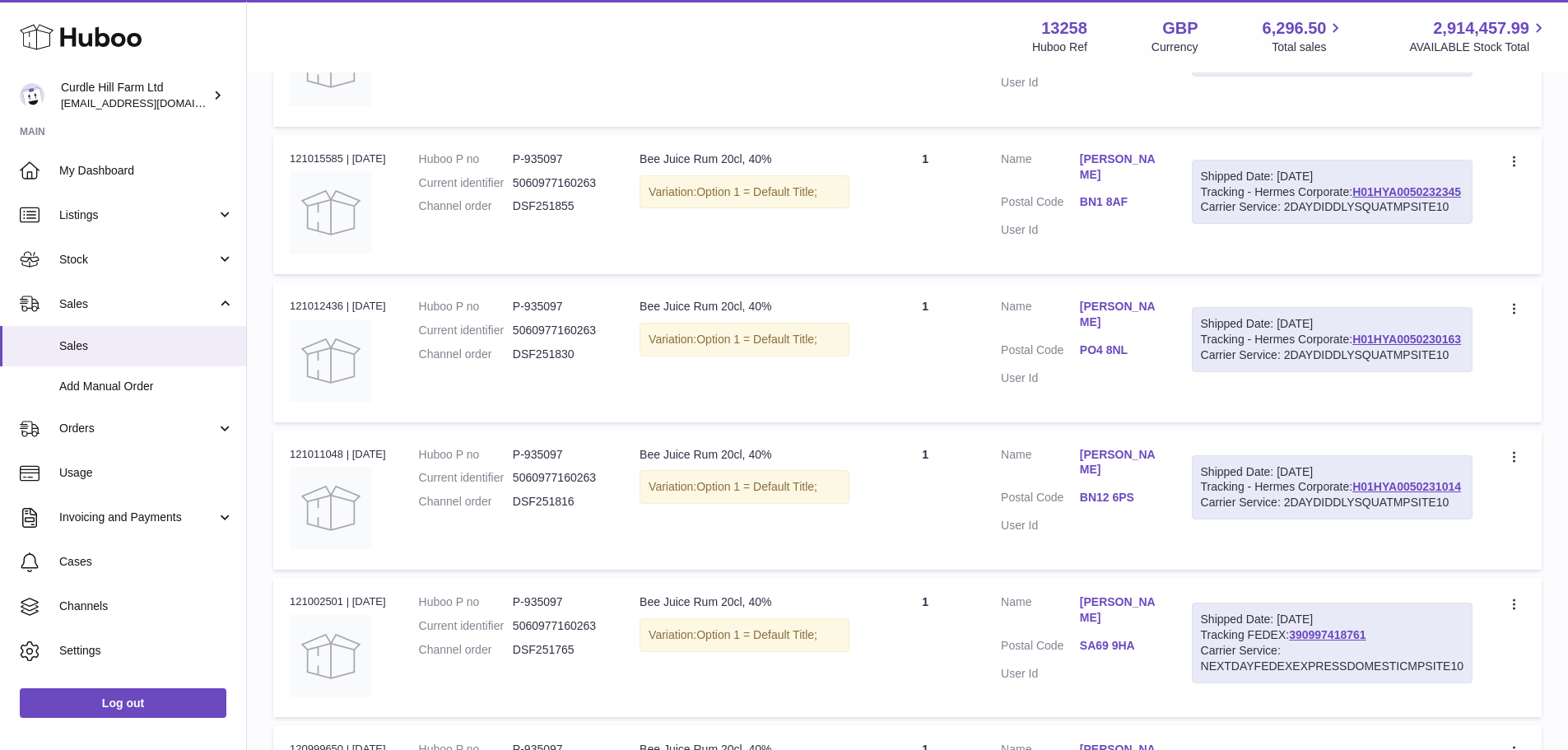
click at [327, 462] on div "Order no 121011048 | [DATE]" at bounding box center [338, 454] width 96 height 14
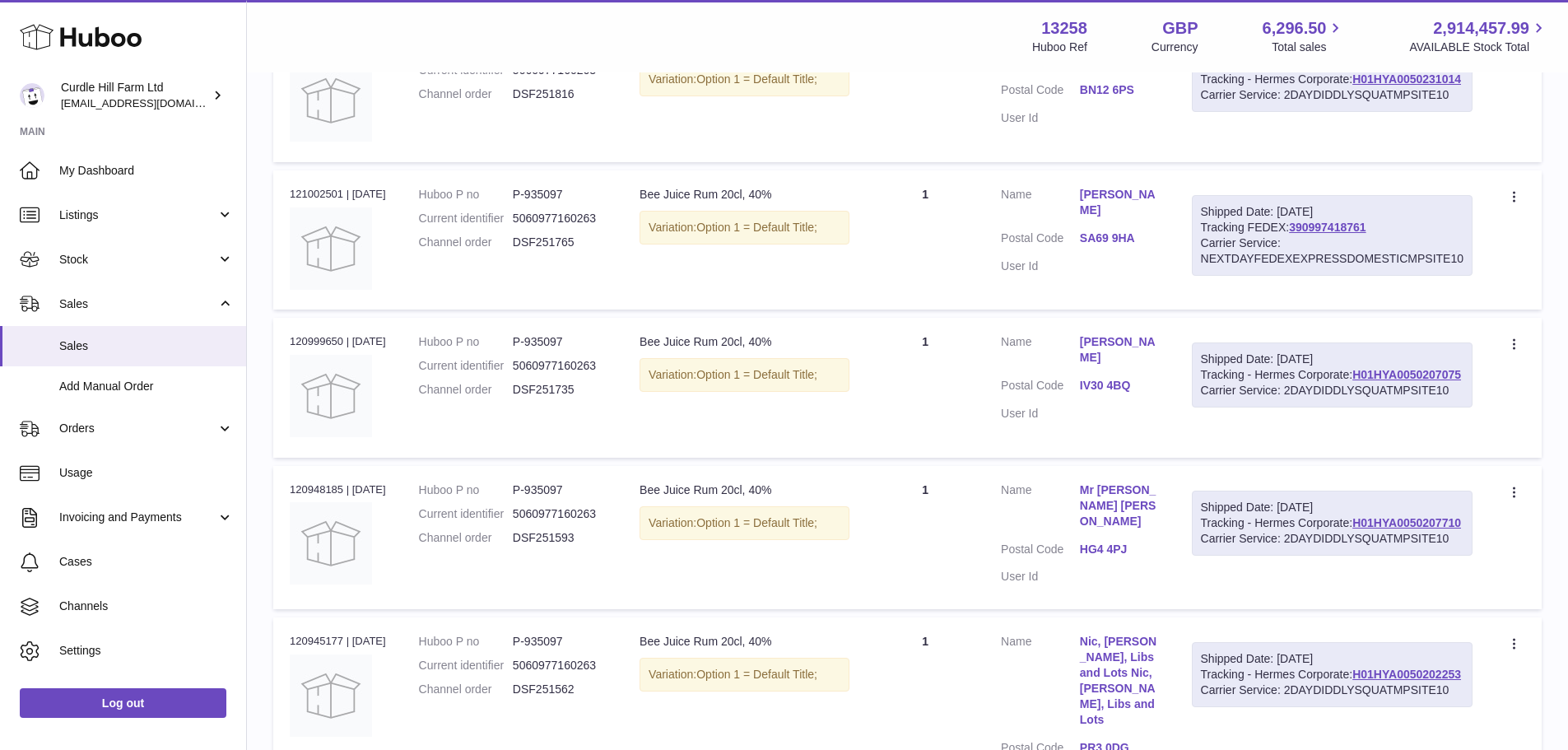
scroll to position [5396, 0]
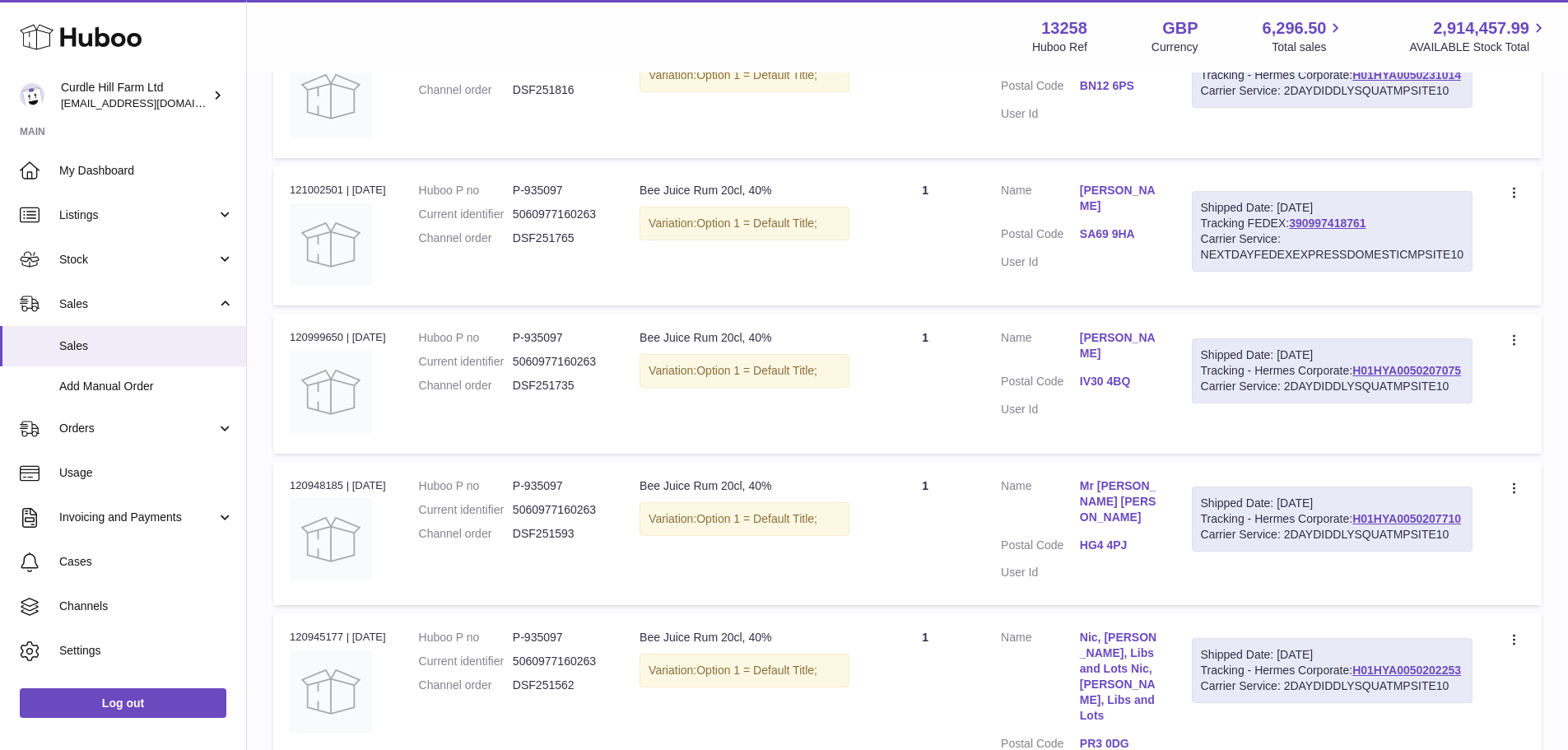
click at [322, 198] on div "Order no 121002501 | [DATE]" at bounding box center [338, 190] width 96 height 14
click at [564, 198] on dd "P-935097" at bounding box center [560, 191] width 94 height 15
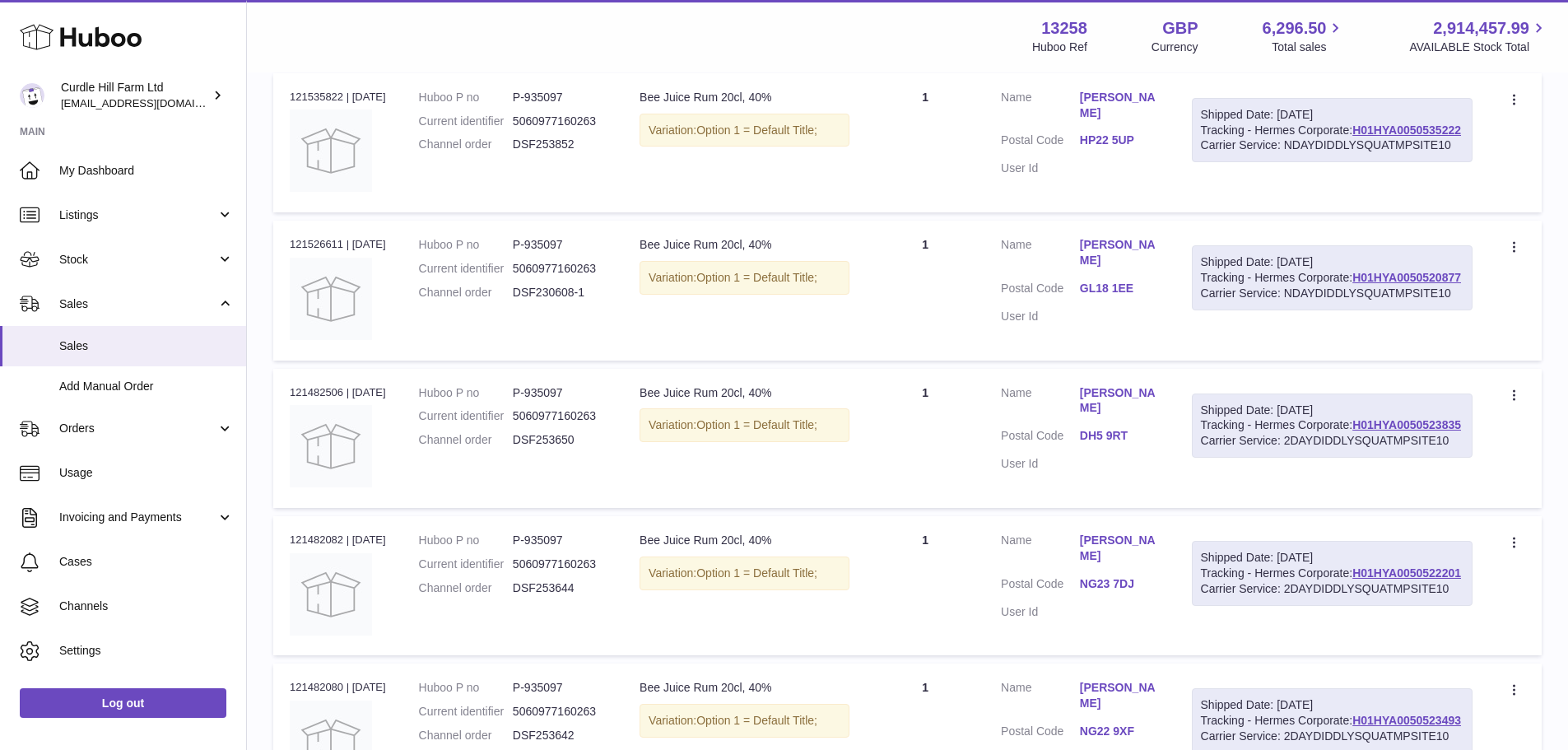
scroll to position [0, 0]
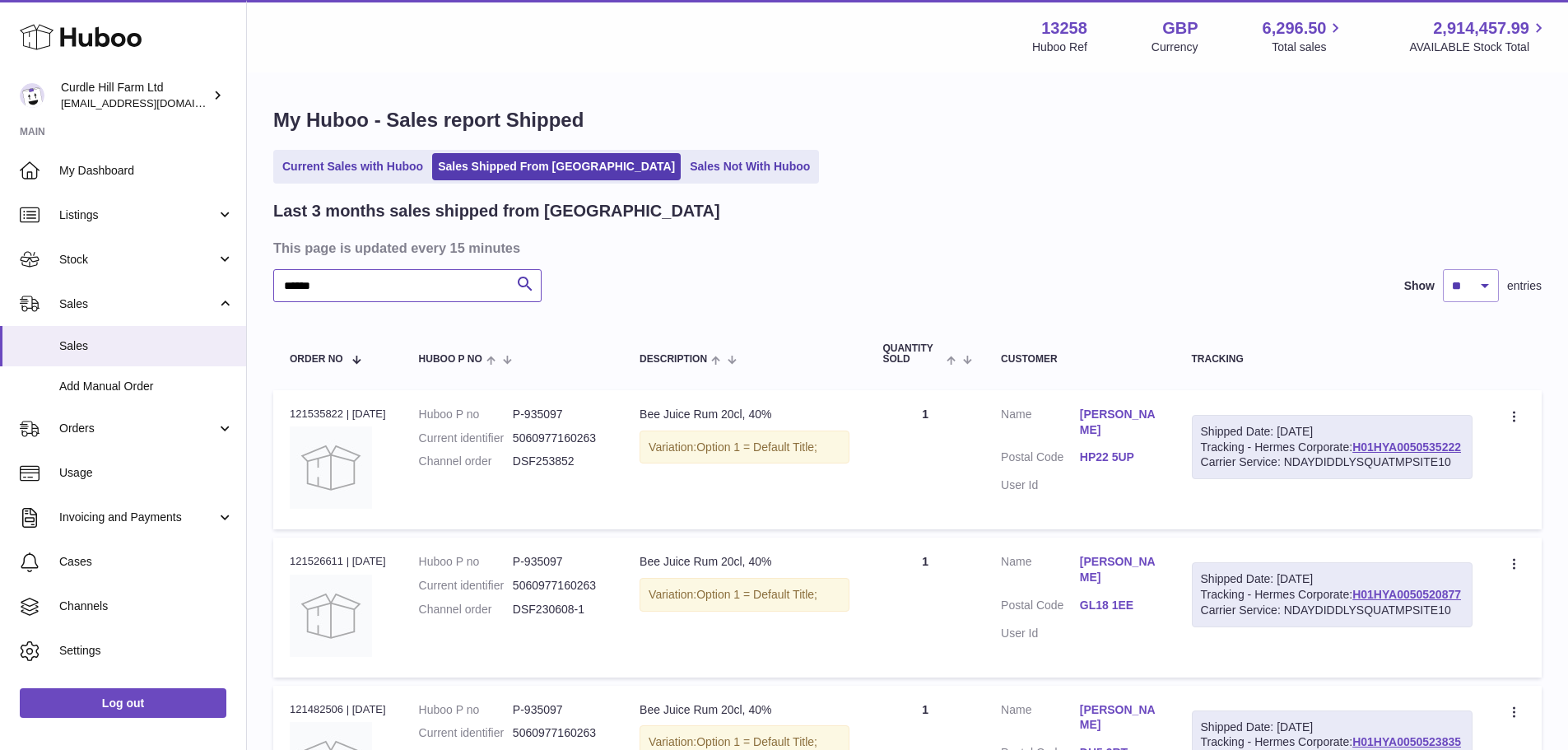
click at [378, 290] on input "******" at bounding box center [407, 285] width 268 height 33
type input "*"
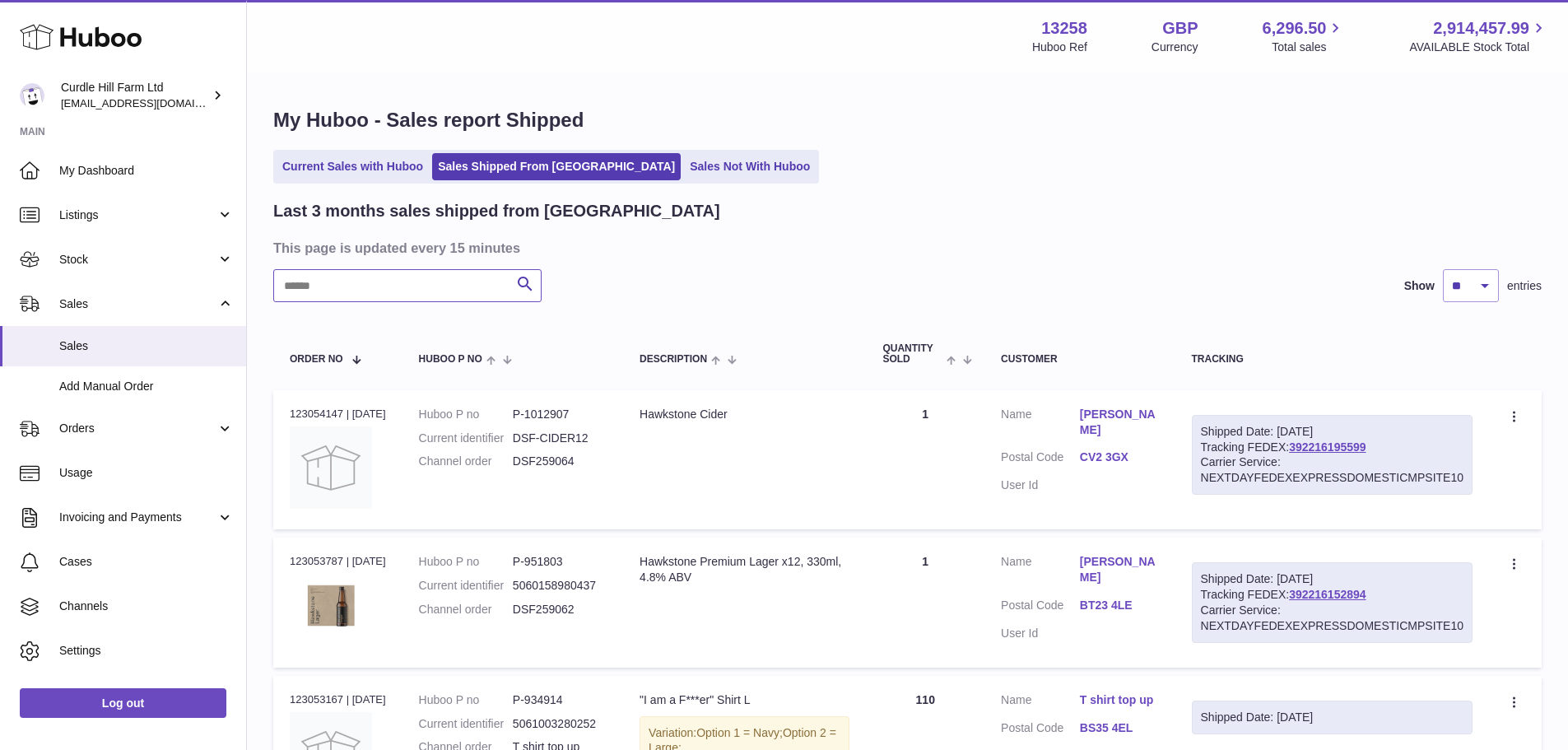
paste input "******"
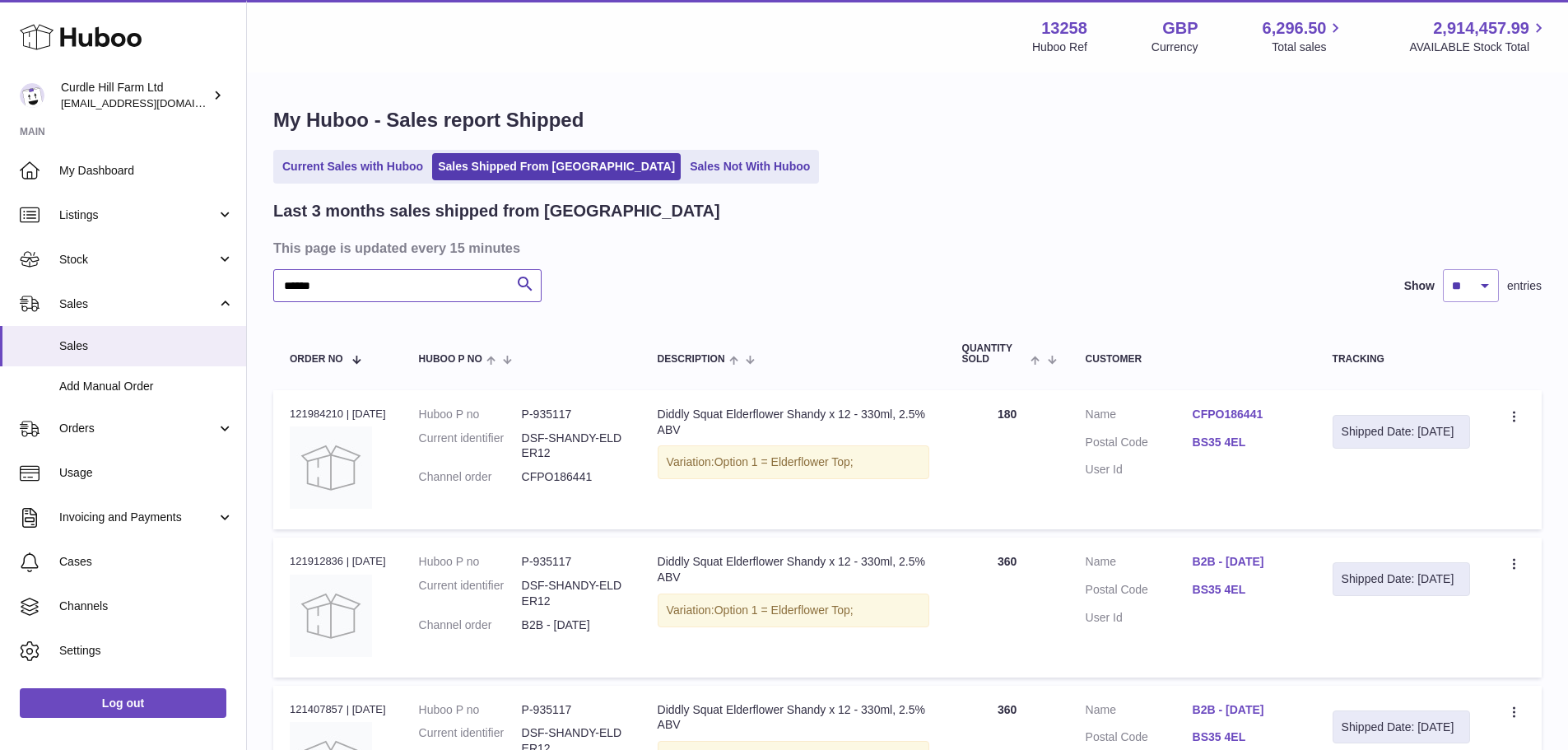
type input "******"
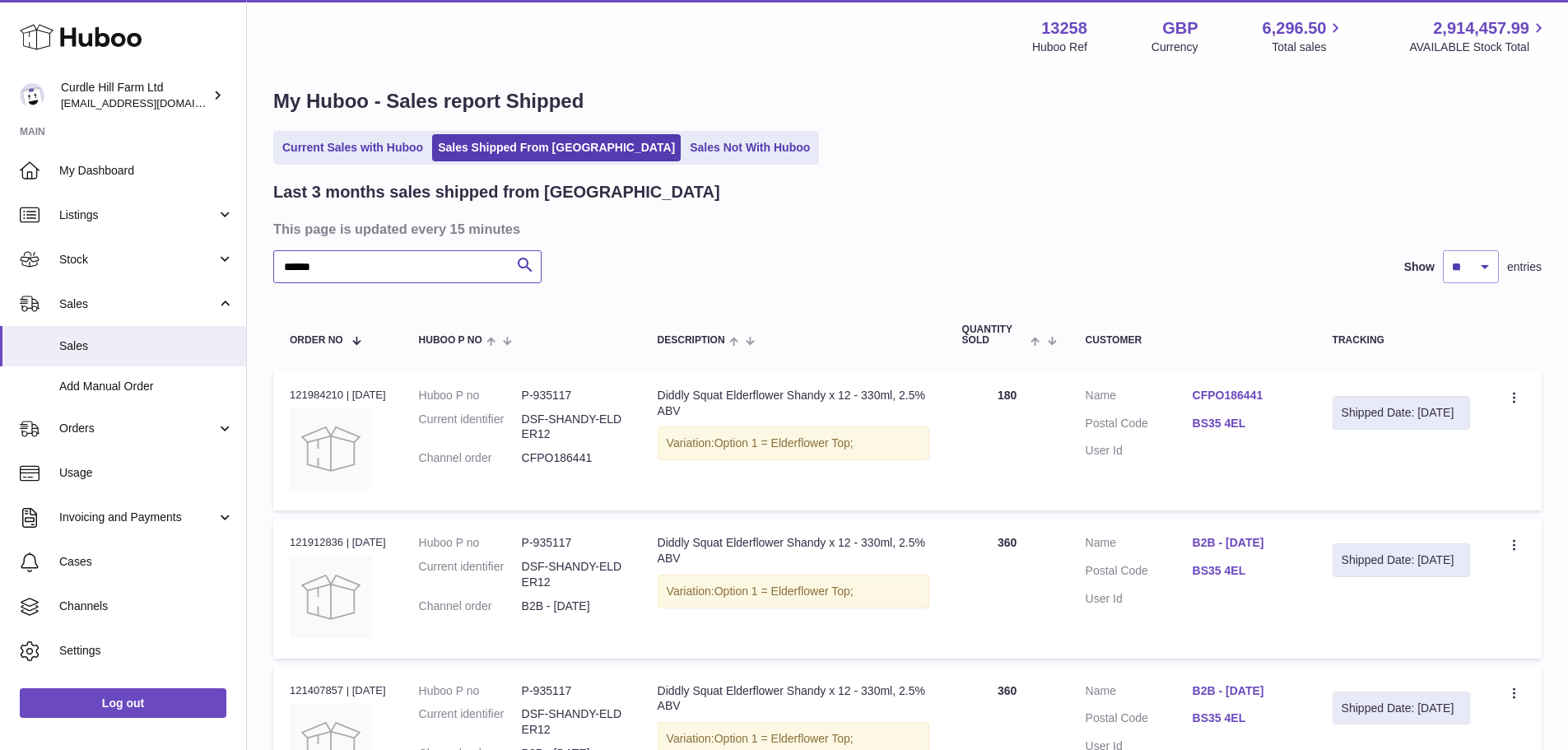
scroll to position [16, 0]
click at [301, 261] on input "******" at bounding box center [407, 269] width 268 height 33
